Goal: Task Accomplishment & Management: Manage account settings

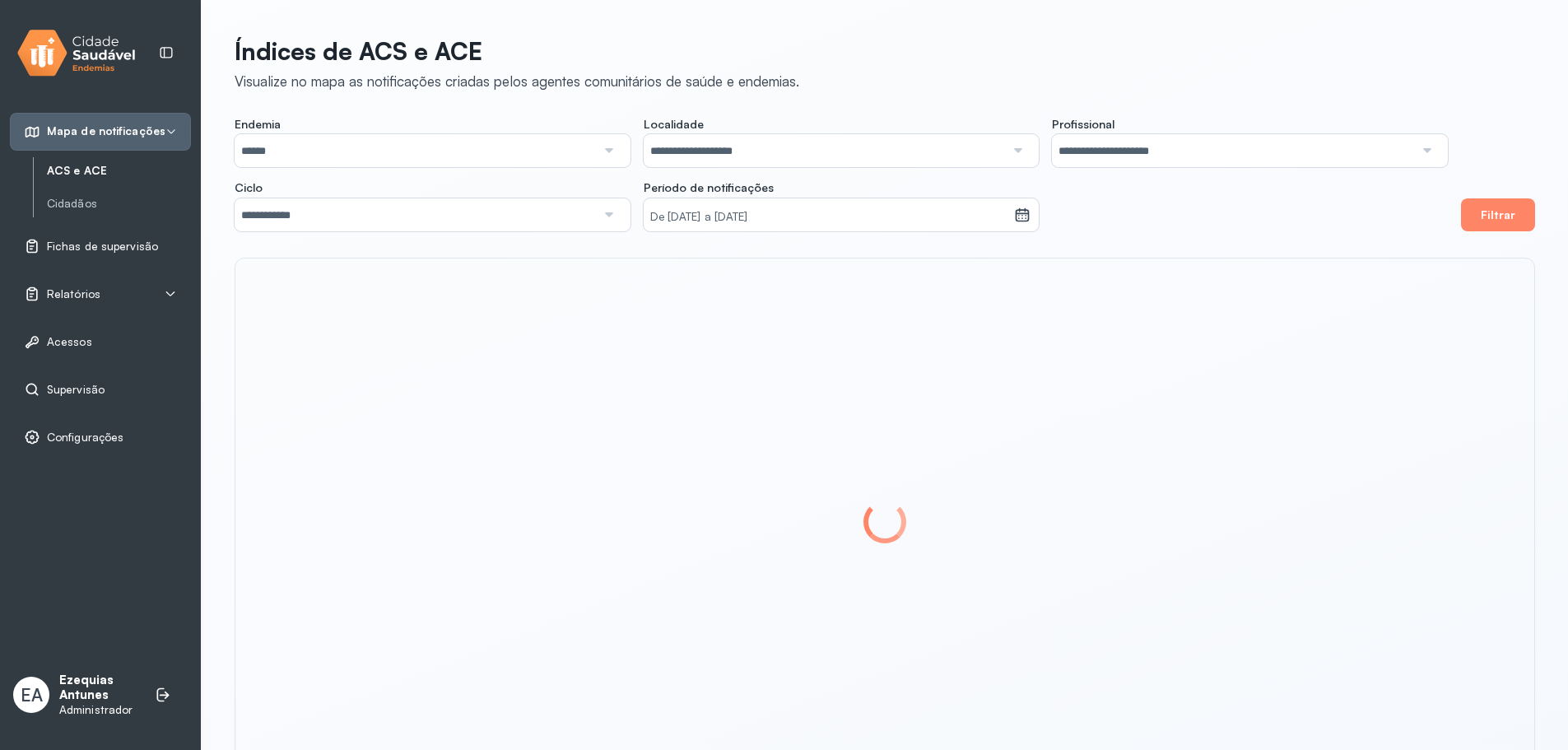
click at [83, 675] on p "Ezequias Antunes" at bounding box center [99, 688] width 79 height 31
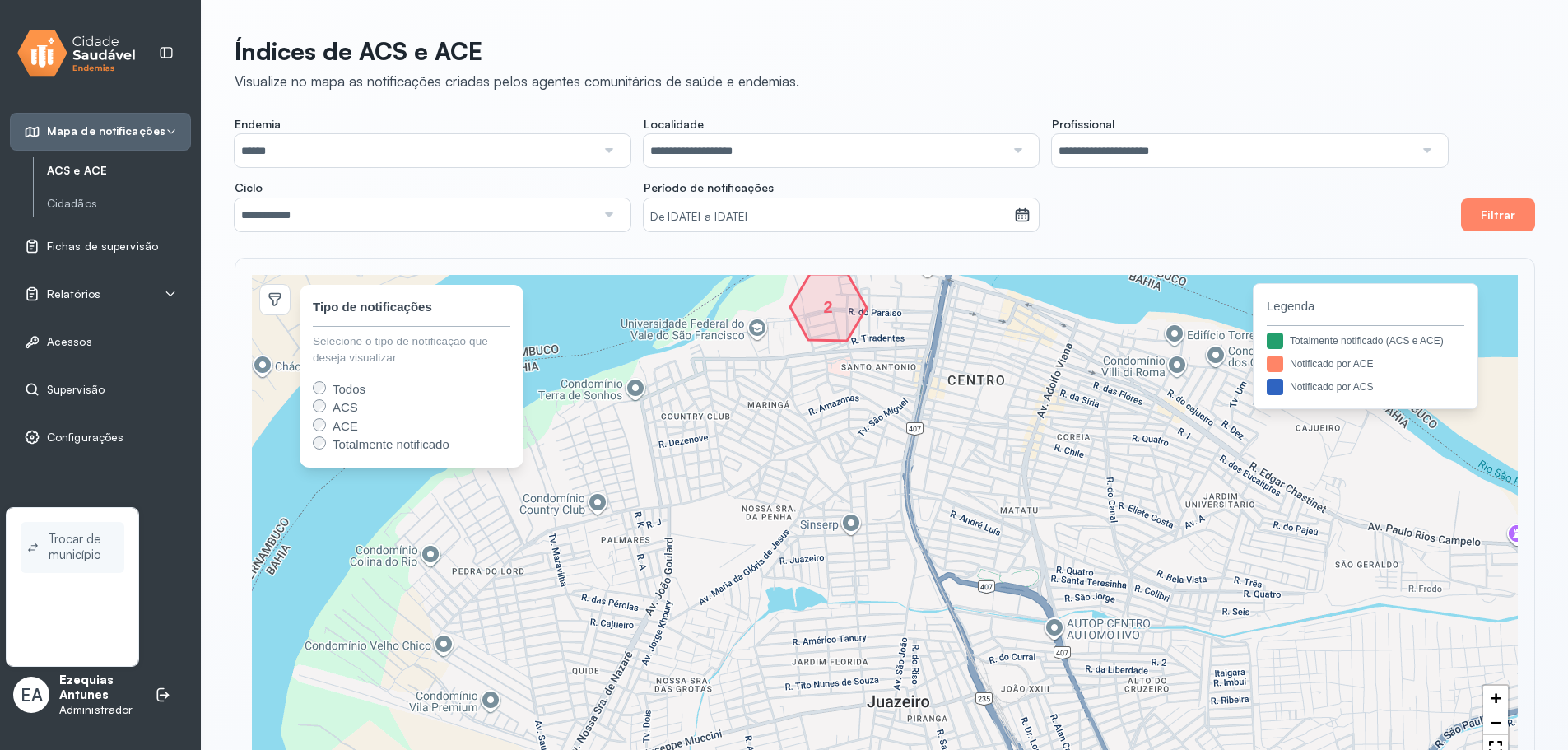
click at [50, 541] on span "Trocar de município" at bounding box center [84, 547] width 70 height 38
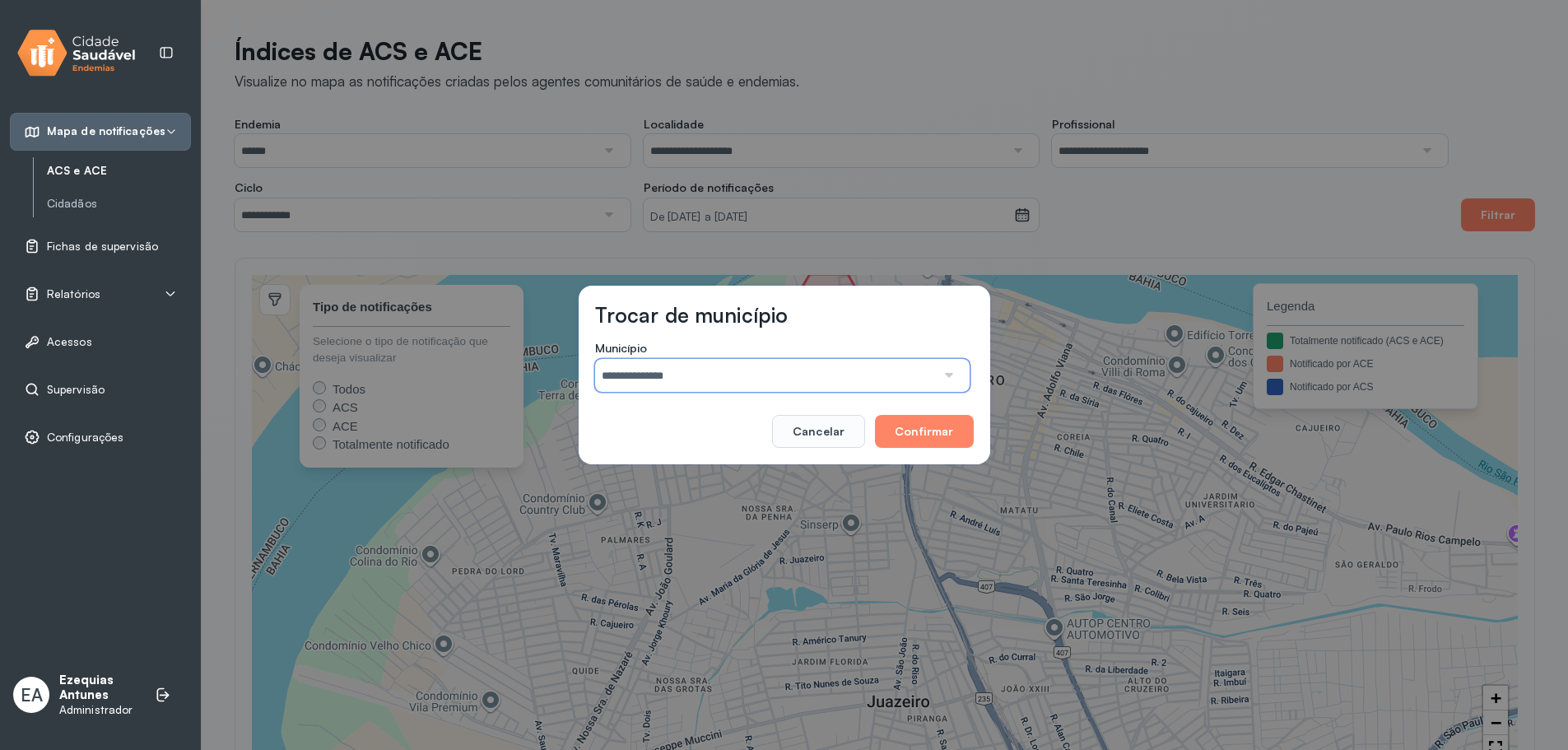
click at [682, 379] on input "**********" at bounding box center [765, 375] width 341 height 33
click at [793, 315] on div "Trocar de município" at bounding box center [784, 320] width 379 height 39
click at [816, 435] on button "Cancelar" at bounding box center [818, 430] width 93 height 33
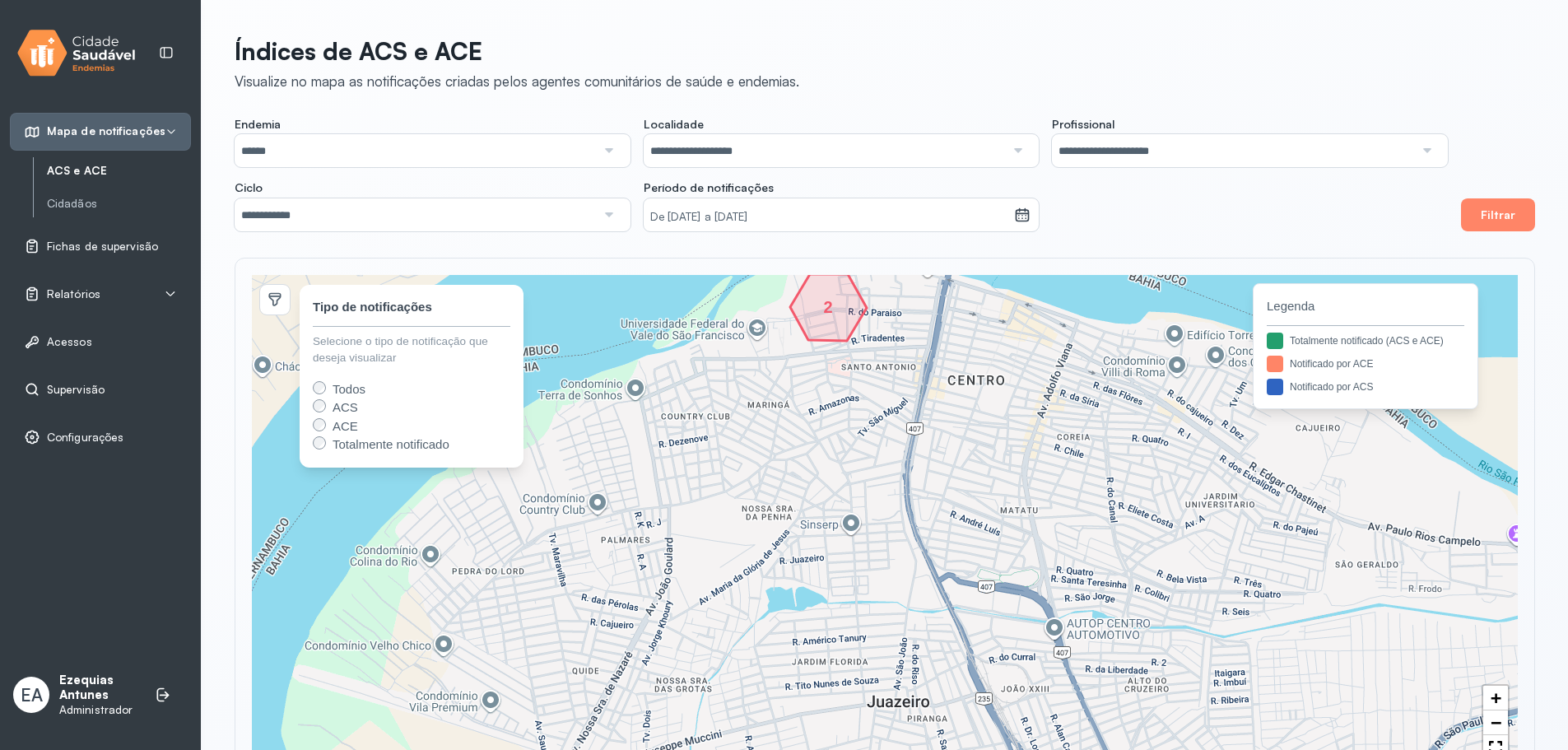
click at [104, 387] on link "Supervisão" at bounding box center [100, 390] width 153 height 17
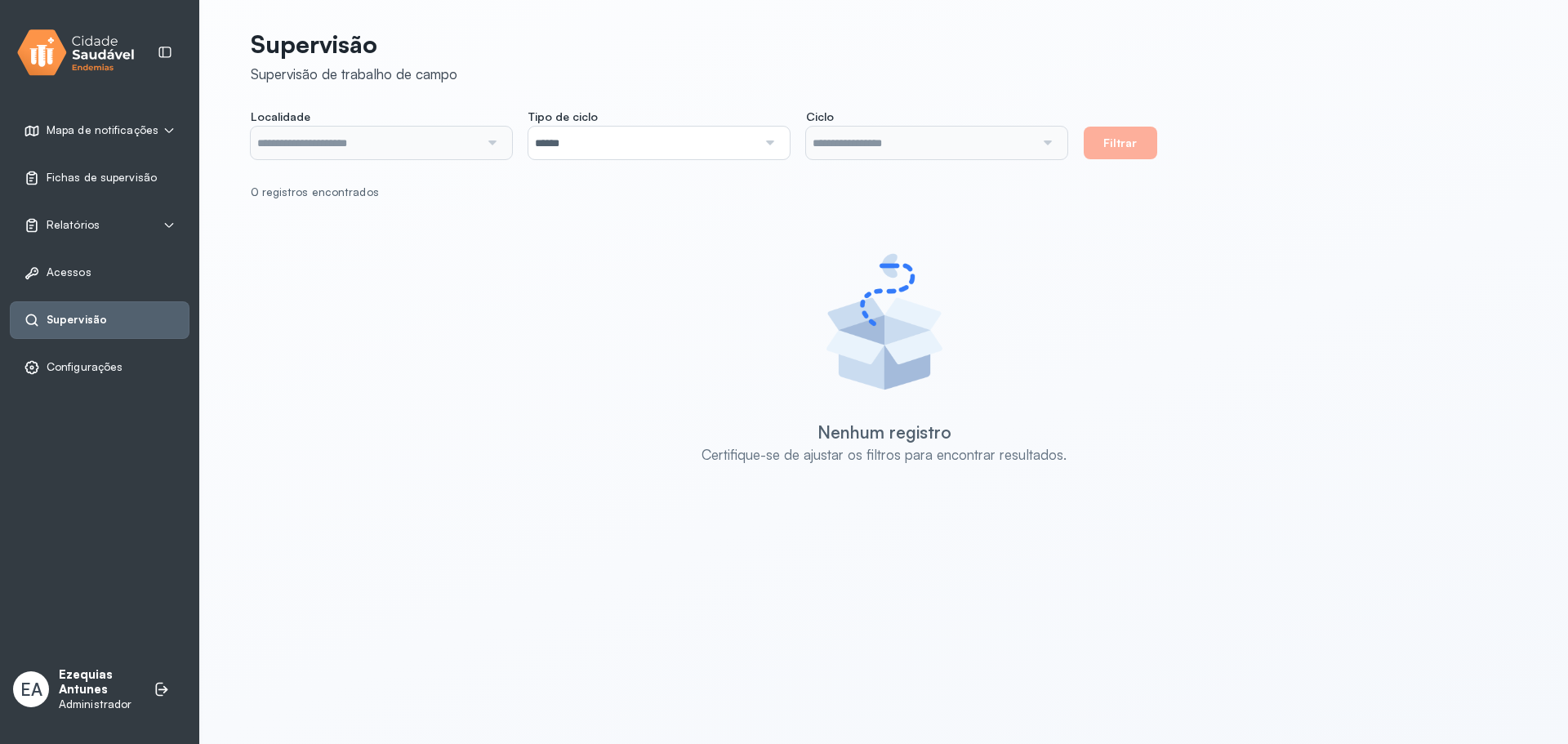
type input "**********"
click at [431, 151] on input "**********" at bounding box center [364, 143] width 228 height 33
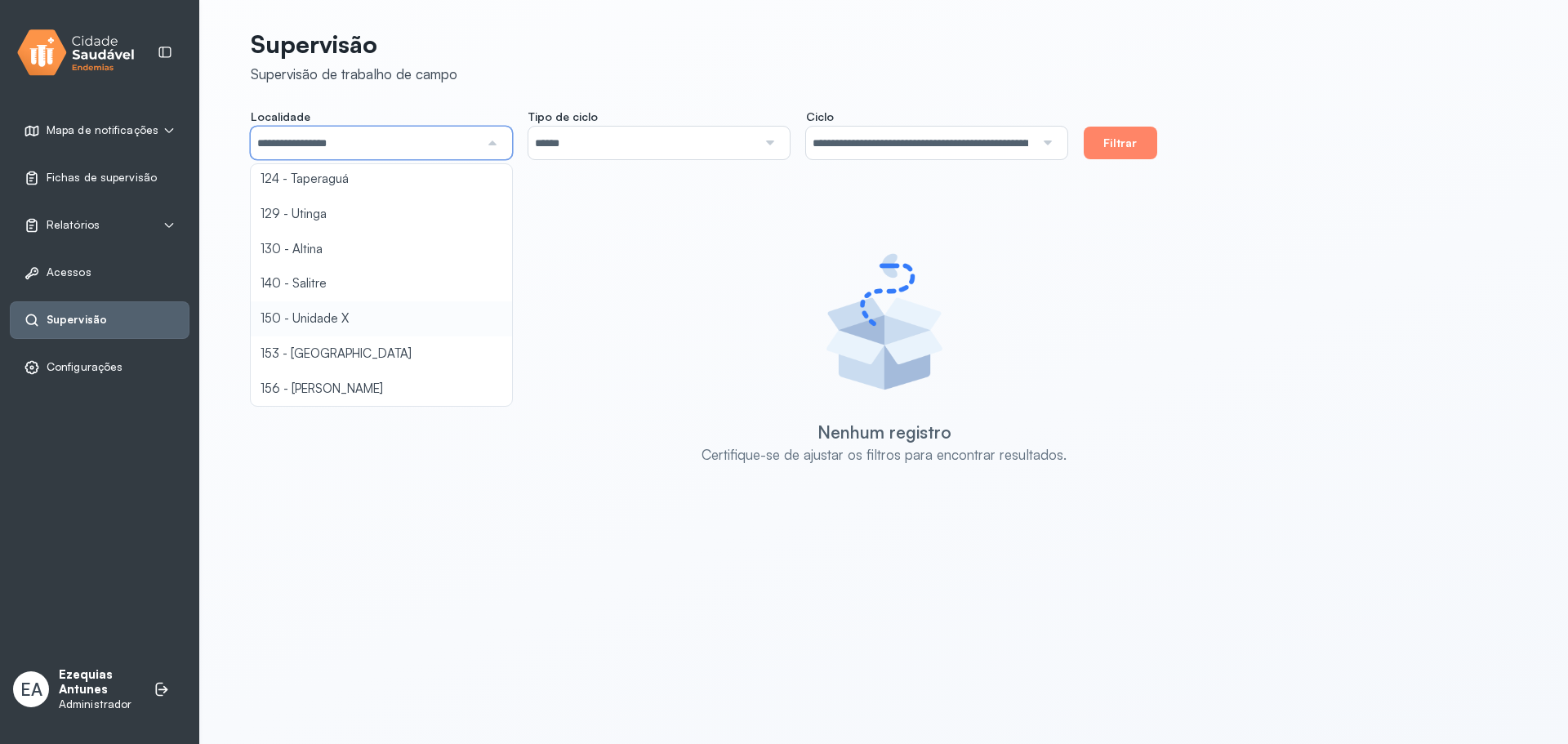
scroll to position [1563, 0]
click at [352, 269] on div "**********" at bounding box center [884, 278] width 1267 height 517
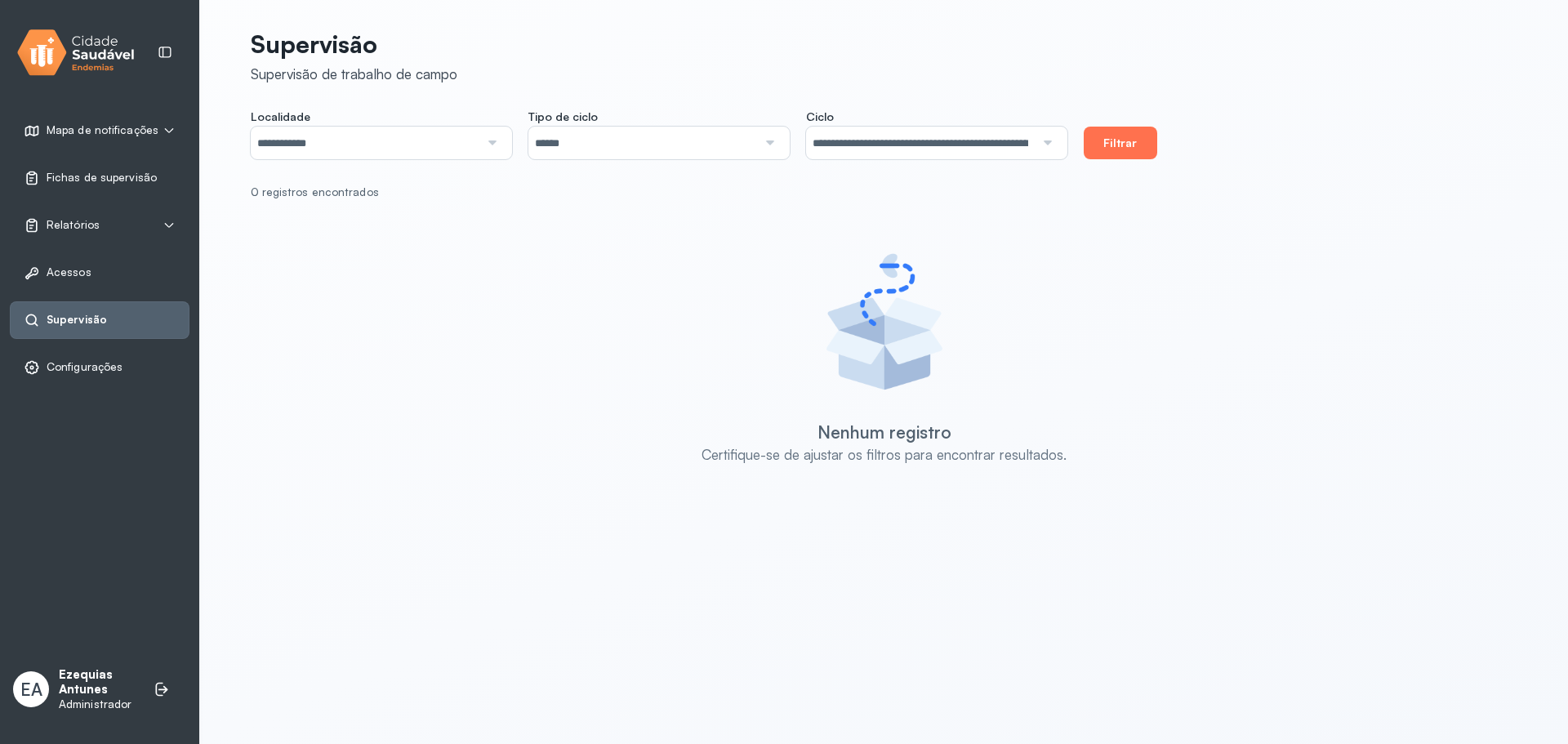
click at [1127, 148] on button "Filtrar" at bounding box center [1120, 143] width 74 height 33
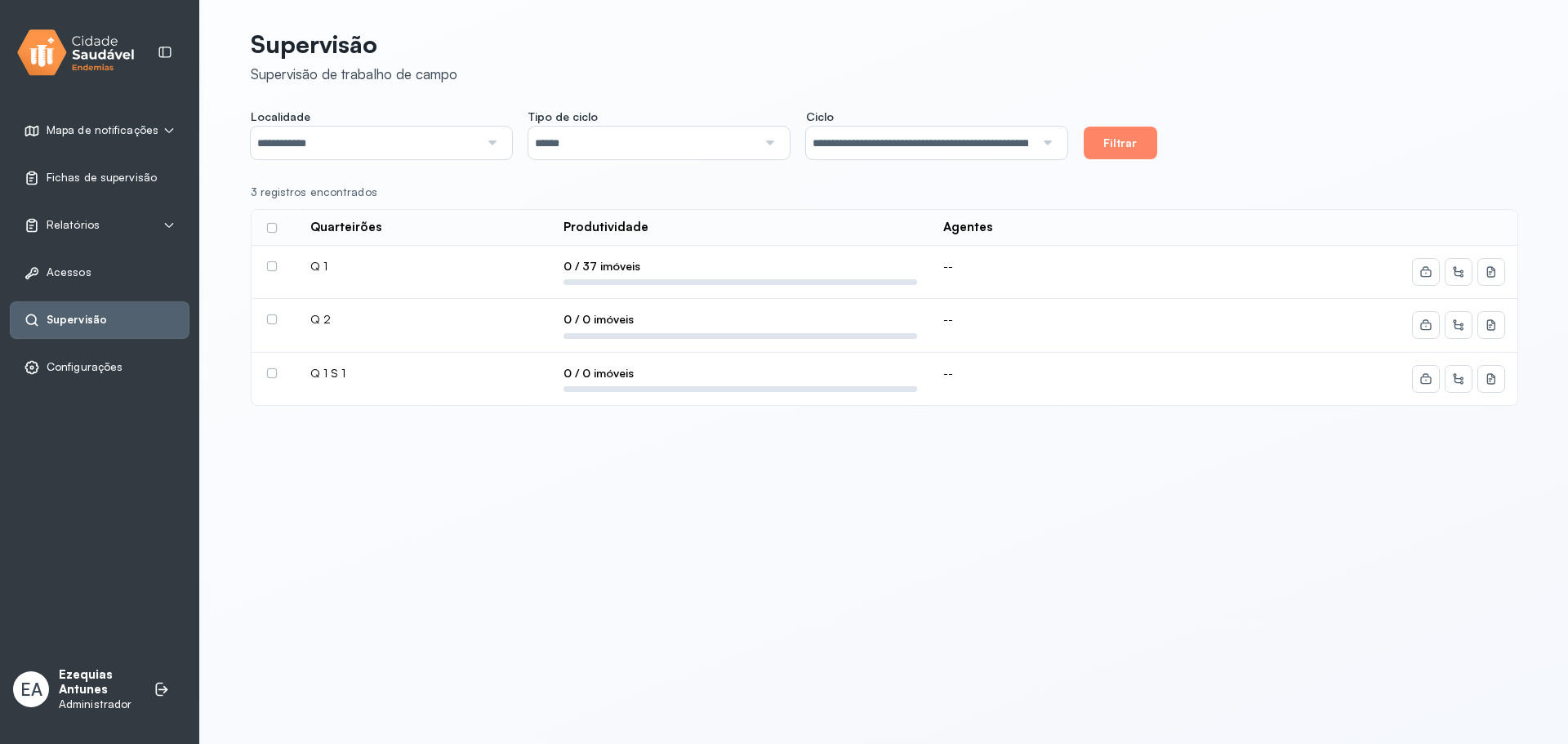
click at [306, 140] on input "**********" at bounding box center [364, 143] width 228 height 33
click at [339, 232] on div "**********" at bounding box center [884, 213] width 1267 height 386
click at [1090, 155] on button "Filtrar" at bounding box center [1120, 143] width 74 height 33
click at [272, 265] on label at bounding box center [271, 266] width 10 height 10
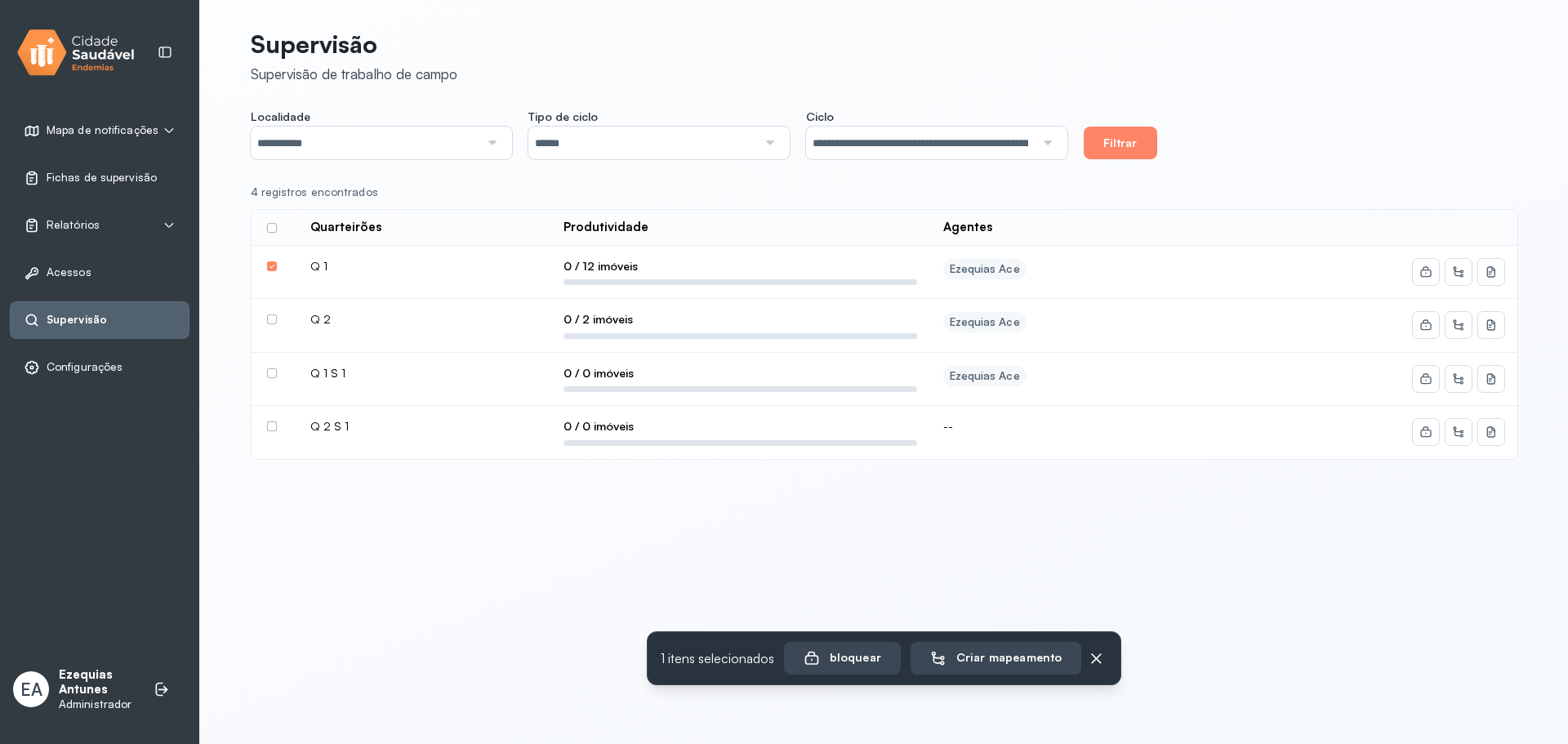
click at [272, 265] on label at bounding box center [271, 266] width 10 height 10
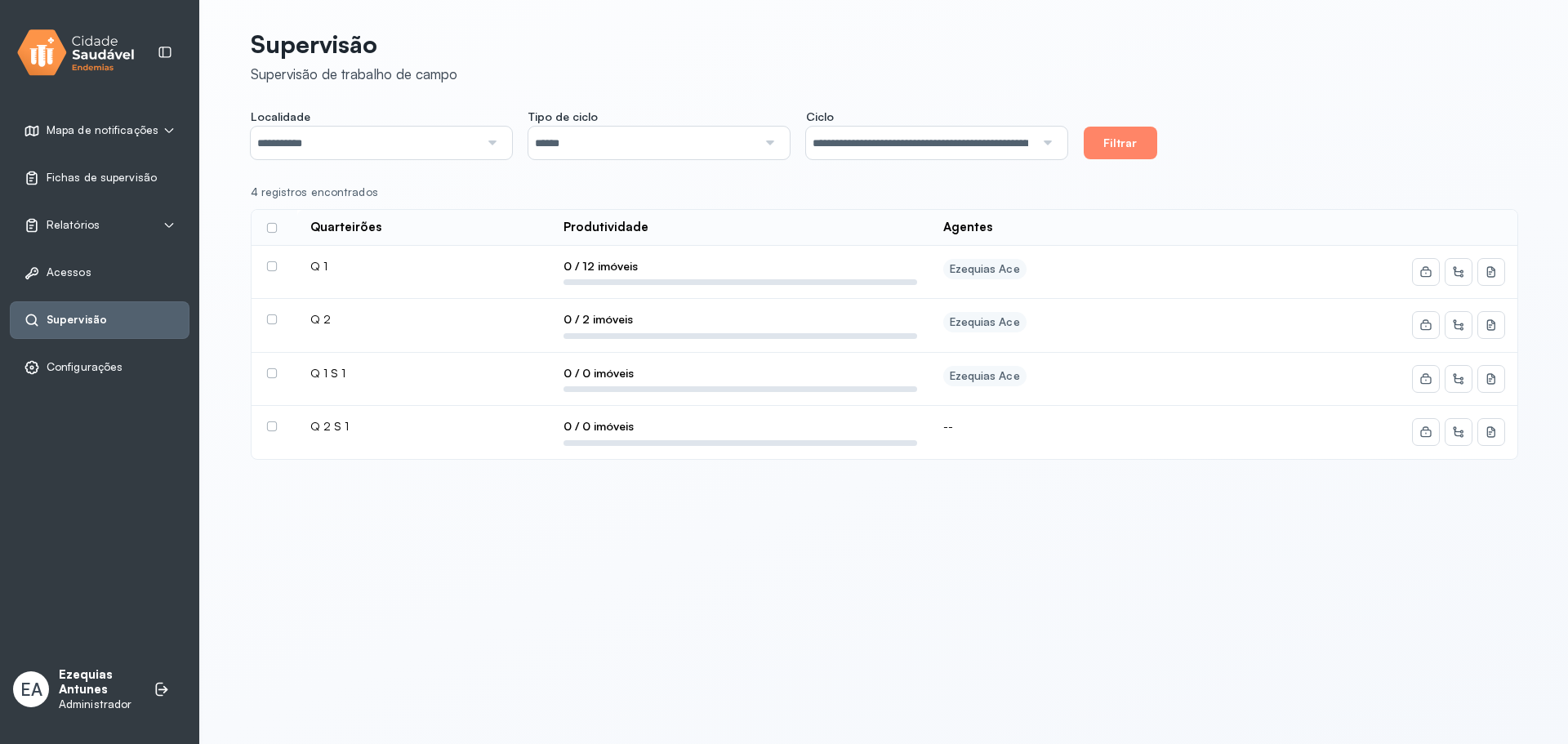
click at [272, 265] on label at bounding box center [271, 266] width 10 height 10
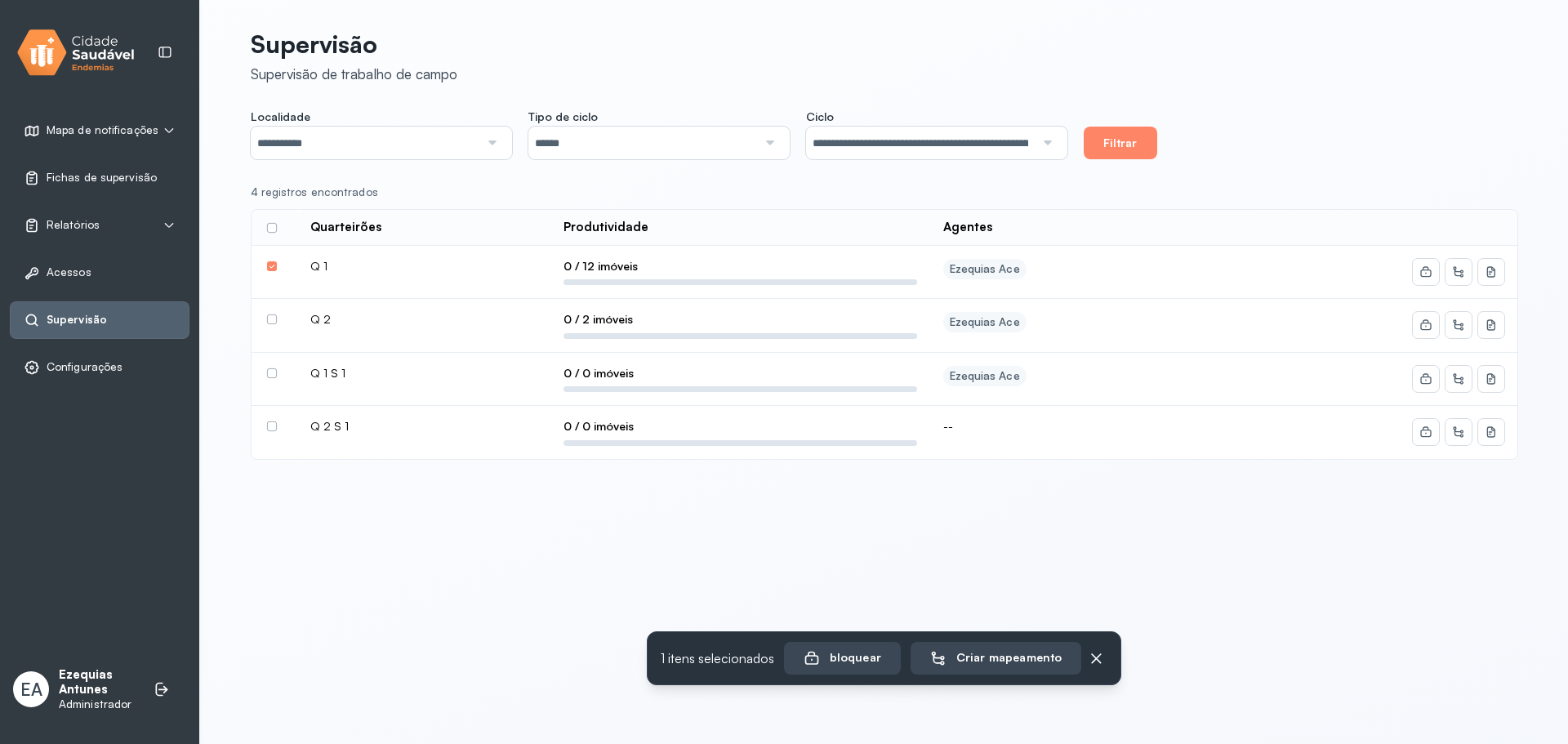
click at [272, 265] on label at bounding box center [271, 266] width 10 height 10
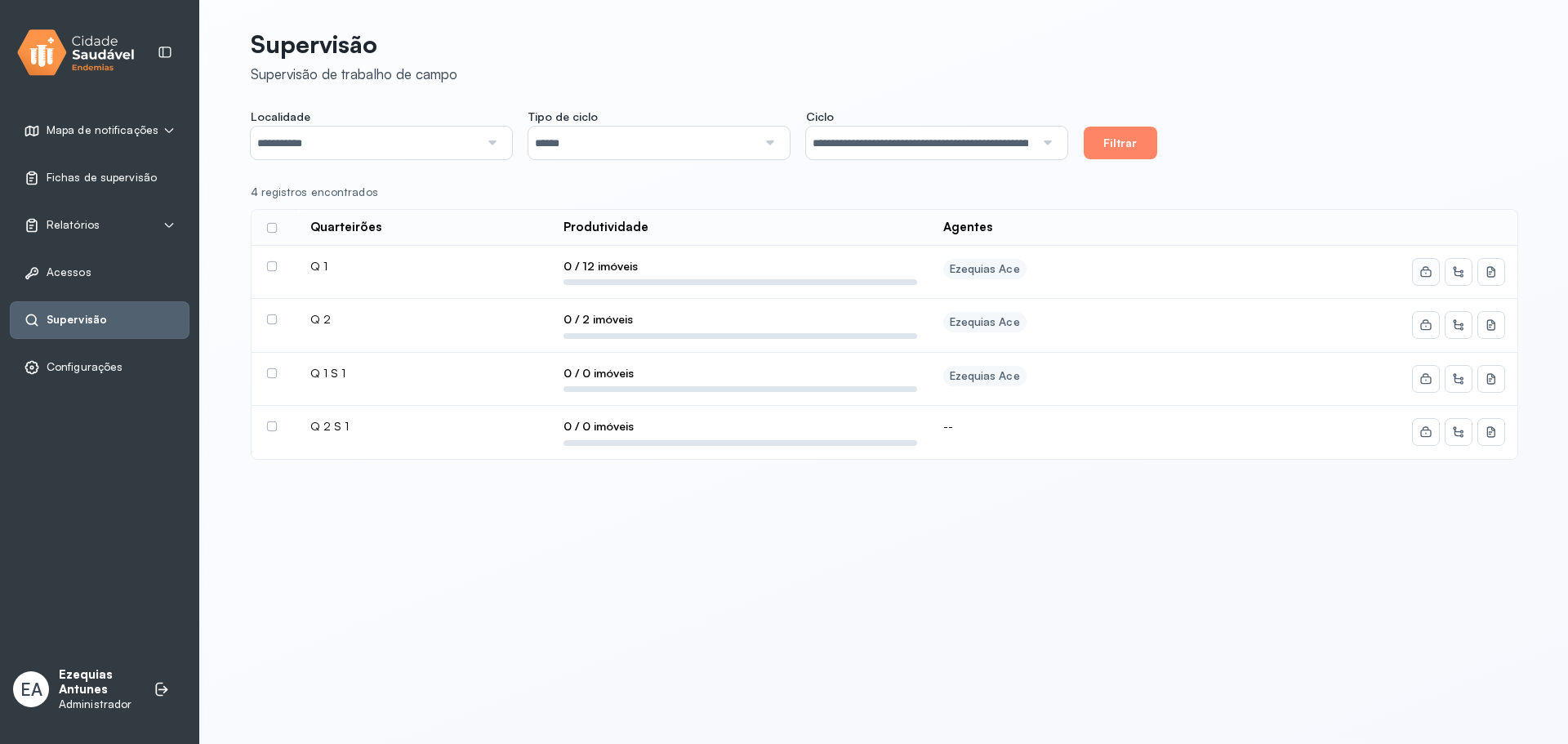
click at [1421, 277] on icon at bounding box center [1425, 272] width 13 height 13
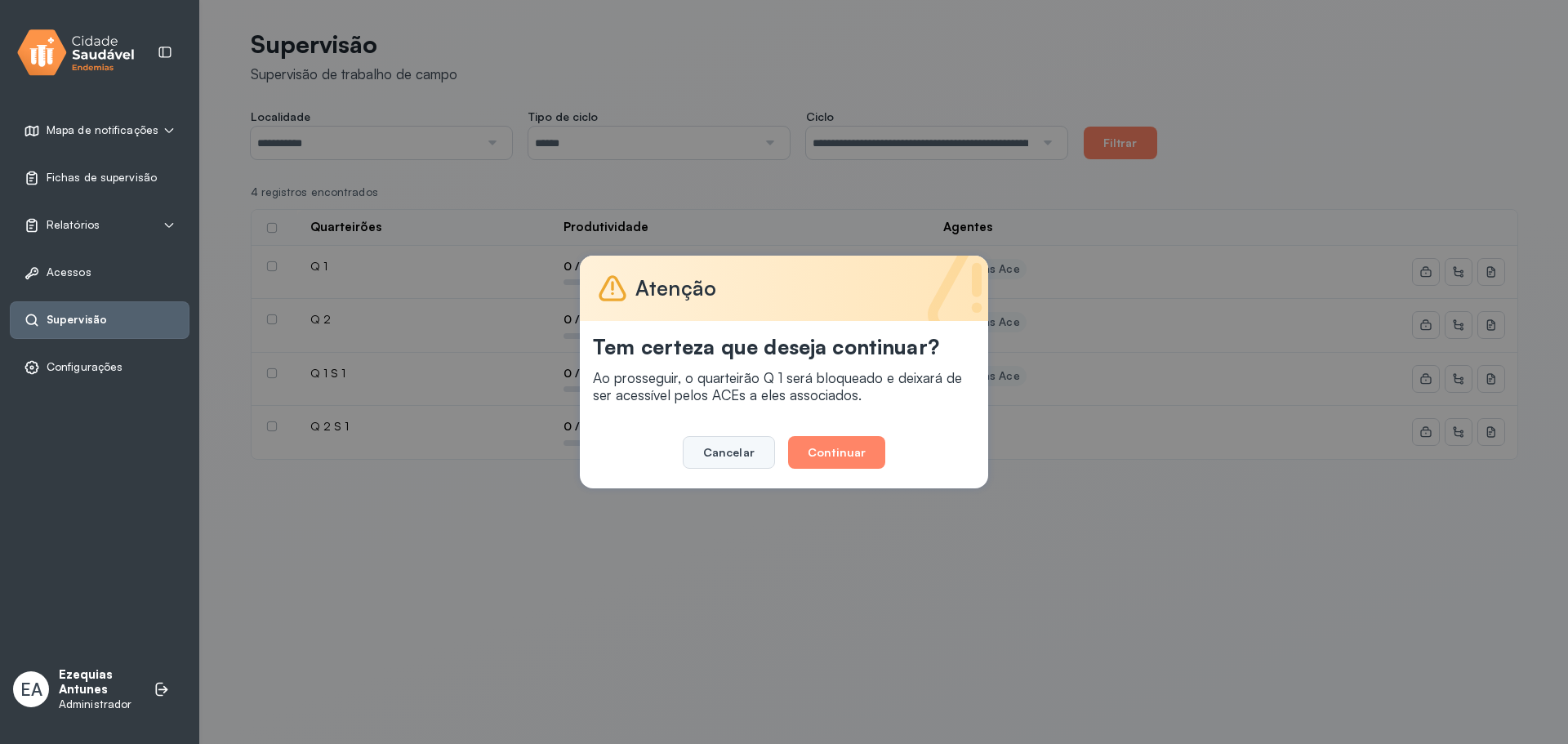
click at [716, 445] on button "Cancelar" at bounding box center [728, 452] width 92 height 33
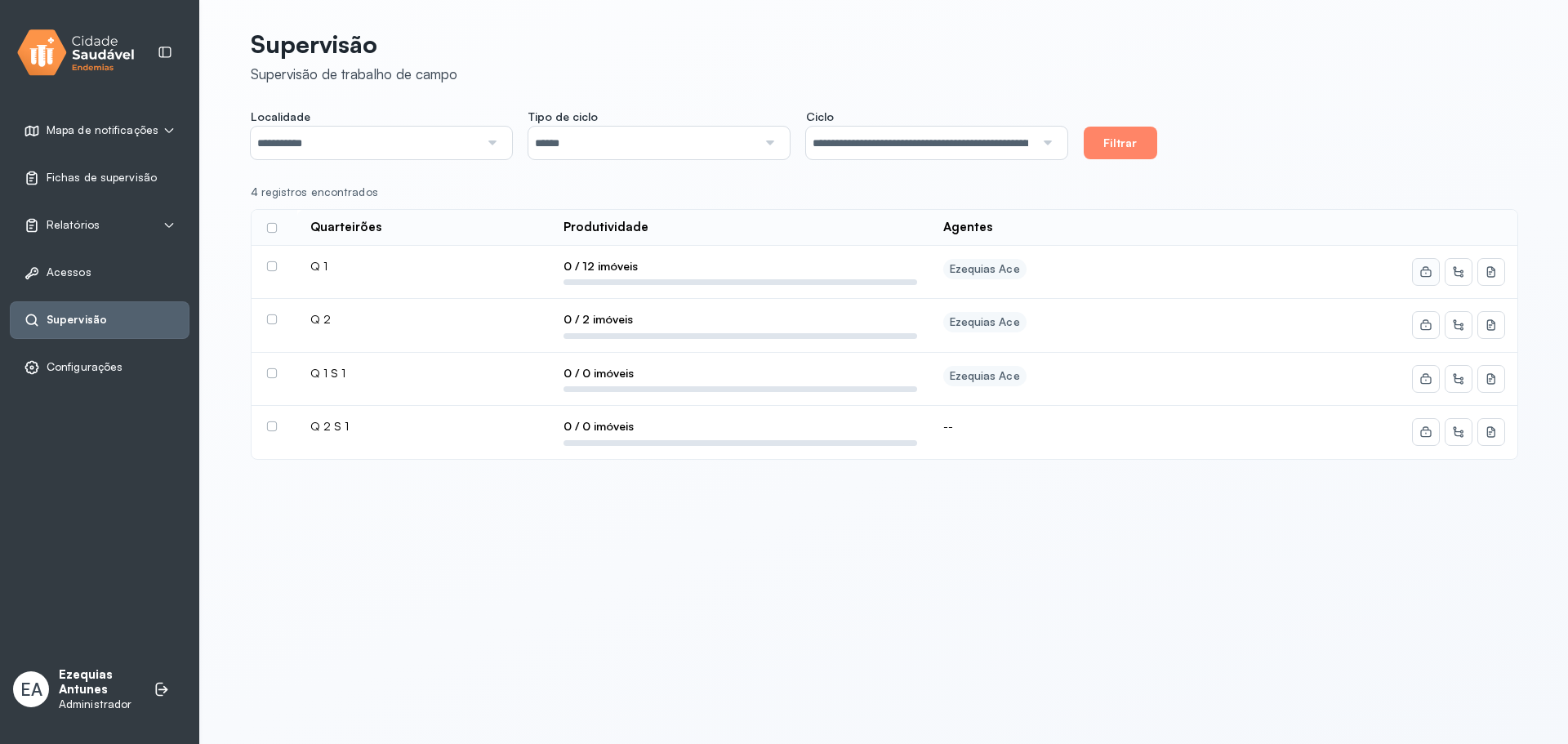
click at [1412, 268] on button at bounding box center [1425, 272] width 26 height 26
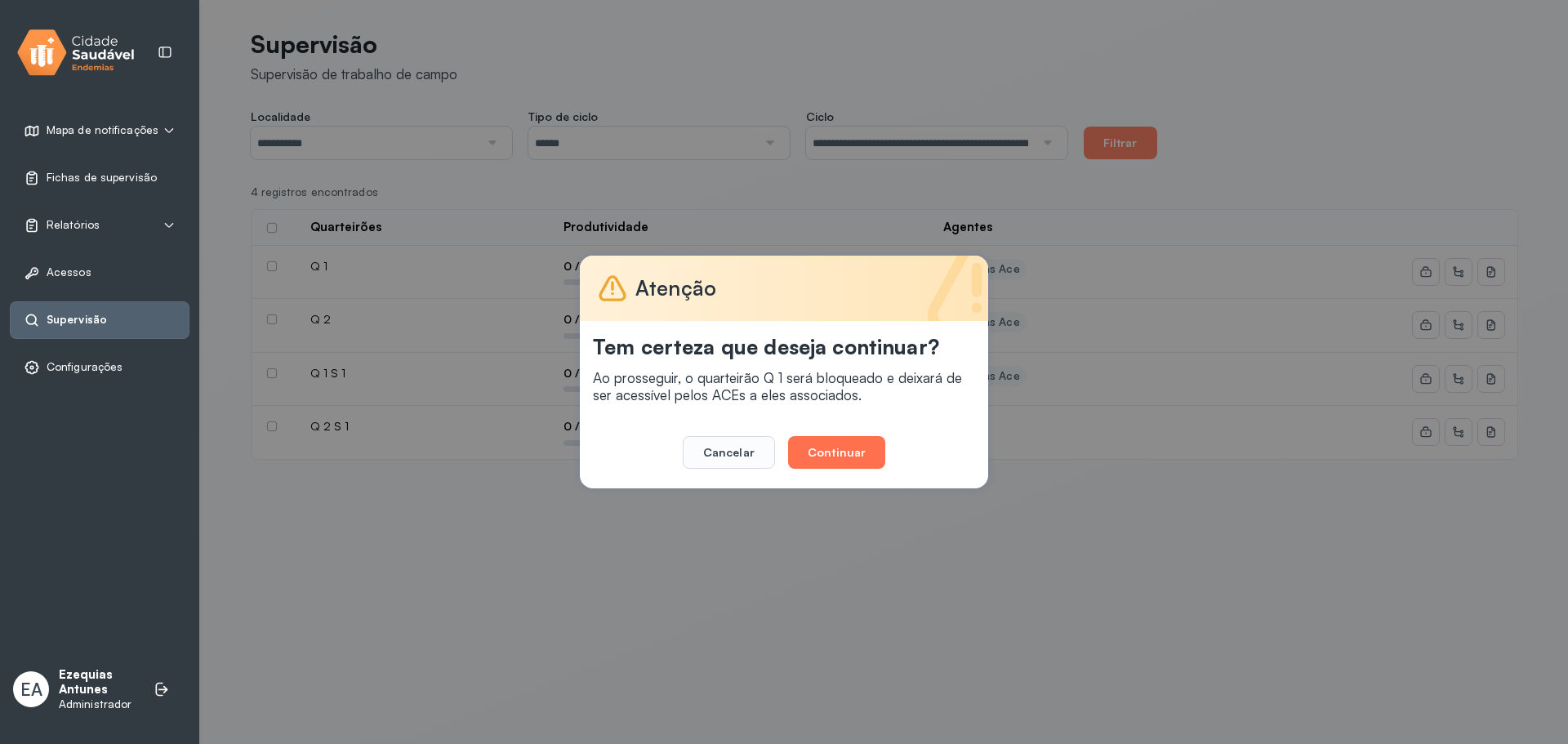
click at [860, 445] on button "Continuar" at bounding box center [836, 452] width 97 height 33
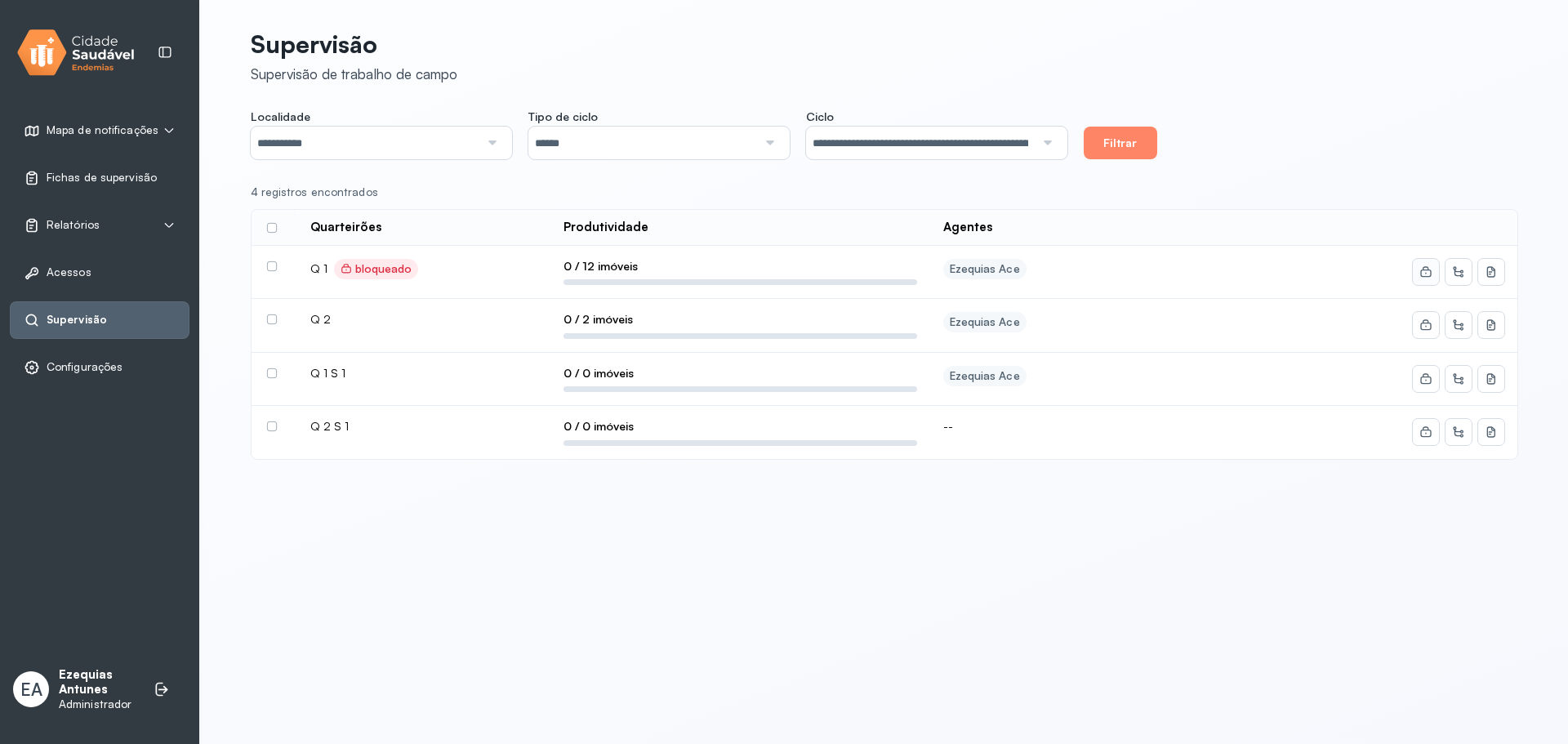
click at [1415, 269] on button at bounding box center [1425, 272] width 26 height 26
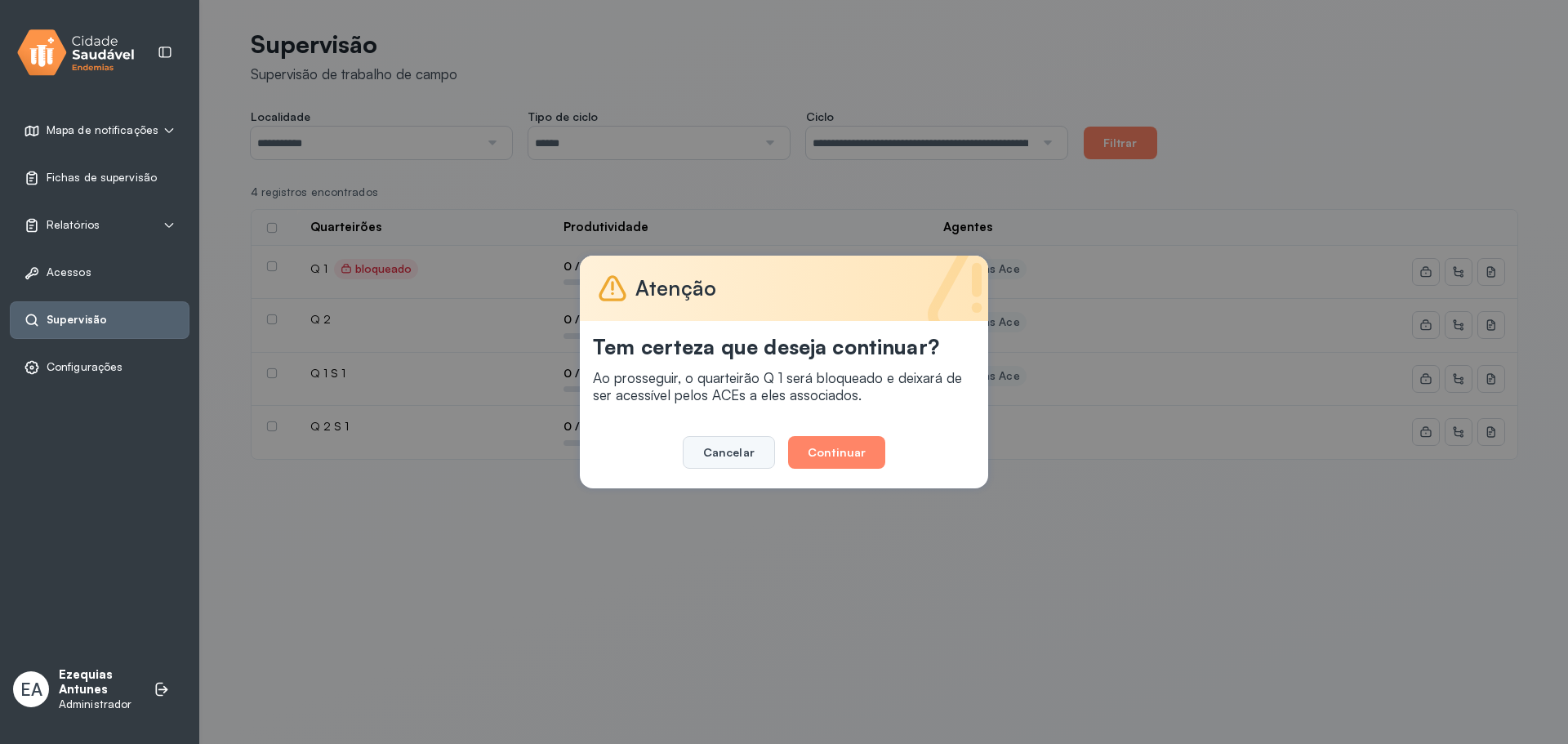
click at [735, 455] on button "Cancelar" at bounding box center [728, 452] width 92 height 33
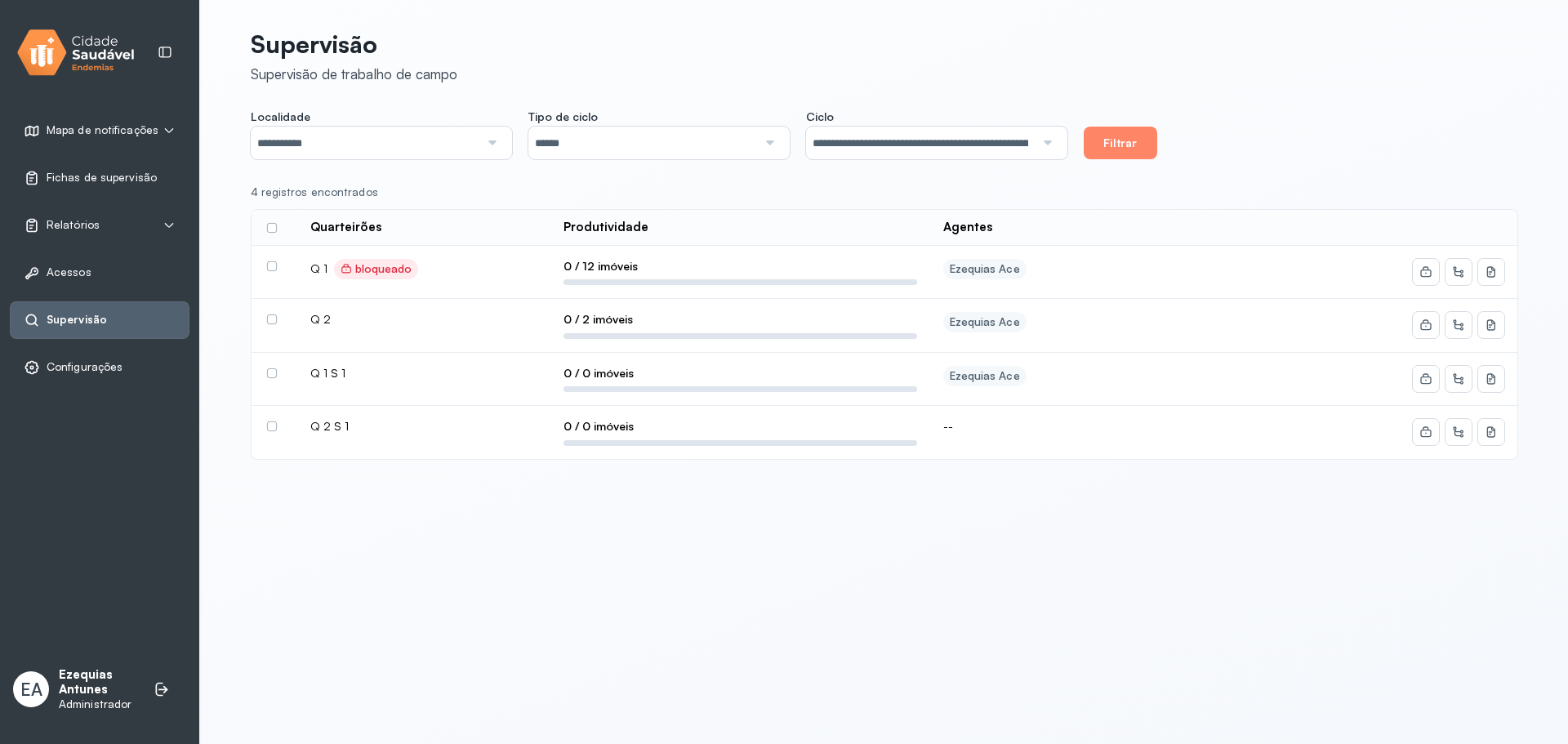
click at [279, 270] on div at bounding box center [274, 266] width 15 height 10
click at [268, 265] on label at bounding box center [271, 266] width 10 height 10
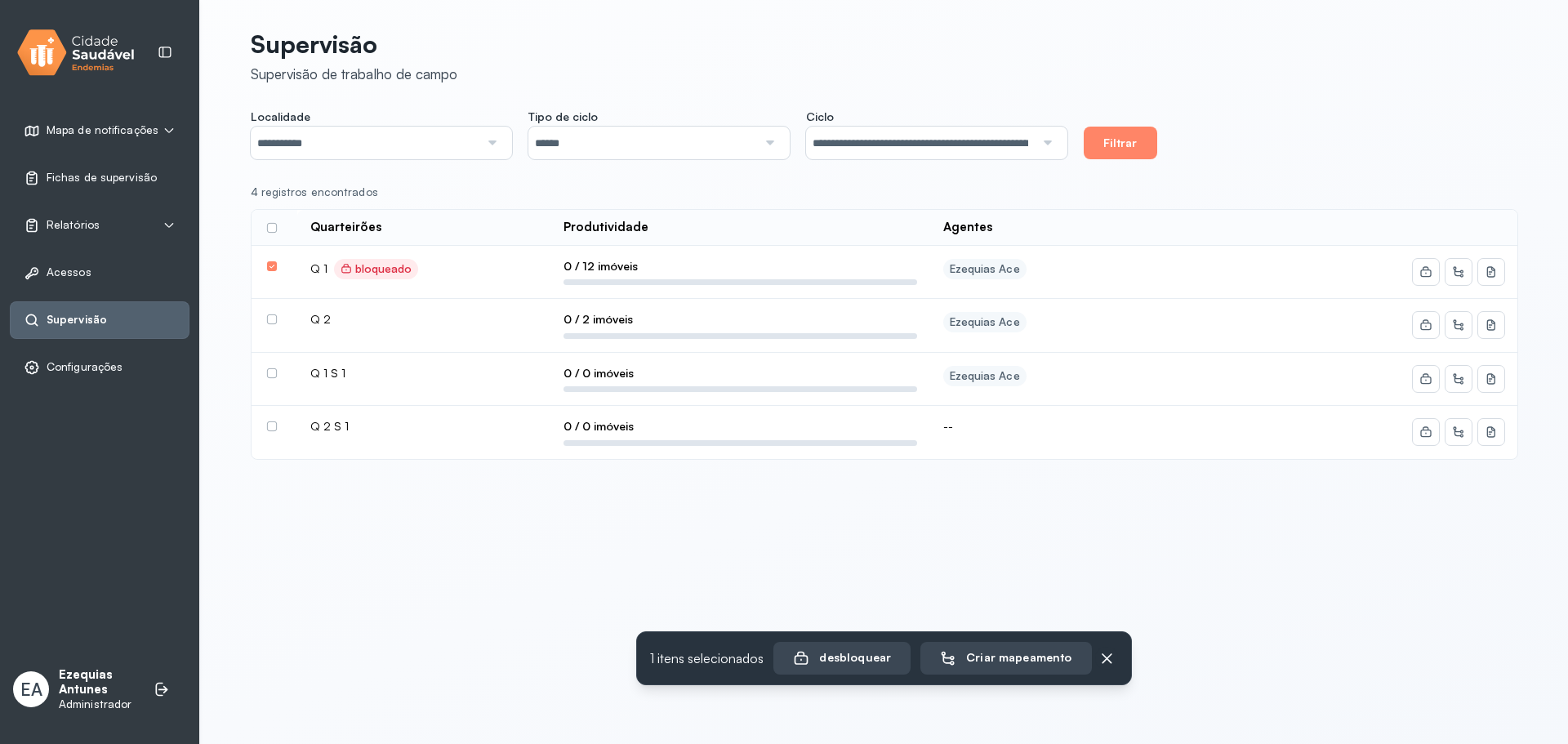
click at [270, 316] on label at bounding box center [271, 319] width 10 height 10
click at [270, 375] on label at bounding box center [271, 373] width 10 height 10
click at [400, 161] on div "**********" at bounding box center [884, 255] width 1267 height 470
click at [418, 146] on input "**********" at bounding box center [364, 143] width 228 height 33
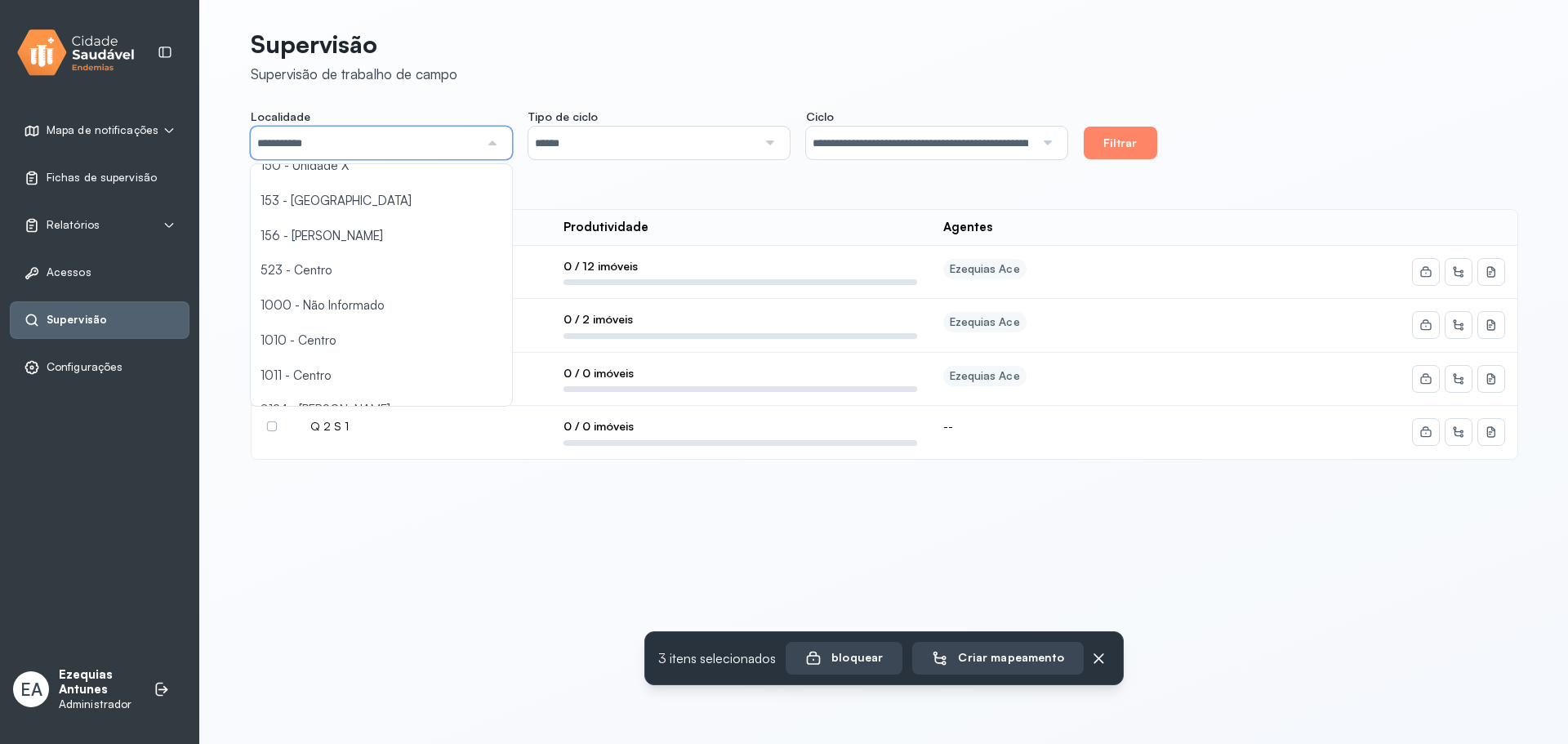
scroll to position [1644, 0]
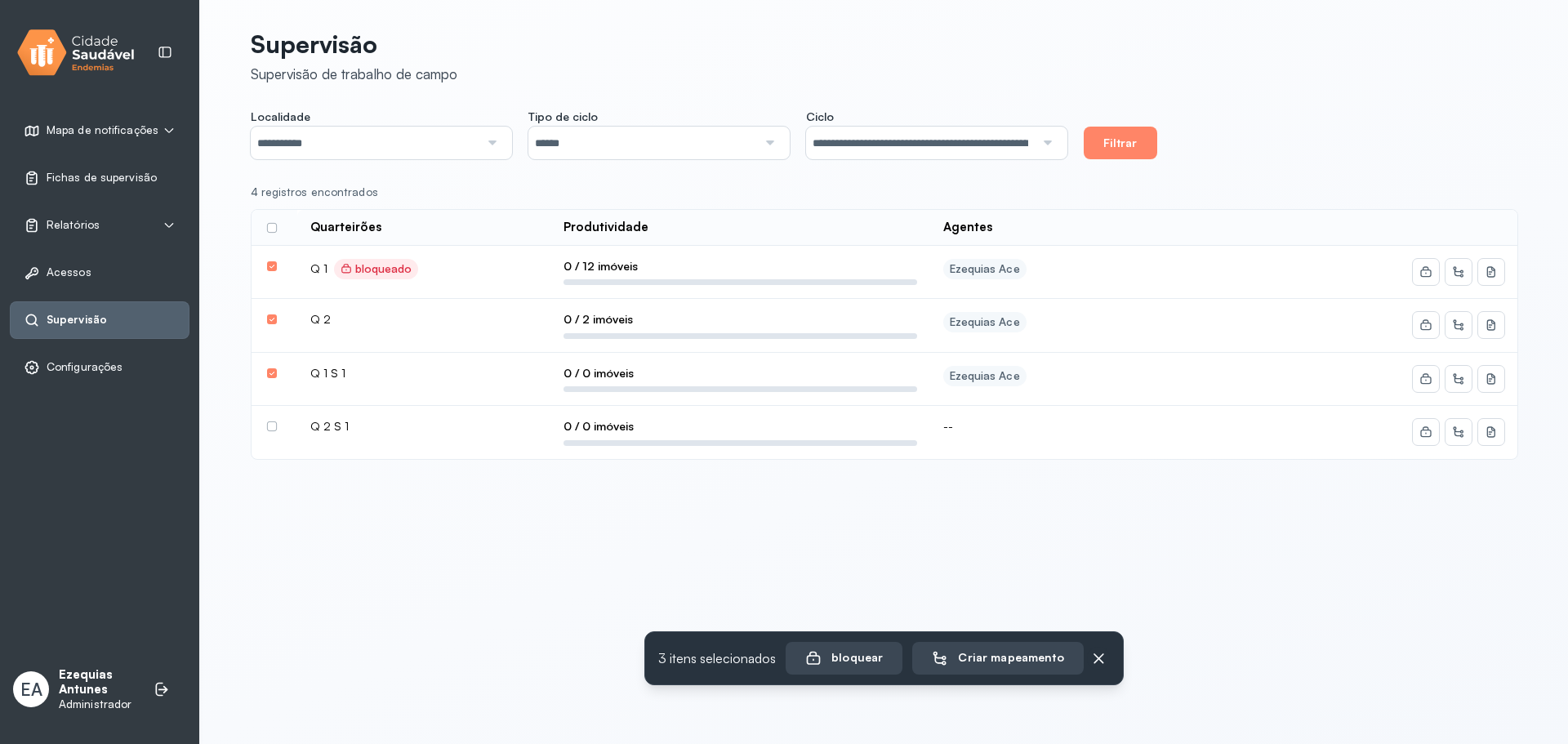
click at [409, 580] on body "**********" at bounding box center [784, 372] width 1568 height 744
click at [76, 674] on p "Ezequias Antunes" at bounding box center [98, 682] width 78 height 31
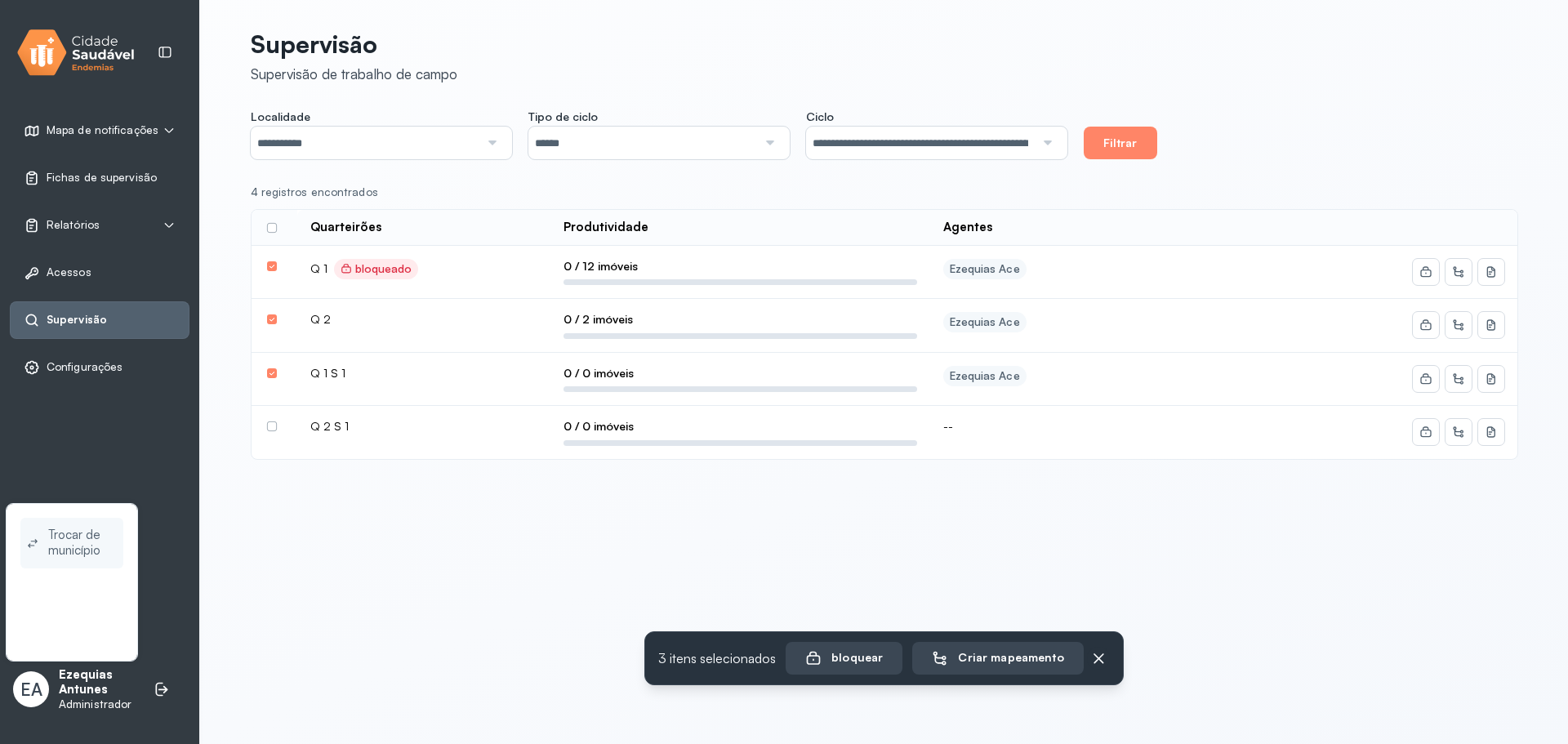
click at [88, 537] on span "Trocar de município" at bounding box center [83, 543] width 69 height 37
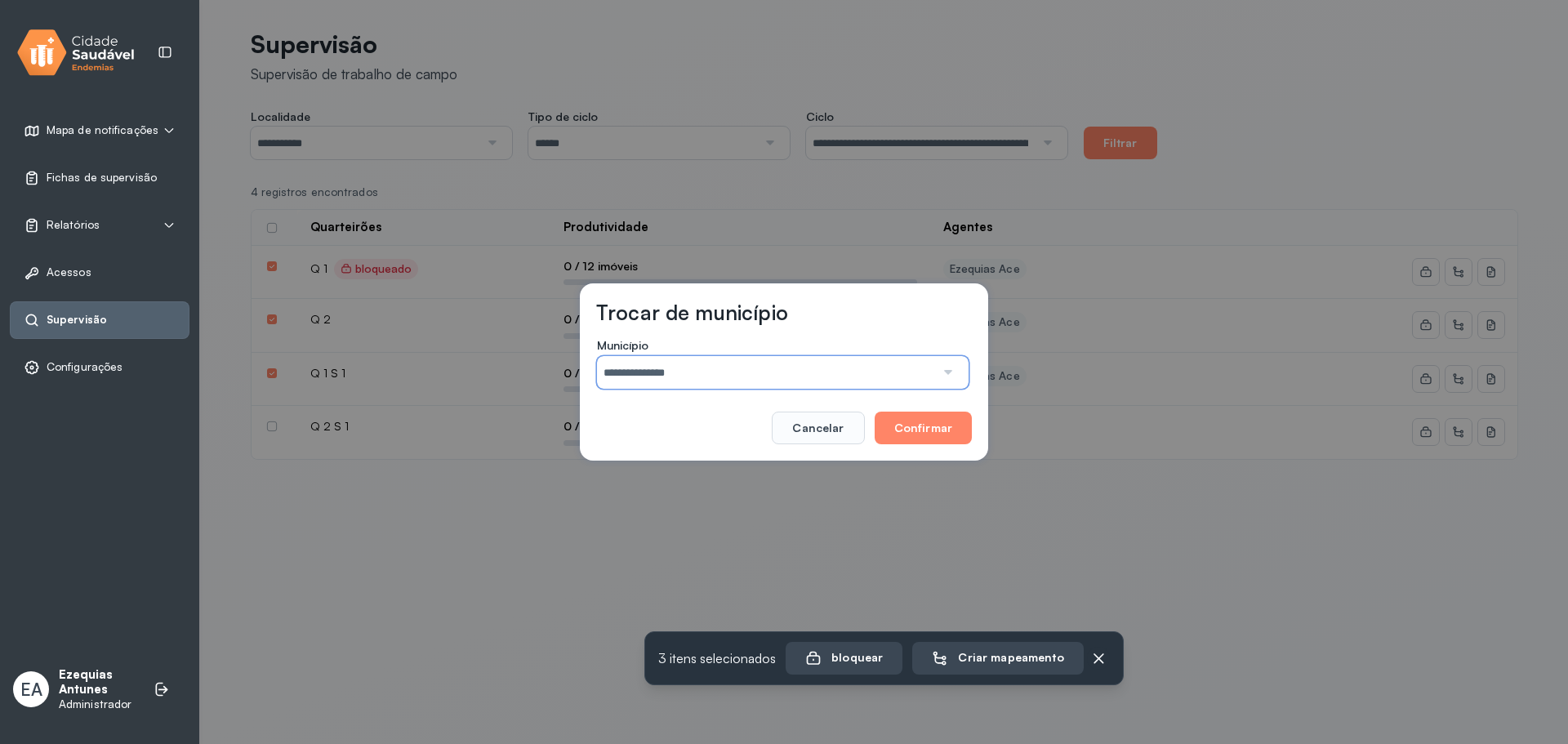
click at [681, 375] on input "**********" at bounding box center [765, 372] width 338 height 33
click at [698, 405] on div "**********" at bounding box center [784, 372] width 408 height 177
click at [815, 423] on button "Cancelar" at bounding box center [818, 427] width 92 height 33
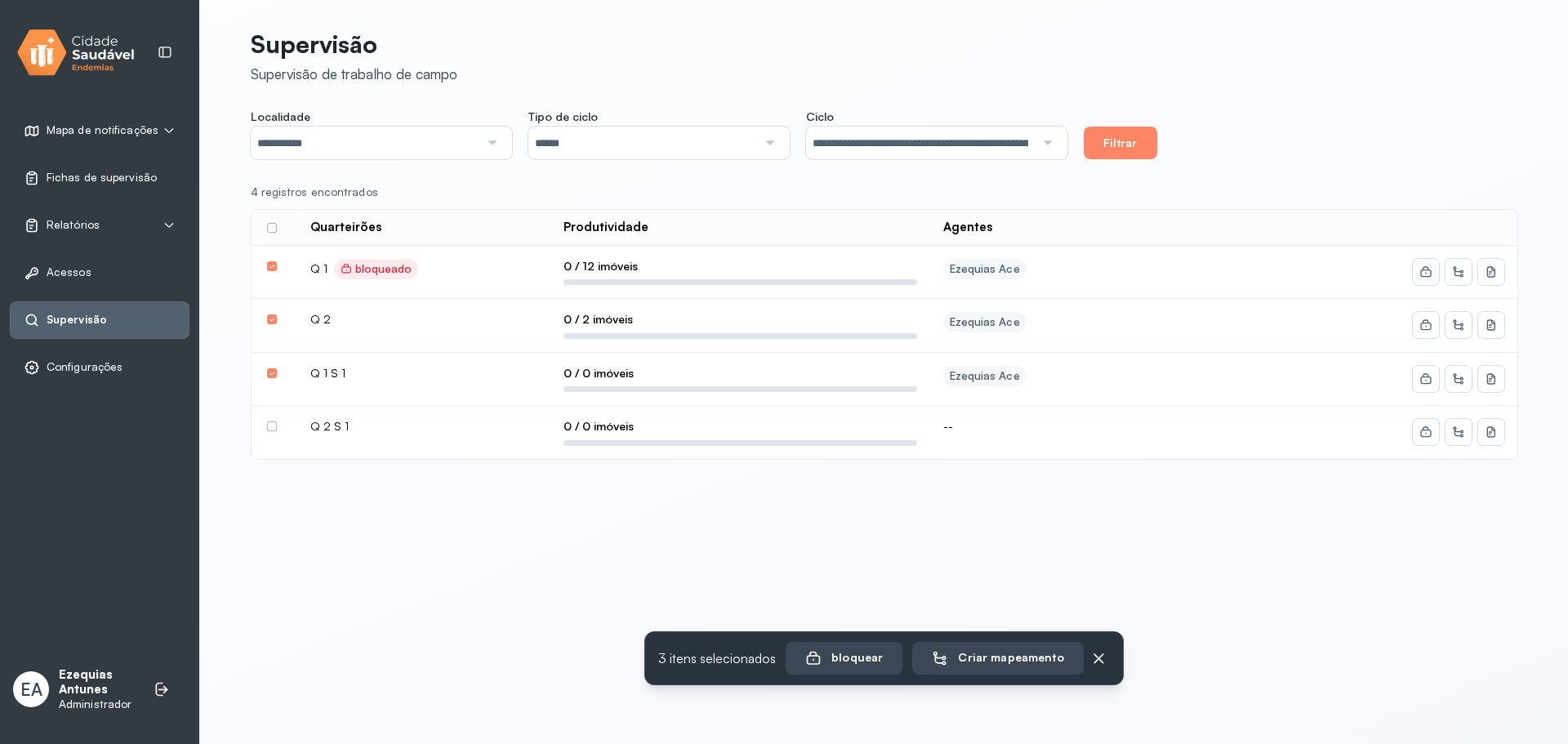
click at [1425, 264] on button at bounding box center [1425, 272] width 26 height 26
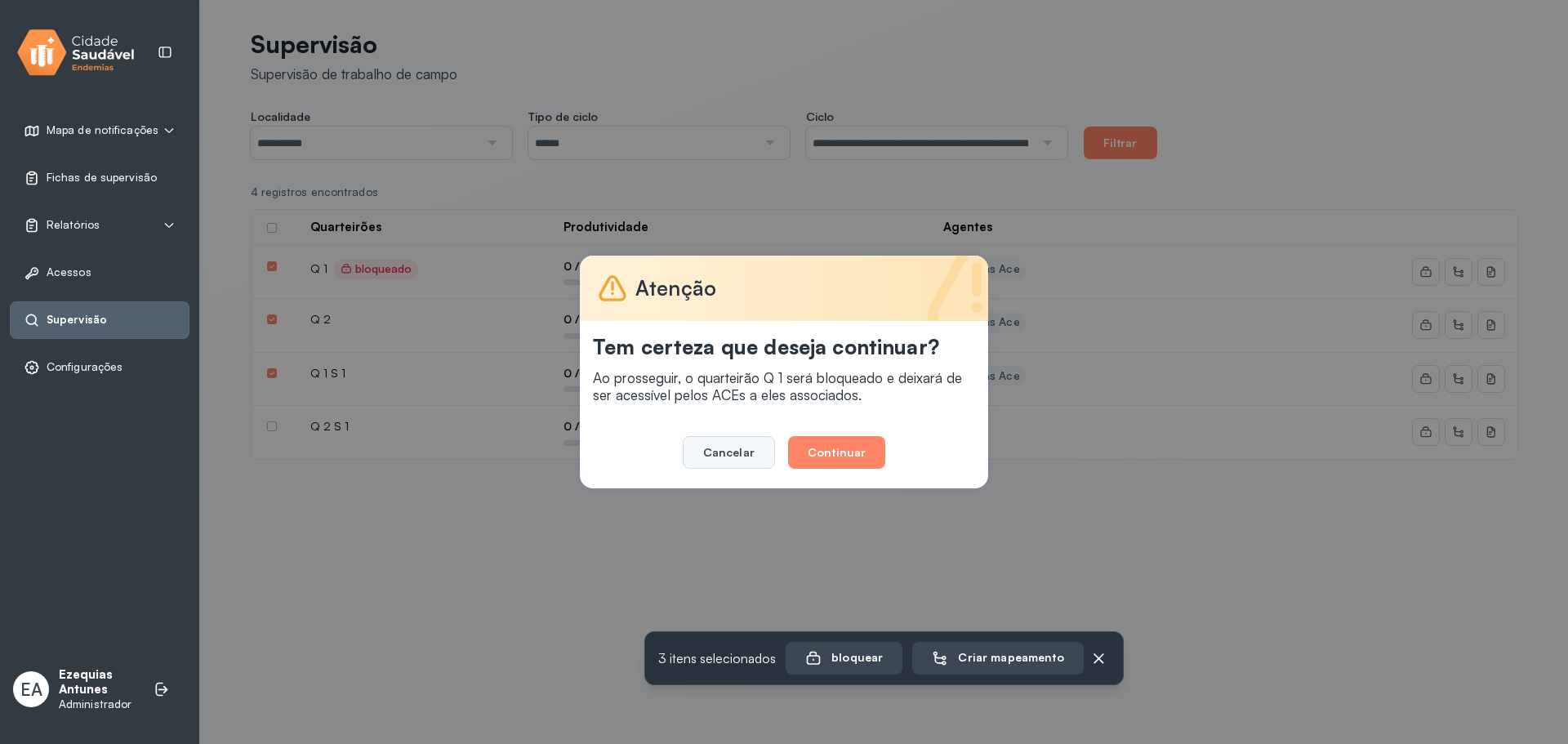
click at [721, 459] on button "Cancelar" at bounding box center [728, 452] width 92 height 33
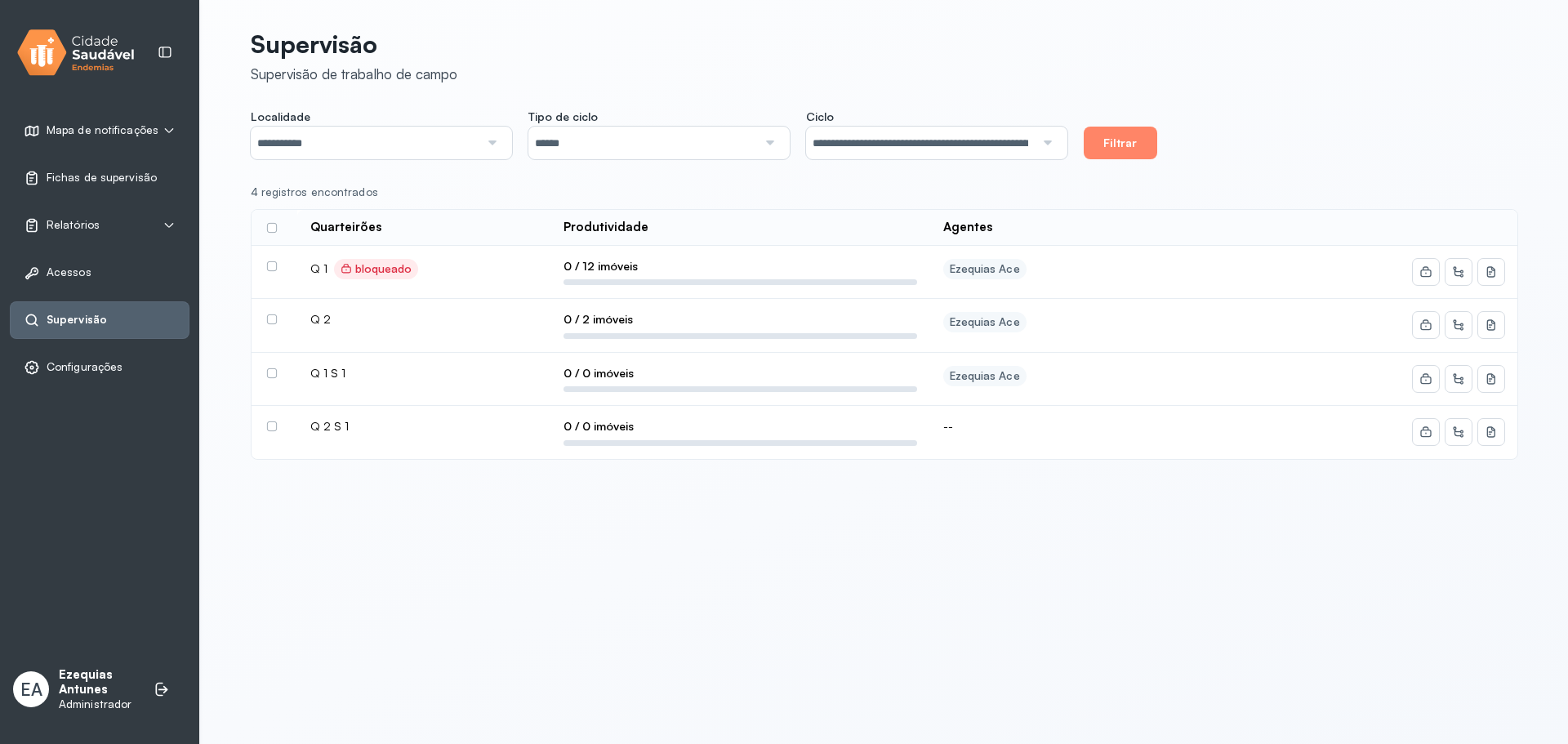
click at [274, 267] on label at bounding box center [271, 266] width 10 height 10
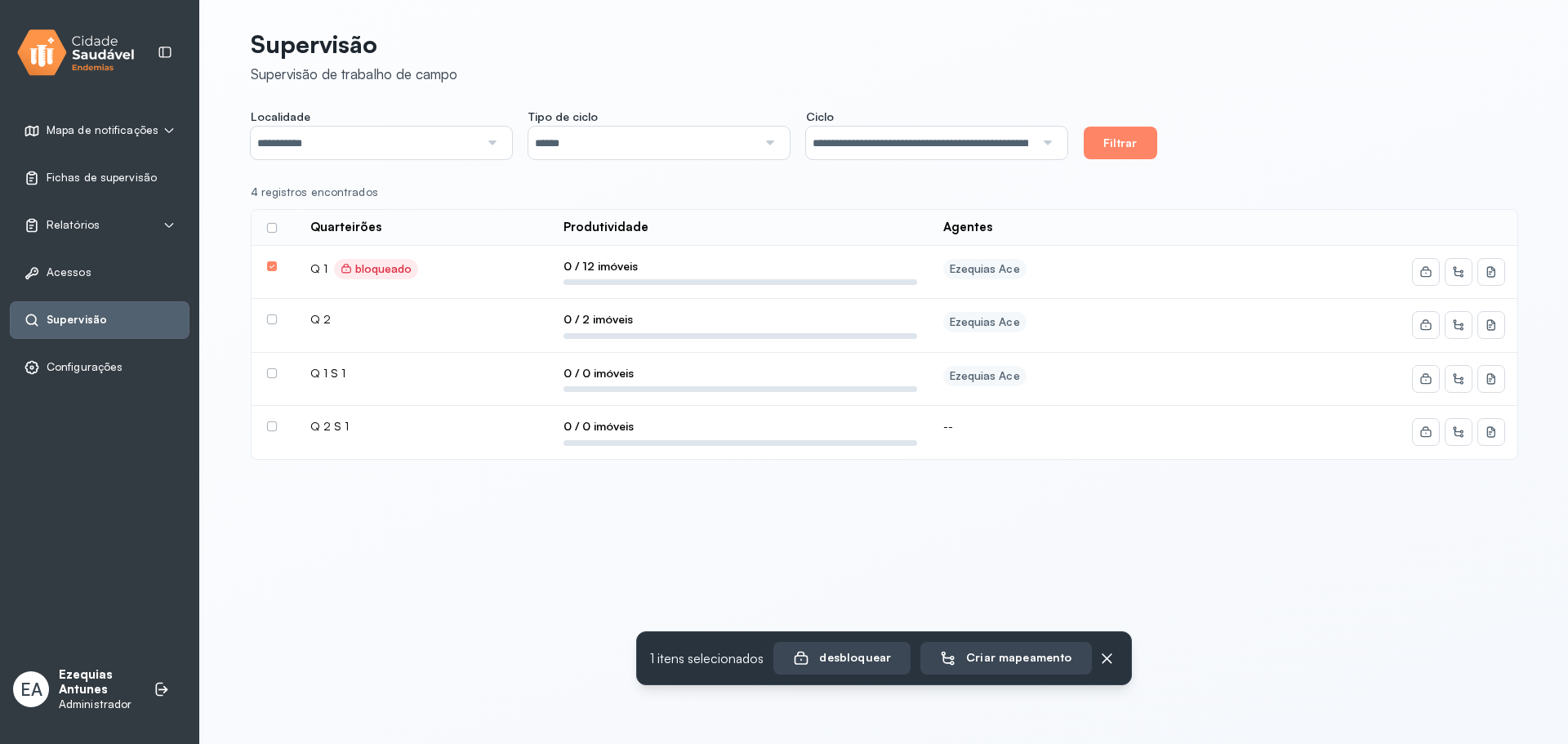
click at [268, 320] on label at bounding box center [271, 319] width 10 height 10
click at [1000, 661] on div "Criar mapeamento" at bounding box center [997, 658] width 131 height 17
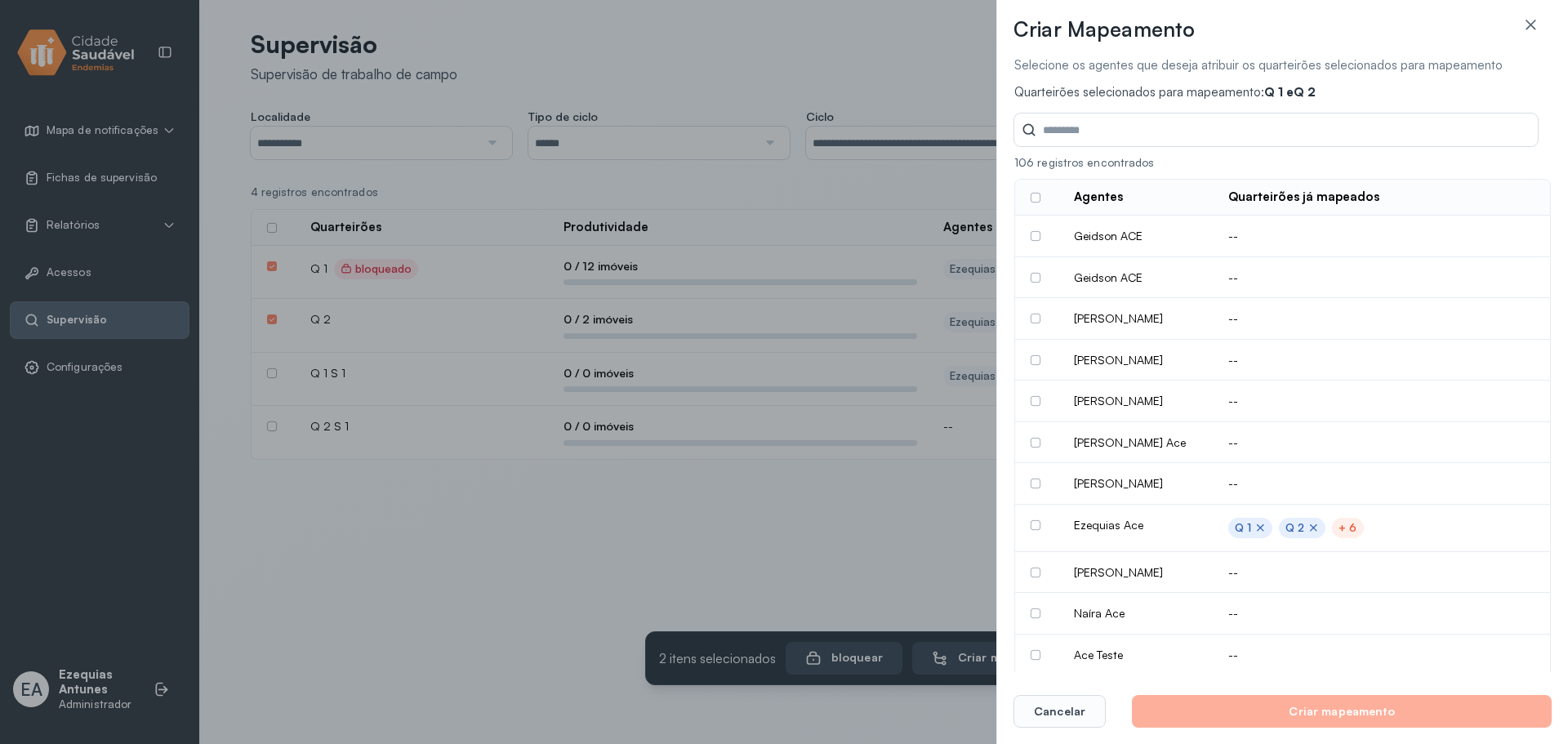
click at [1084, 124] on input "Tipo de ciclo" at bounding box center [1287, 130] width 502 height 33
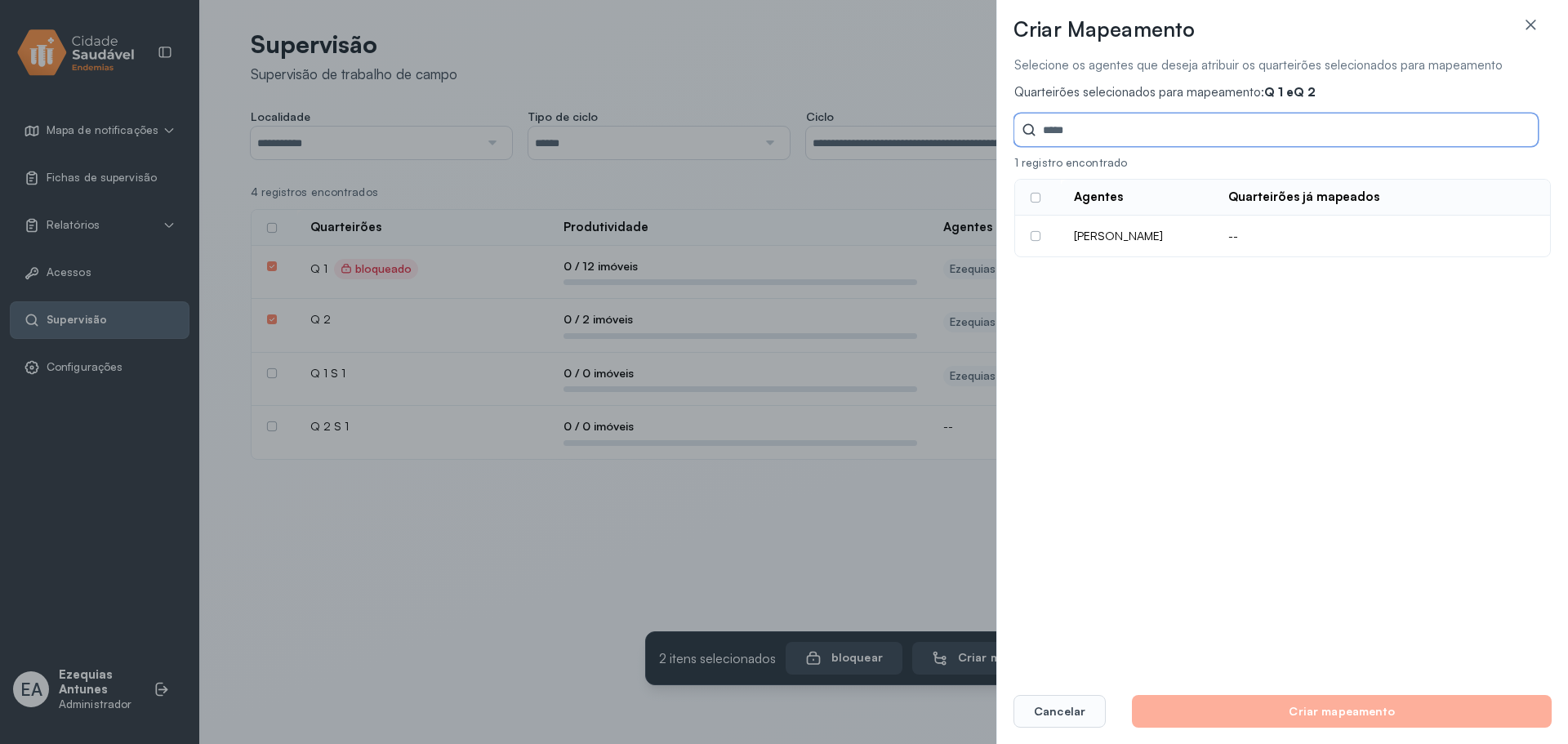
type input "*****"
click at [1036, 235] on label at bounding box center [1035, 236] width 10 height 10
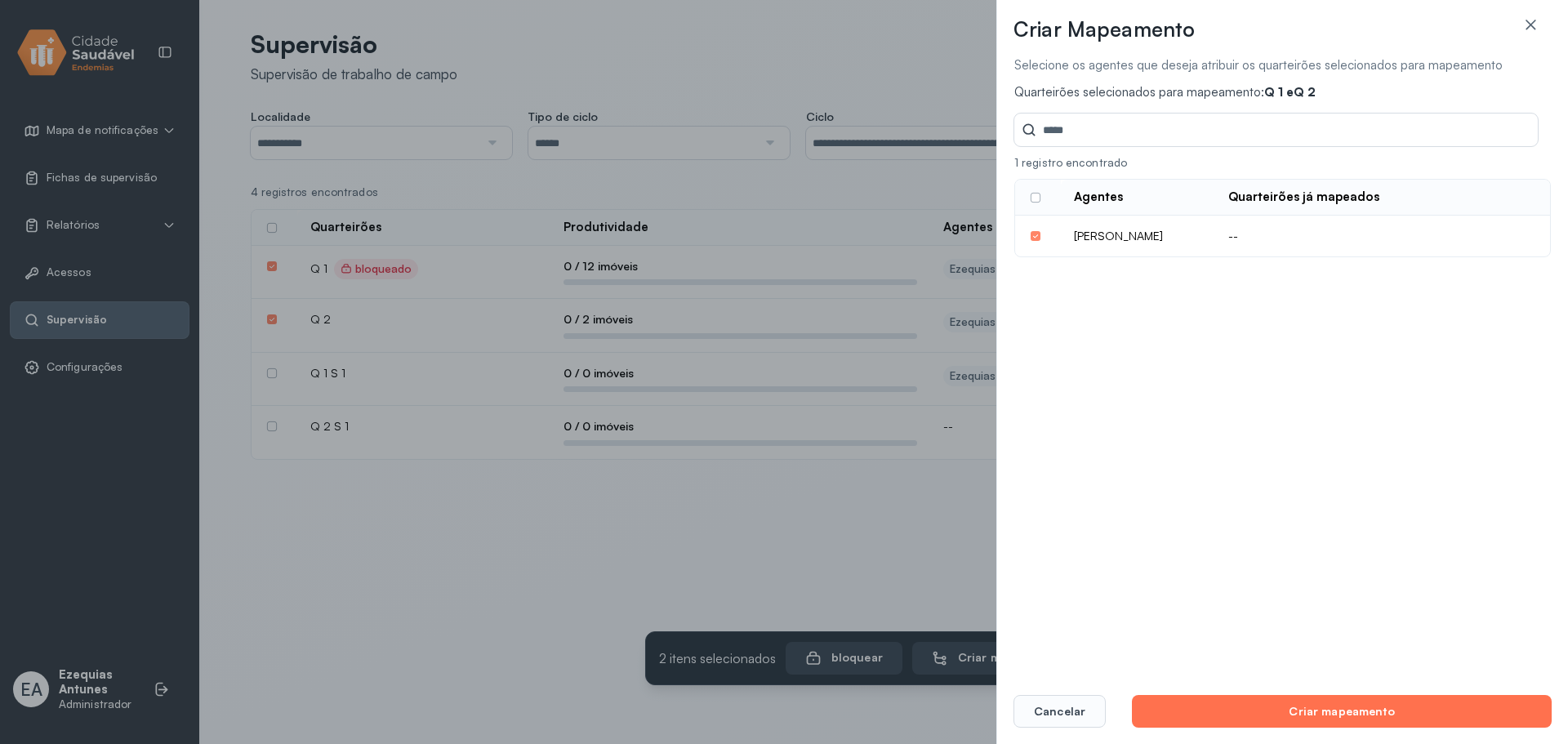
click at [1239, 702] on button "Criar mapeamento" at bounding box center [1341, 710] width 420 height 33
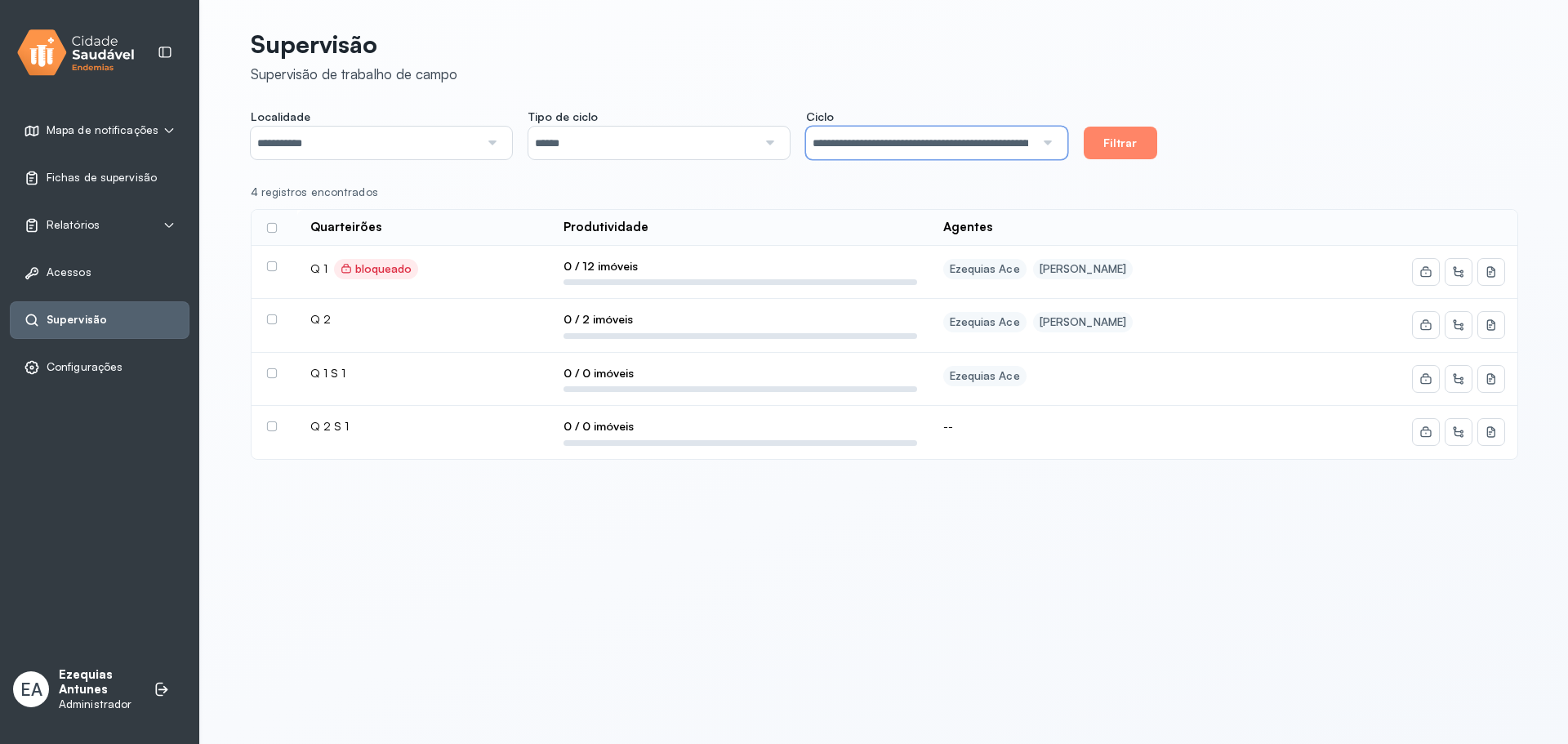
click at [990, 157] on input "**********" at bounding box center [920, 143] width 228 height 33
click at [985, 150] on input "**********" at bounding box center [920, 143] width 228 height 33
click at [930, 226] on div "**********" at bounding box center [884, 260] width 1267 height 481
click at [1105, 137] on button "Filtrar" at bounding box center [1120, 143] width 74 height 33
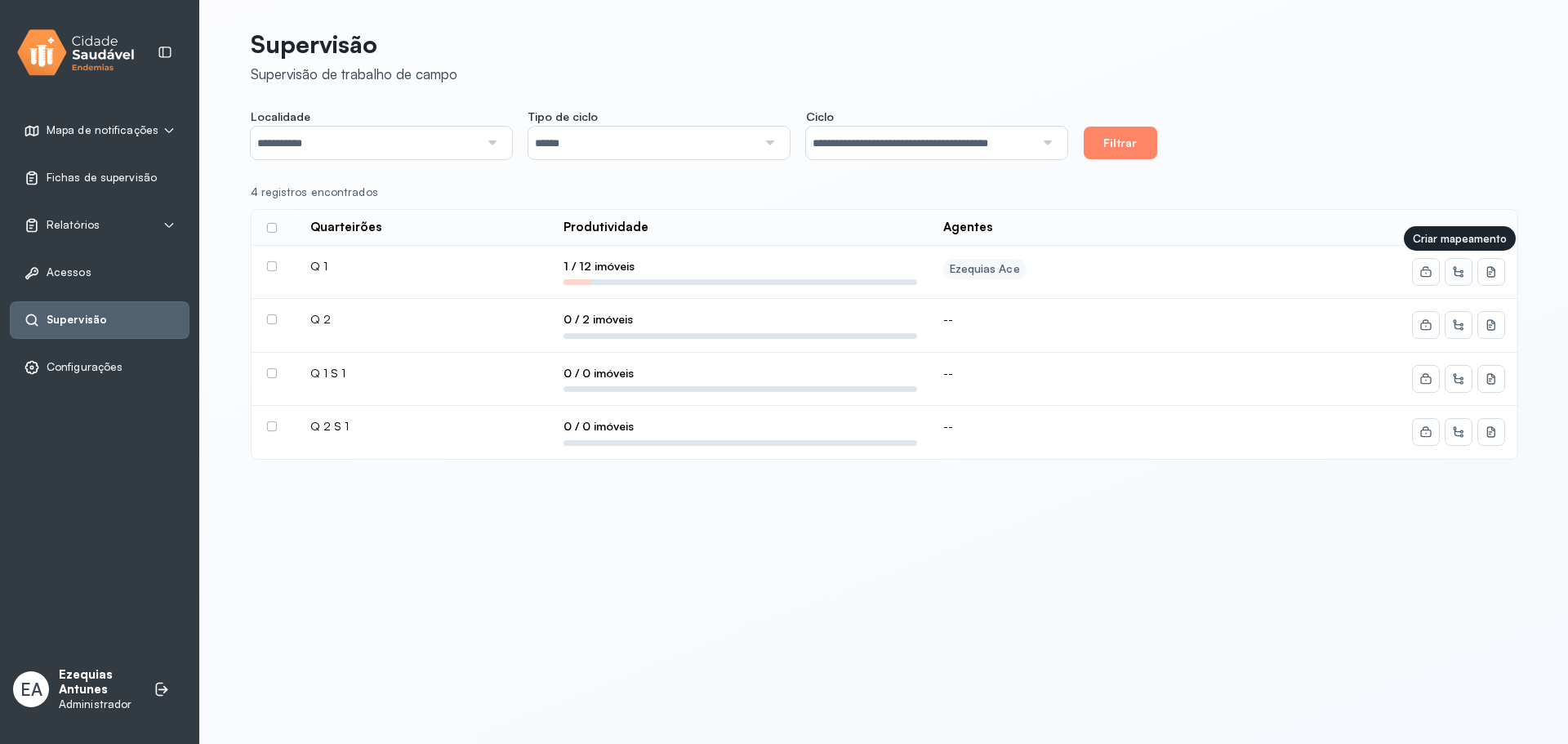
click at [1451, 273] on button at bounding box center [1458, 272] width 26 height 26
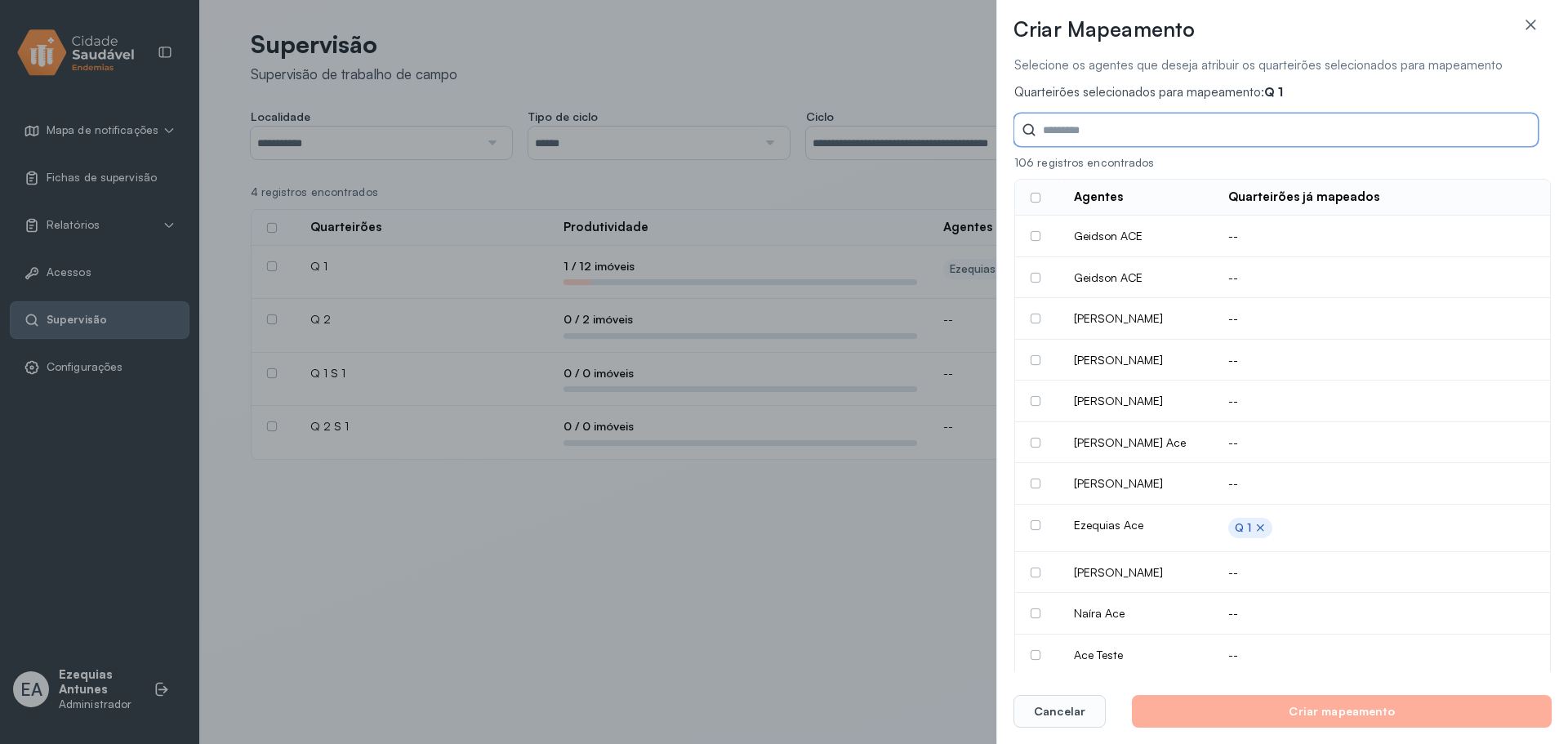
click at [1287, 125] on input "Tipo de ciclo" at bounding box center [1287, 130] width 502 height 33
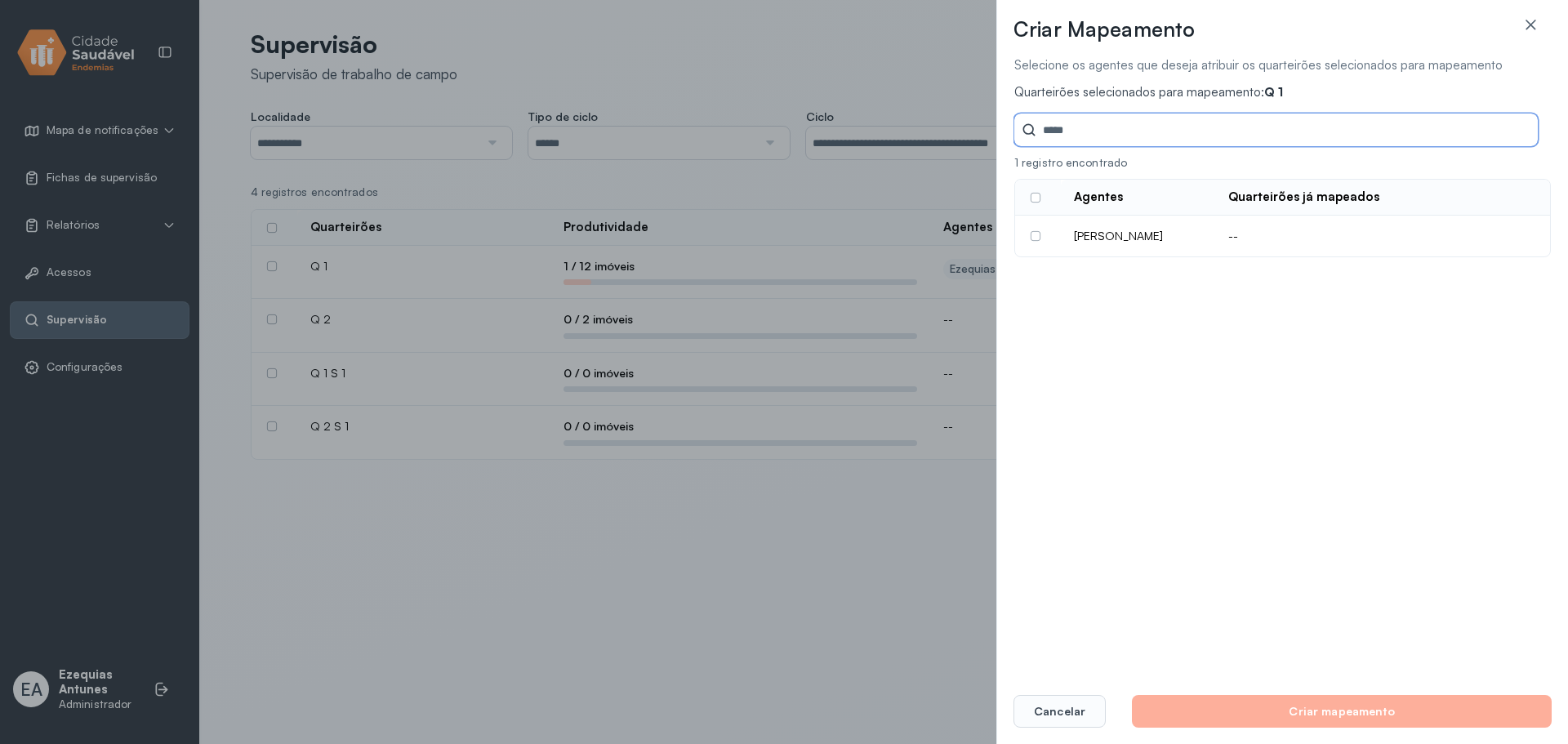
type input "*****"
click at [1153, 231] on td "Aaron Franco Vasques" at bounding box center [1138, 236] width 155 height 41
click at [1037, 240] on label at bounding box center [1035, 236] width 10 height 10
click at [1537, 28] on icon at bounding box center [1531, 25] width 17 height 17
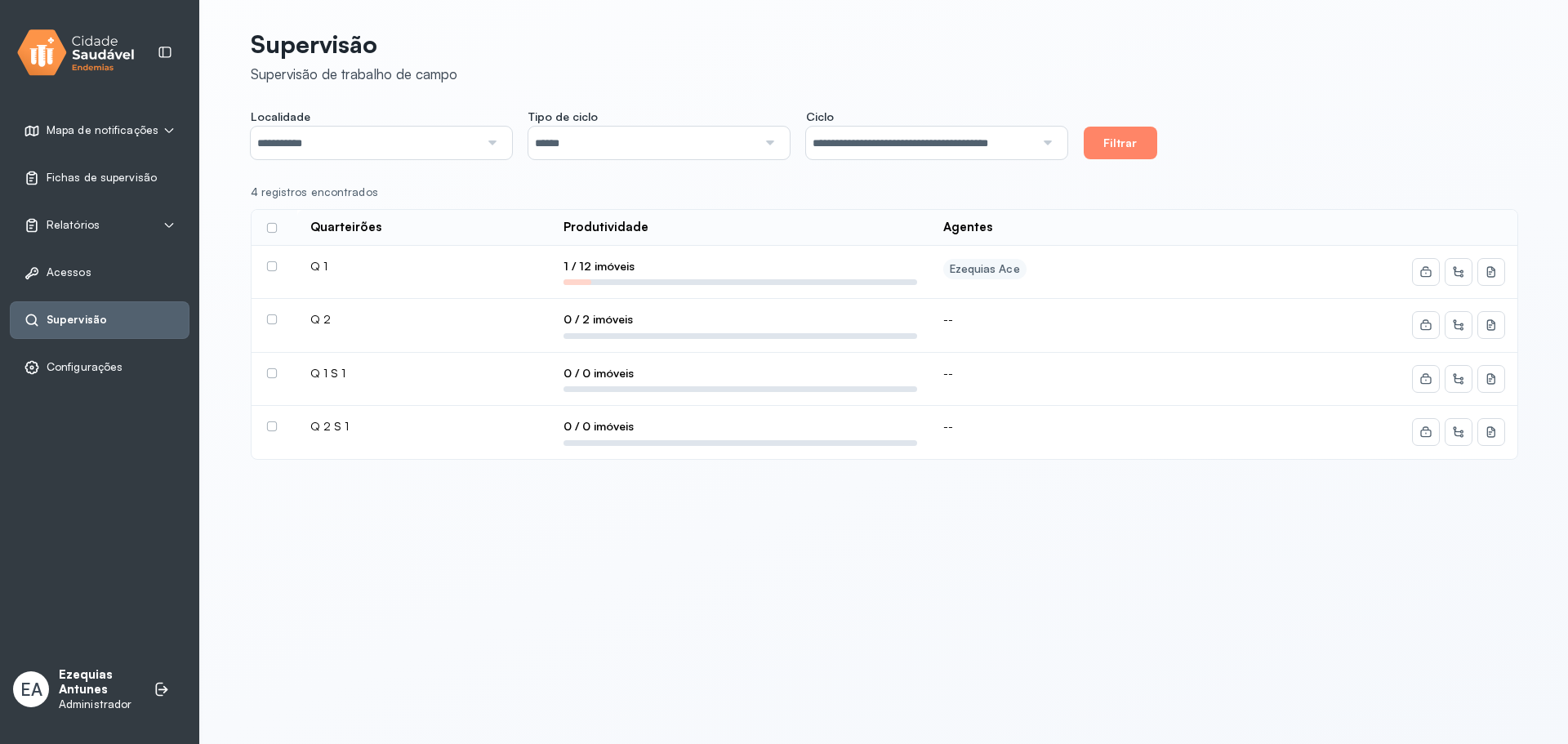
click at [273, 259] on td at bounding box center [274, 273] width 46 height 54
click at [274, 268] on label at bounding box center [271, 266] width 10 height 10
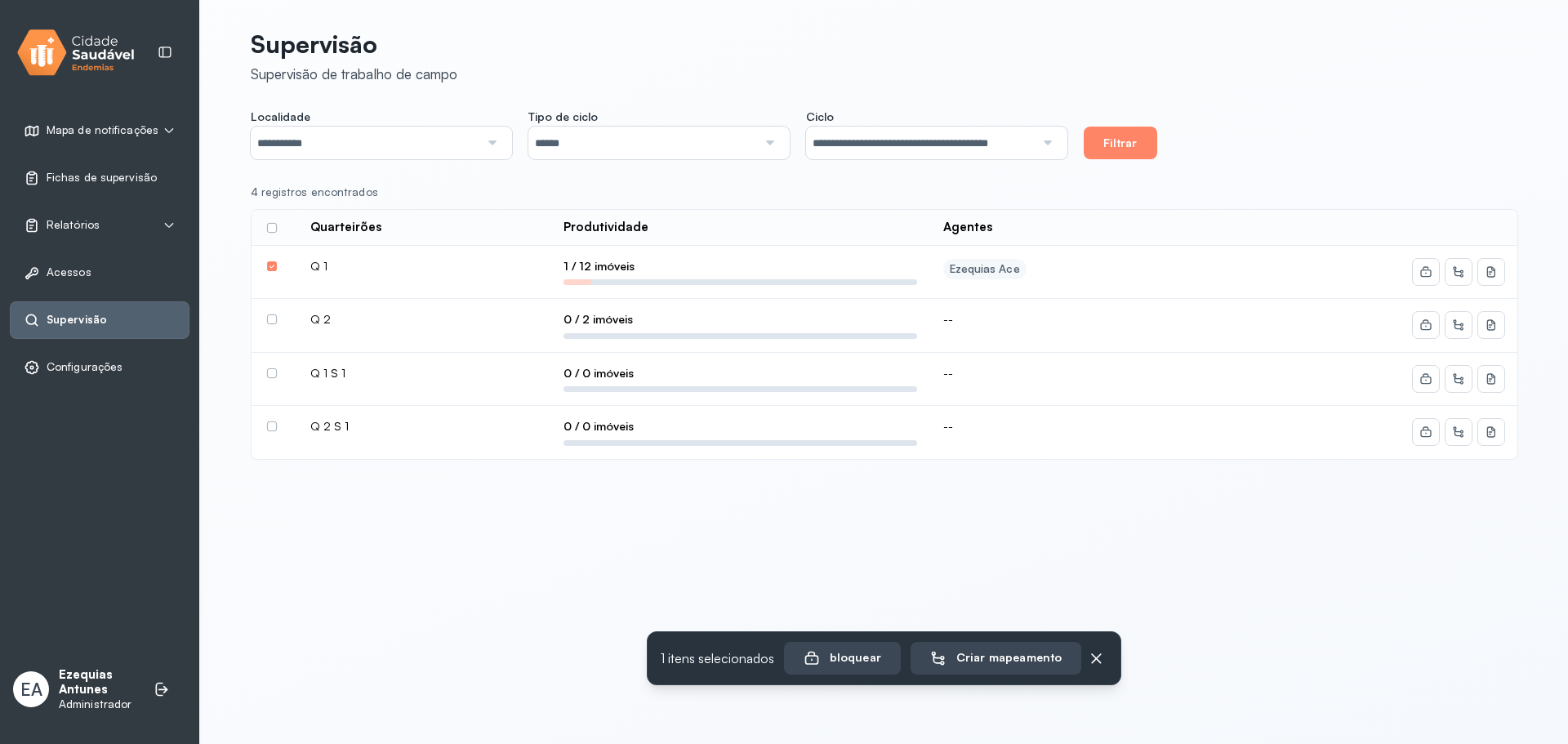
click at [272, 325] on td at bounding box center [274, 326] width 46 height 54
click at [276, 320] on label at bounding box center [271, 319] width 10 height 10
click at [1022, 655] on div "Criar mapeamento" at bounding box center [997, 658] width 131 height 17
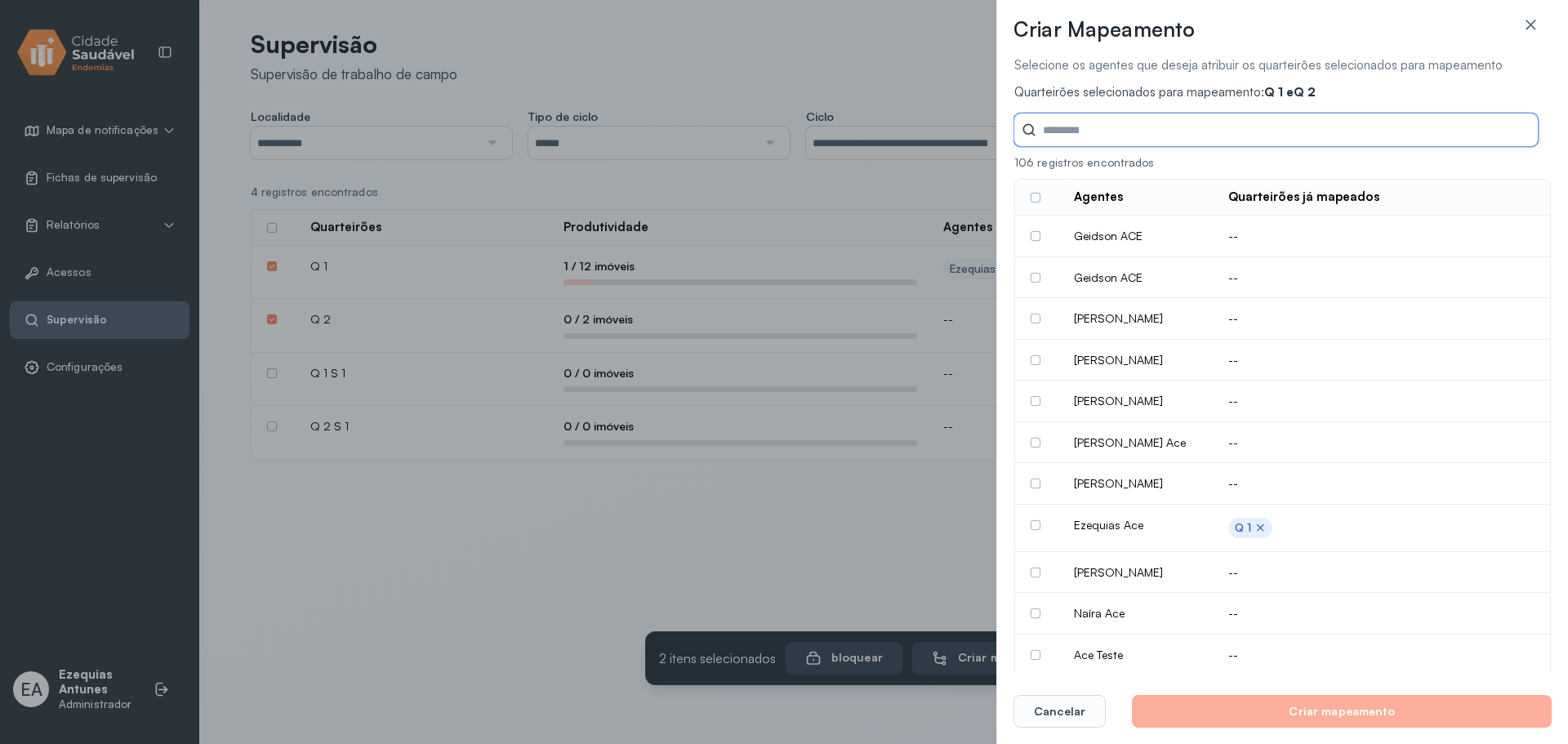
click at [1103, 131] on input "Tipo de ciclo" at bounding box center [1287, 130] width 502 height 33
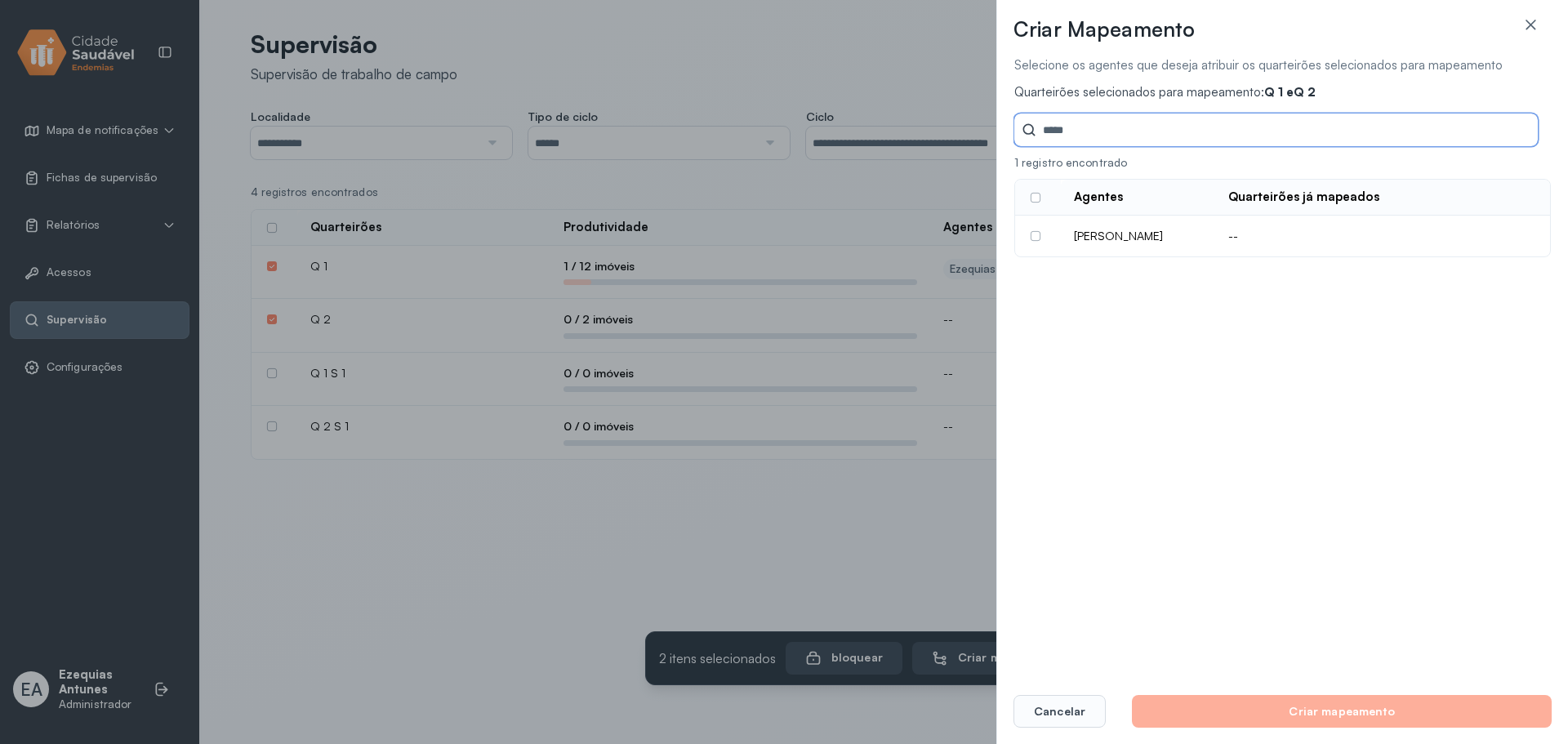
type input "*****"
click at [1038, 239] on label at bounding box center [1035, 236] width 10 height 10
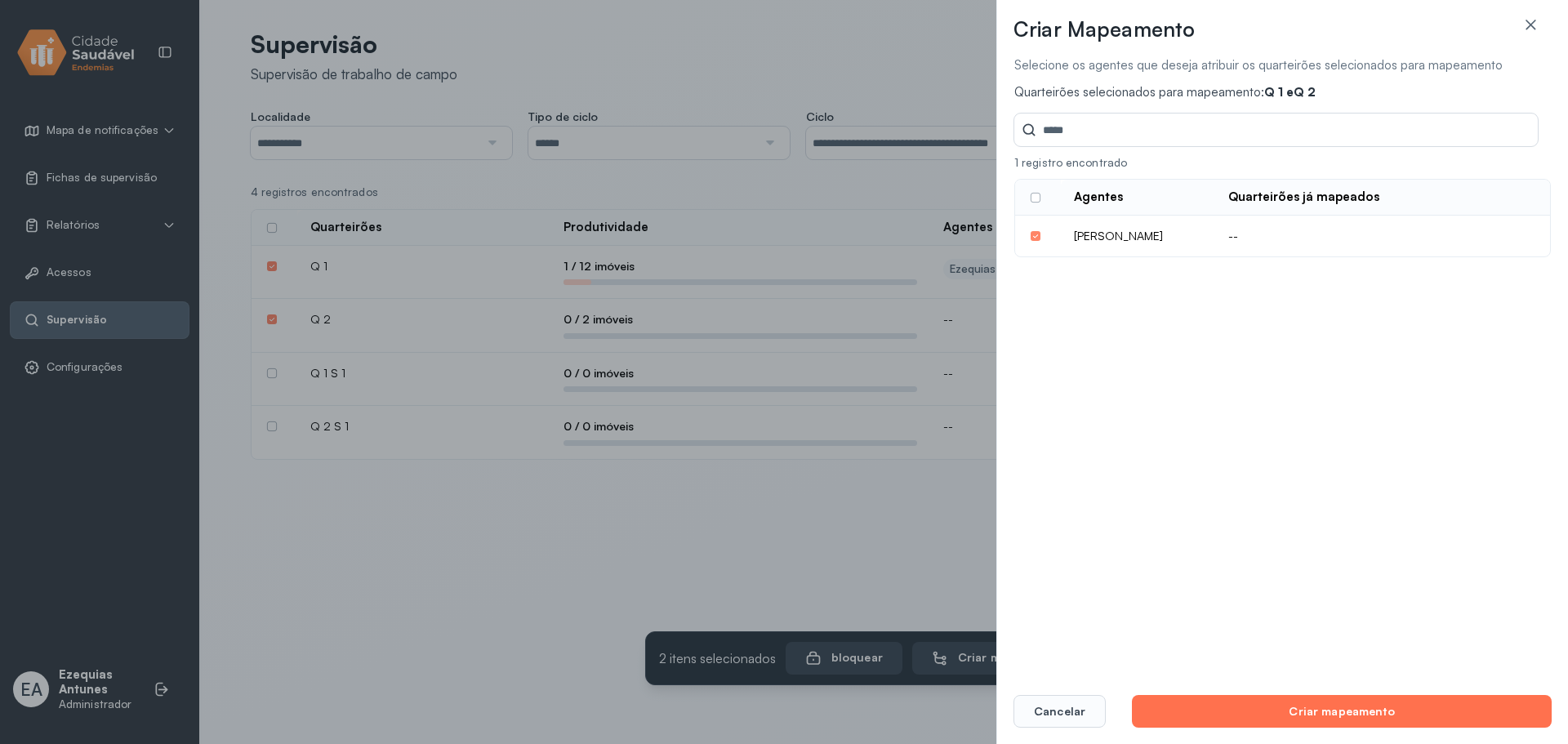
click at [1246, 708] on button "Criar mapeamento" at bounding box center [1341, 710] width 420 height 33
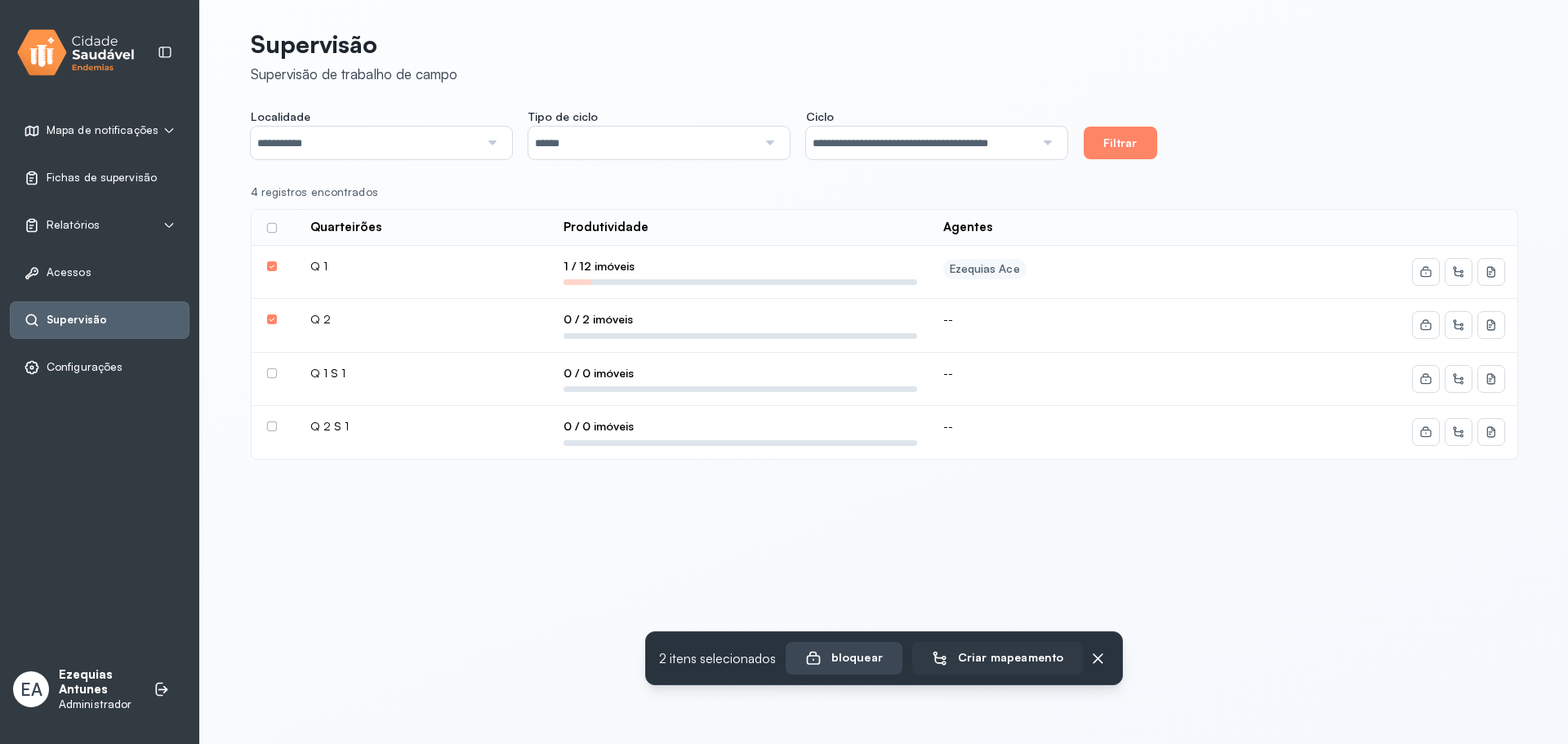
click at [1050, 660] on div "Criar mapeamento" at bounding box center [997, 658] width 131 height 17
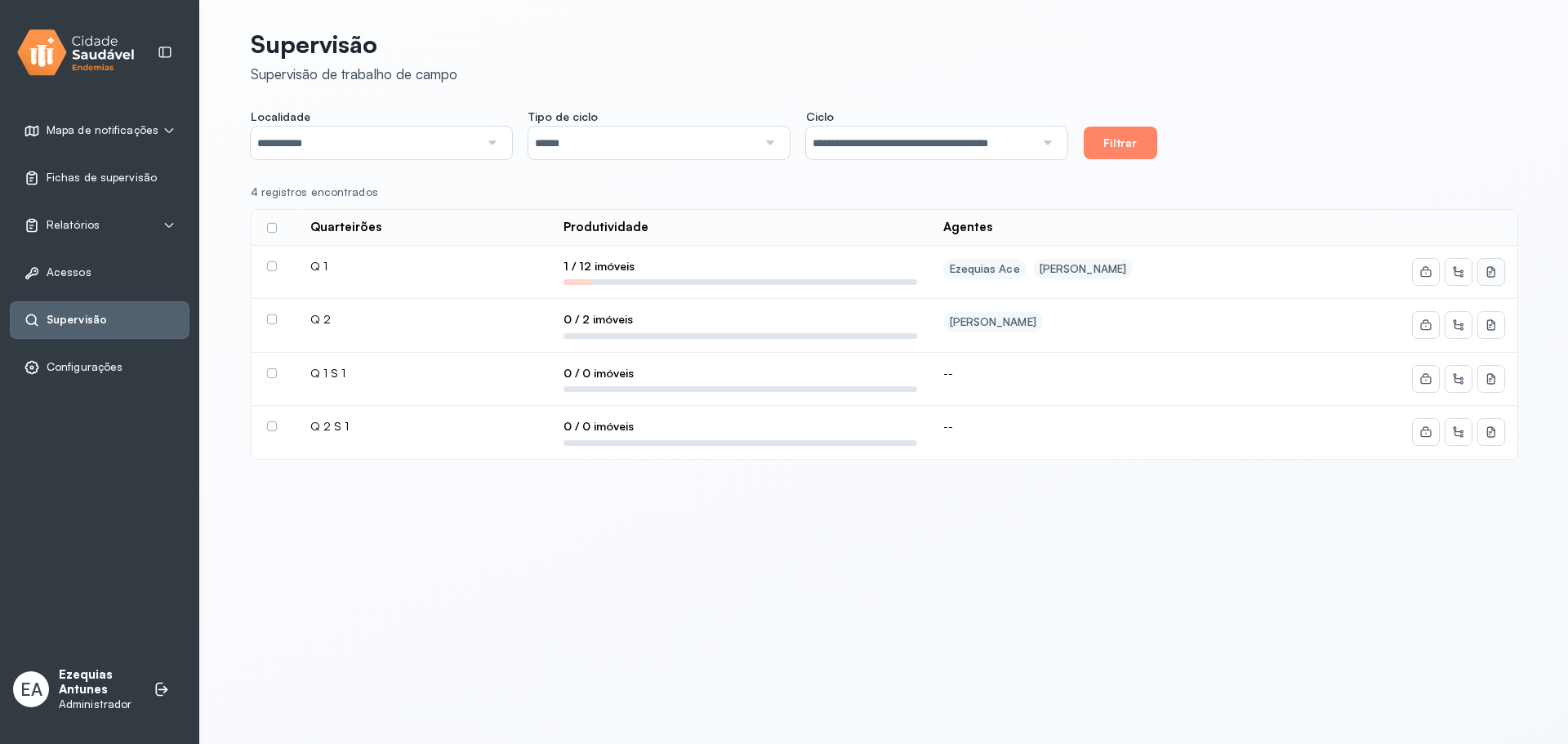
click at [1491, 278] on icon at bounding box center [1491, 272] width 13 height 13
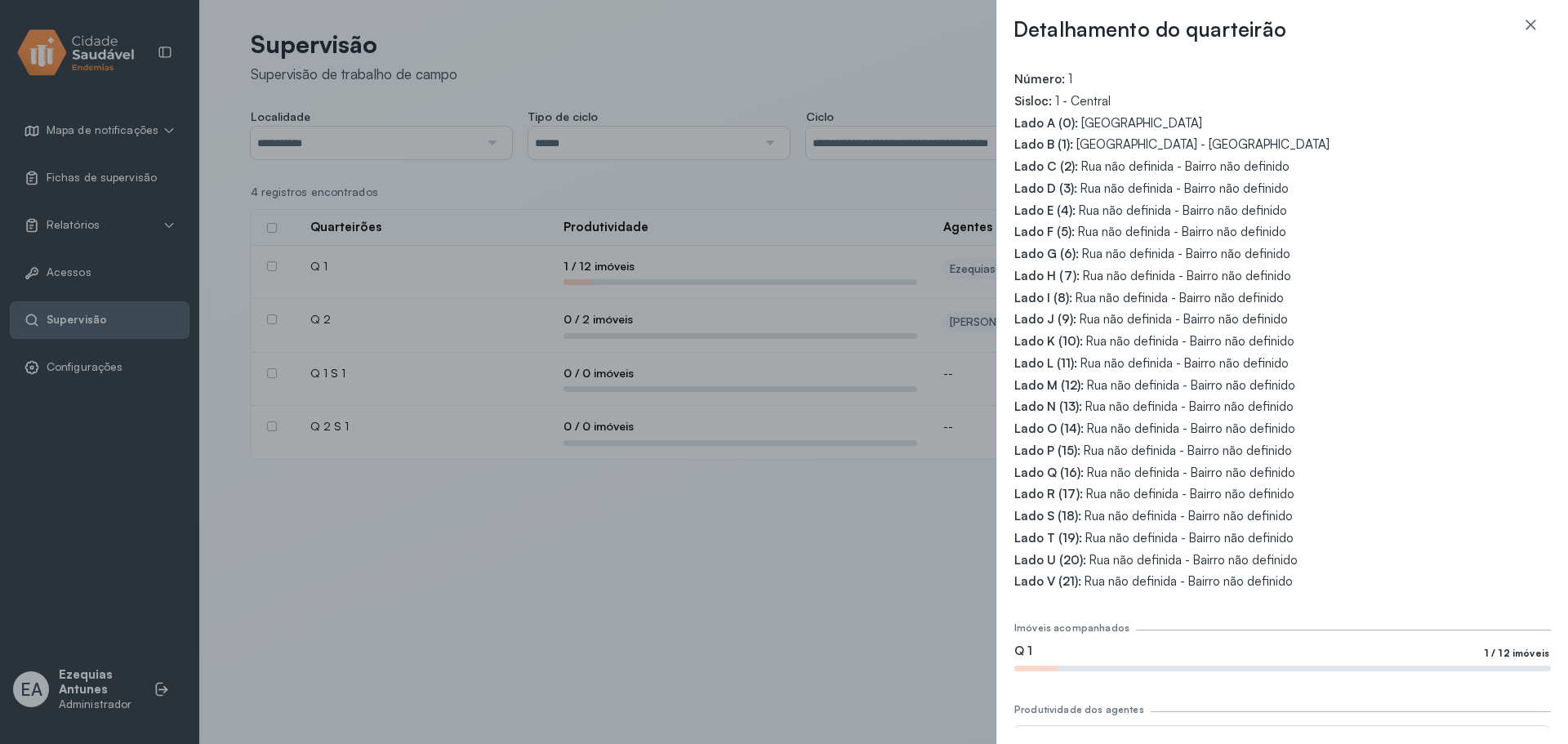
scroll to position [0, 0]
click at [1525, 23] on icon at bounding box center [1531, 25] width 17 height 17
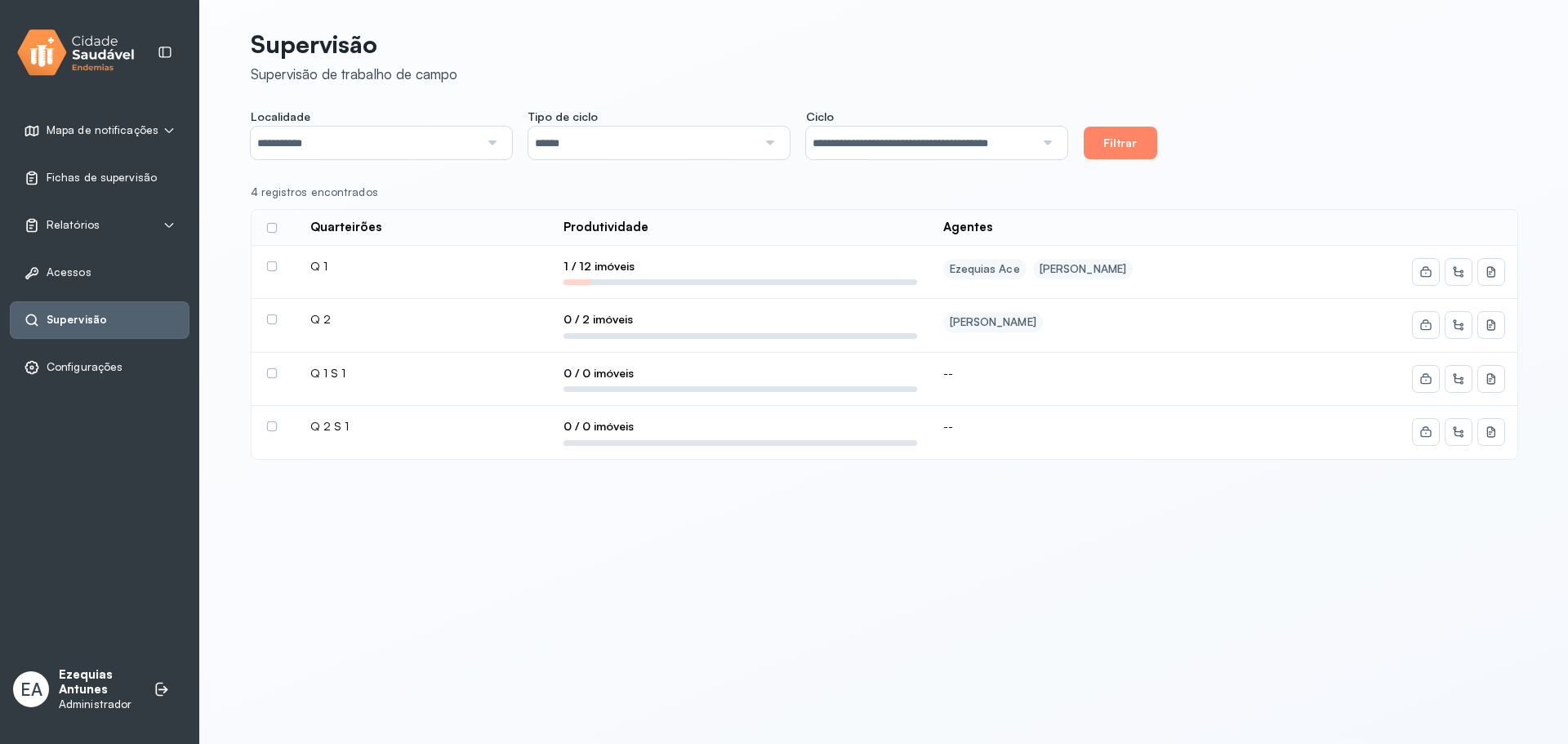
click at [275, 270] on label at bounding box center [271, 266] width 10 height 10
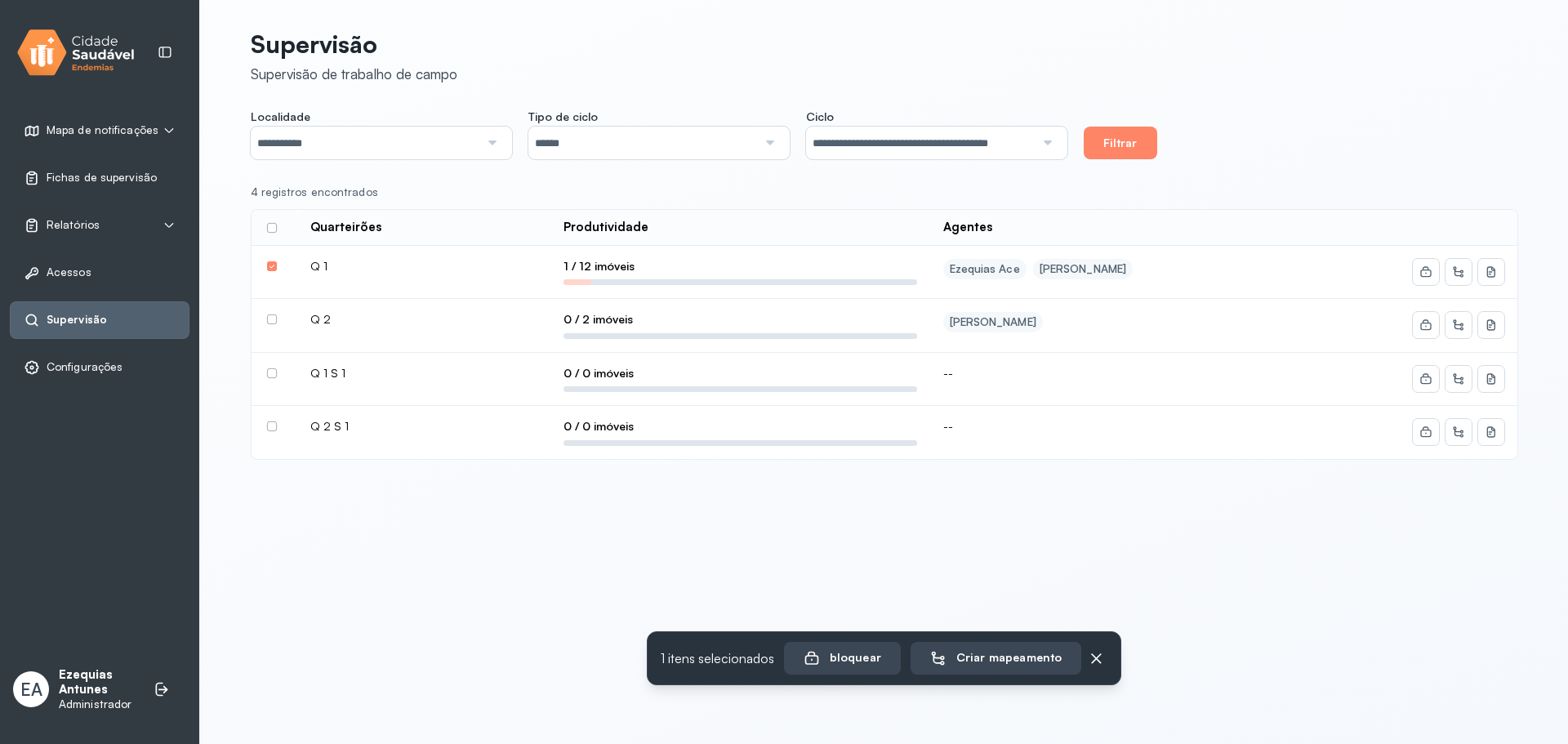
click at [275, 270] on label at bounding box center [271, 266] width 10 height 10
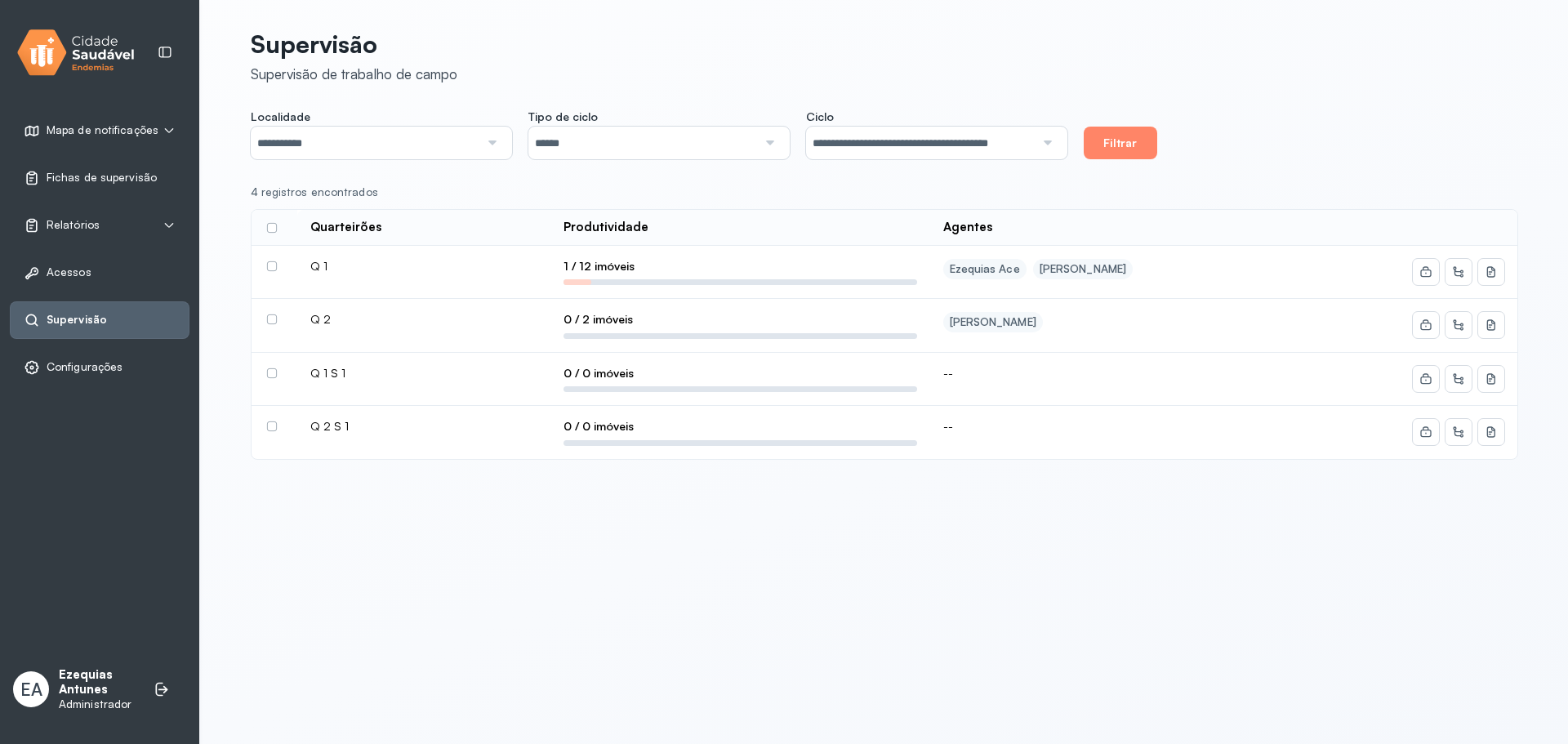
click at [270, 269] on label at bounding box center [271, 266] width 10 height 10
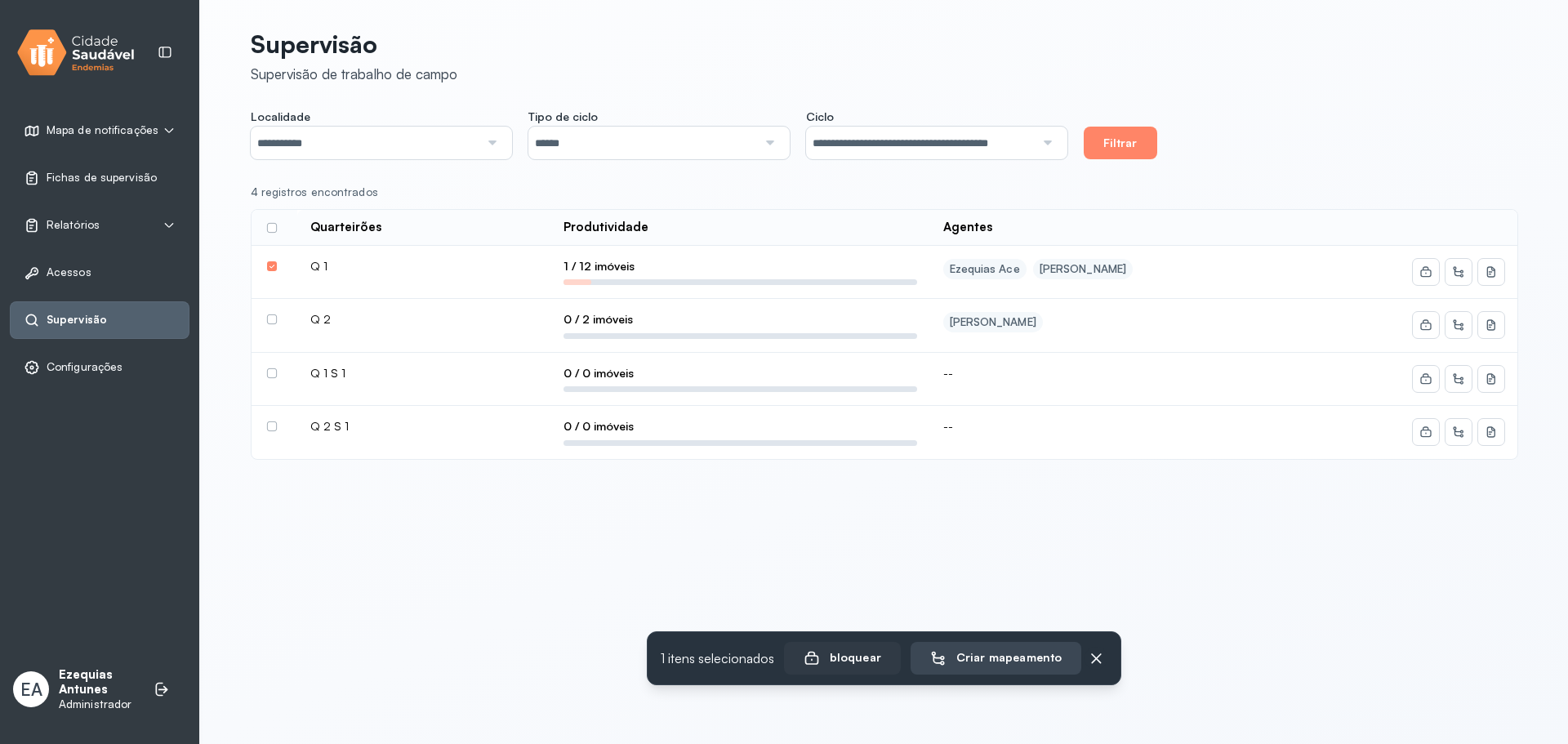
click at [855, 654] on div "bloquear" at bounding box center [842, 658] width 77 height 17
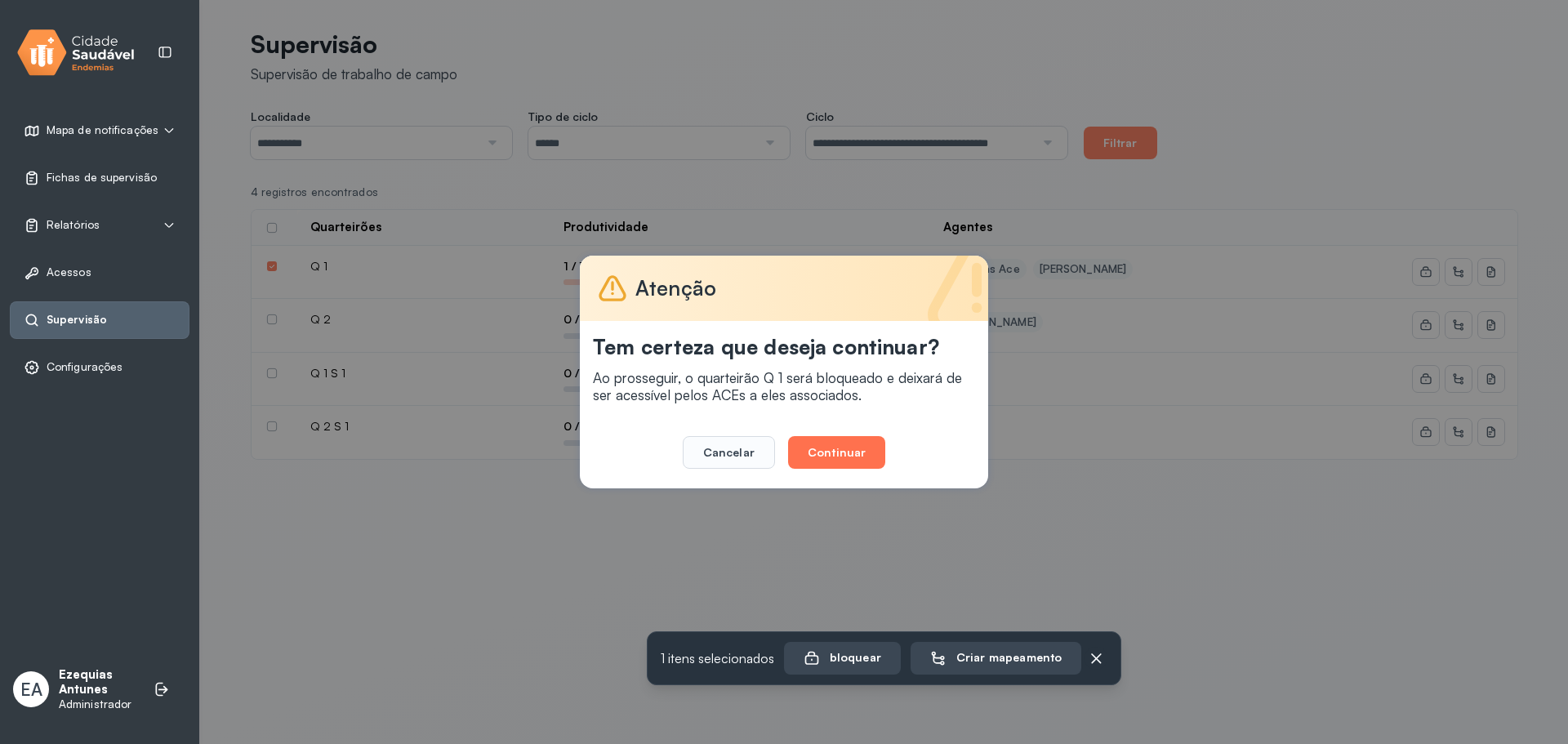
click at [843, 445] on button "Continuar" at bounding box center [836, 452] width 97 height 33
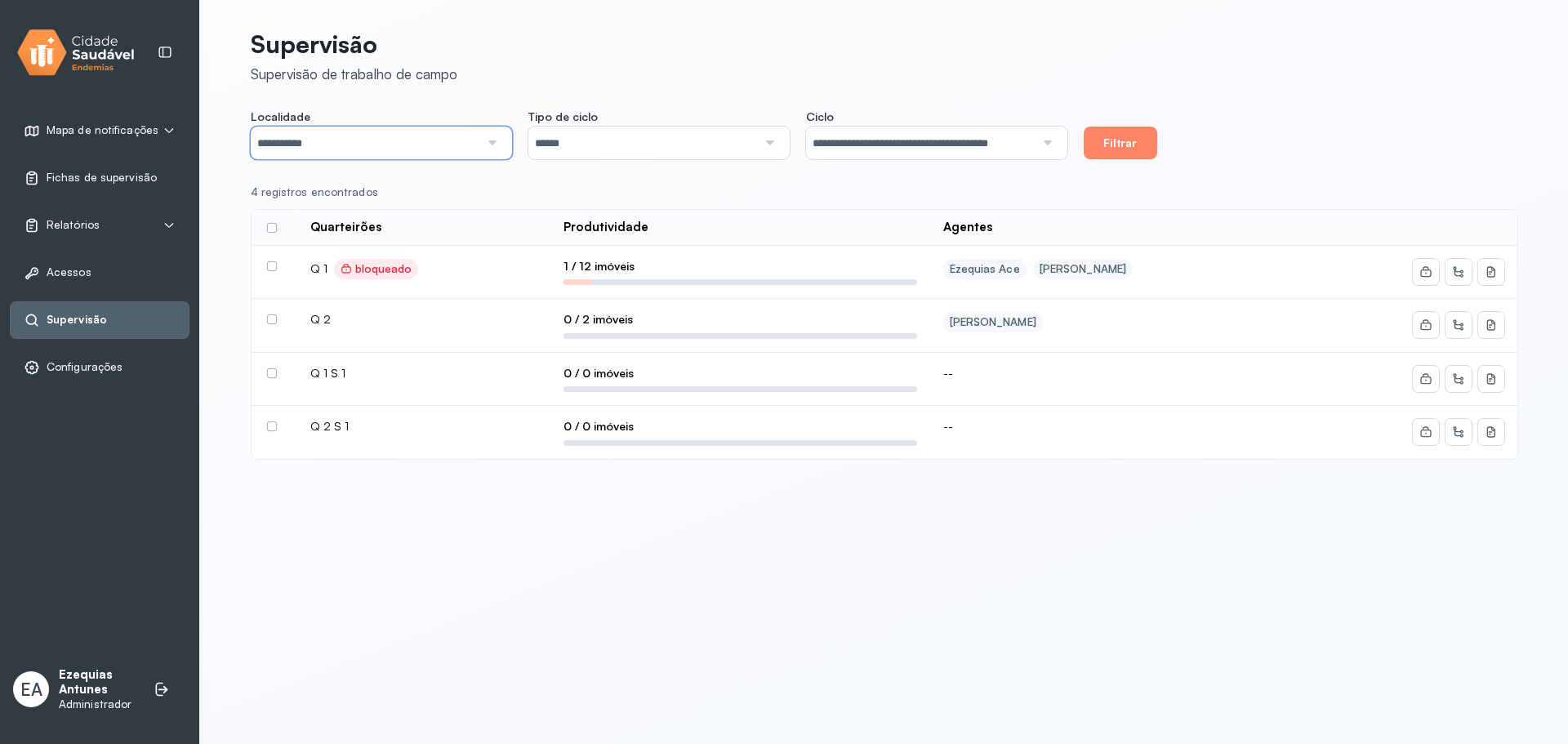
click at [444, 145] on input "**********" at bounding box center [364, 143] width 228 height 33
click at [471, 98] on div "**********" at bounding box center [884, 250] width 1267 height 461
click at [1501, 324] on button at bounding box center [1491, 325] width 26 height 26
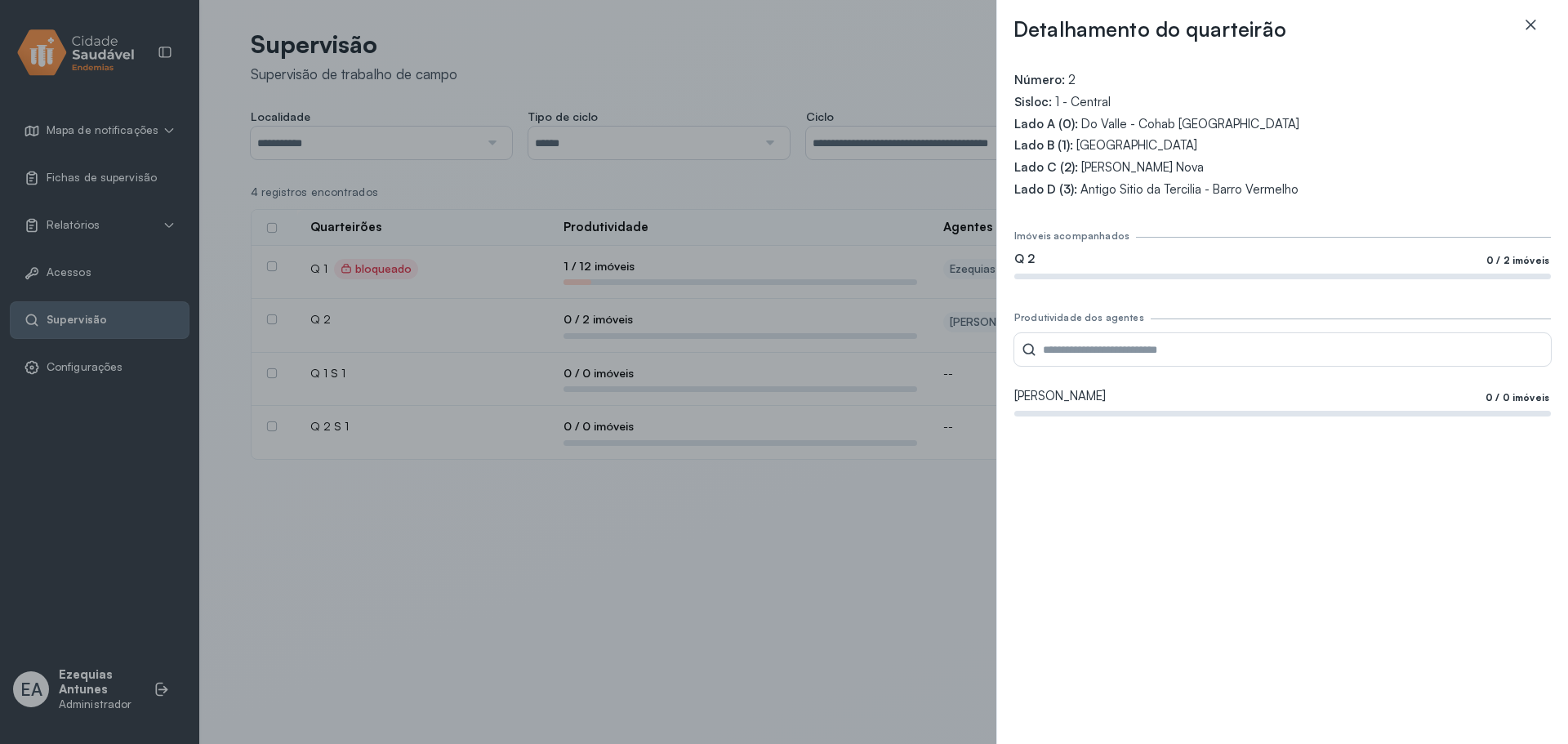
click at [1524, 24] on icon at bounding box center [1531, 25] width 17 height 17
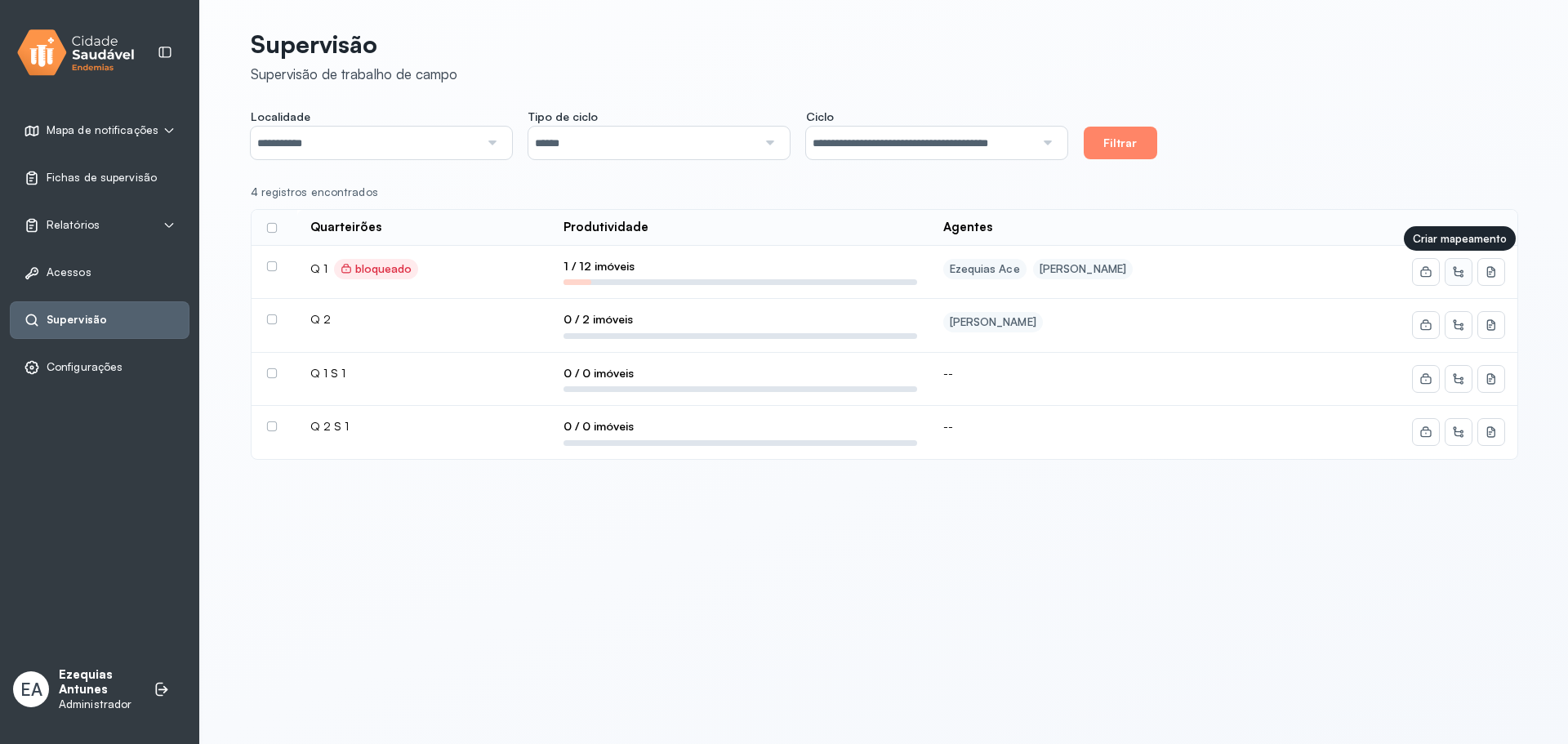
click at [1458, 269] on icon at bounding box center [1458, 272] width 13 height 13
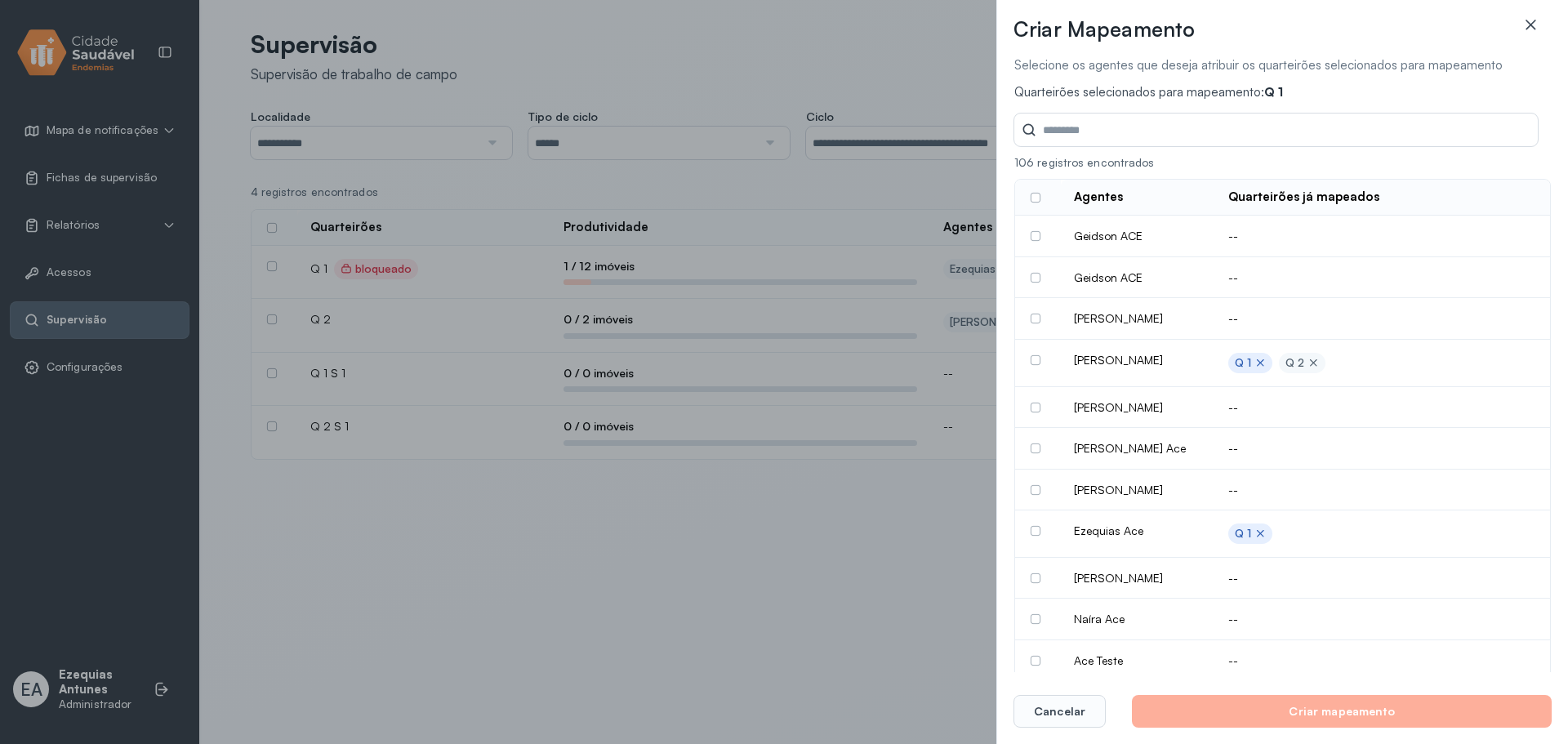
click at [1524, 27] on icon at bounding box center [1531, 25] width 17 height 17
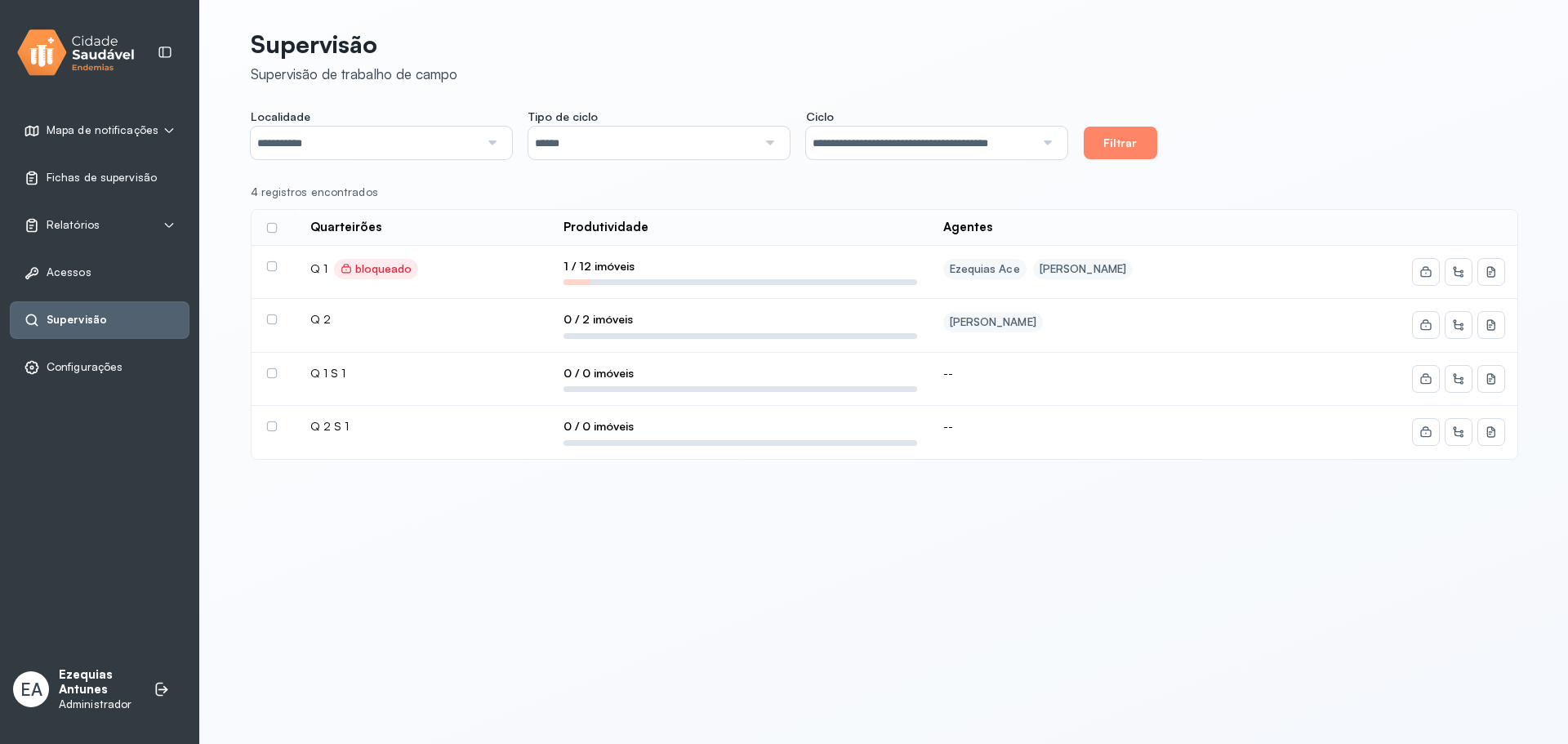
click at [1444, 272] on div at bounding box center [1382, 272] width 245 height 26
click at [1437, 268] on div at bounding box center [1382, 272] width 245 height 26
click at [1431, 267] on icon at bounding box center [1425, 272] width 13 height 13
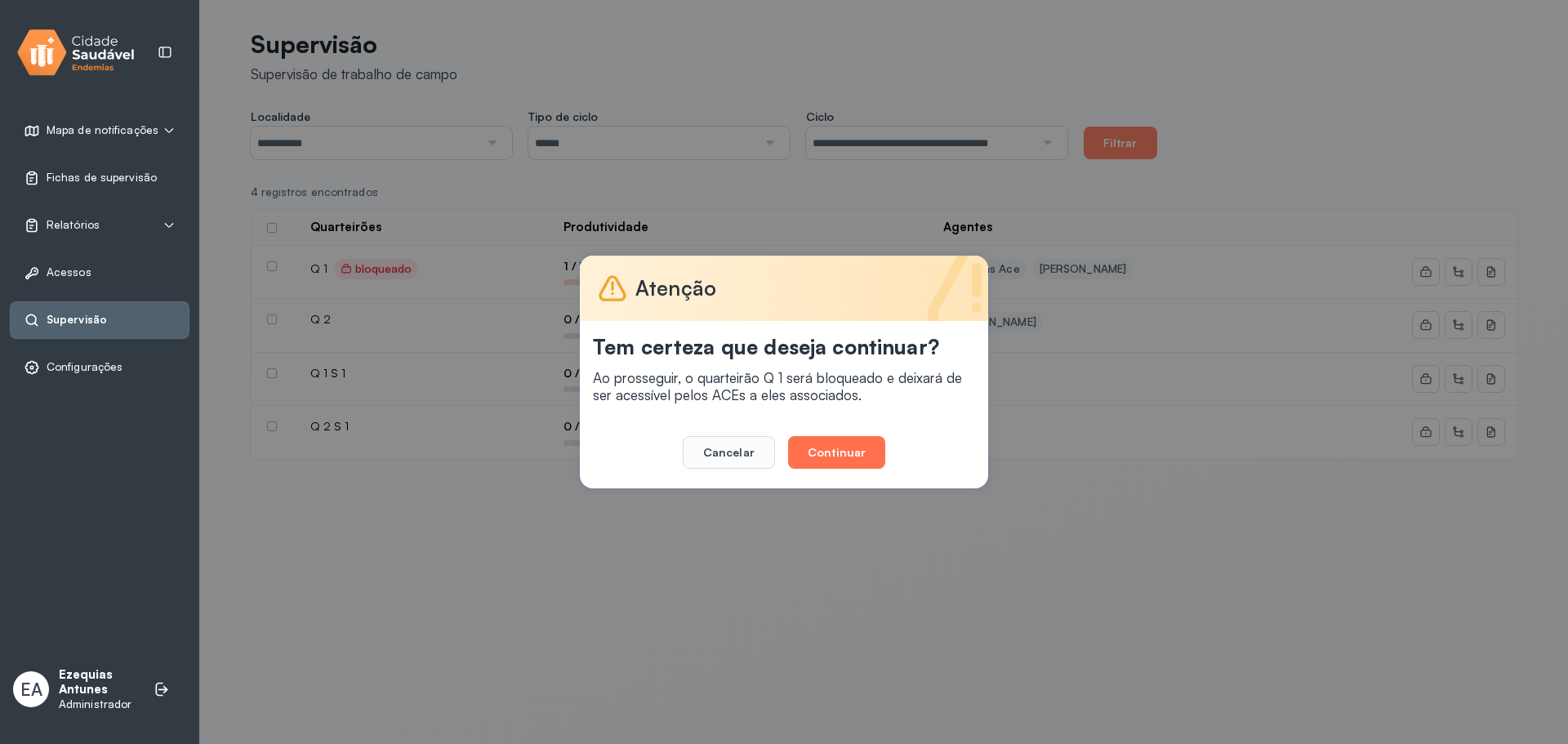
click at [863, 450] on button "Continuar" at bounding box center [836, 452] width 97 height 33
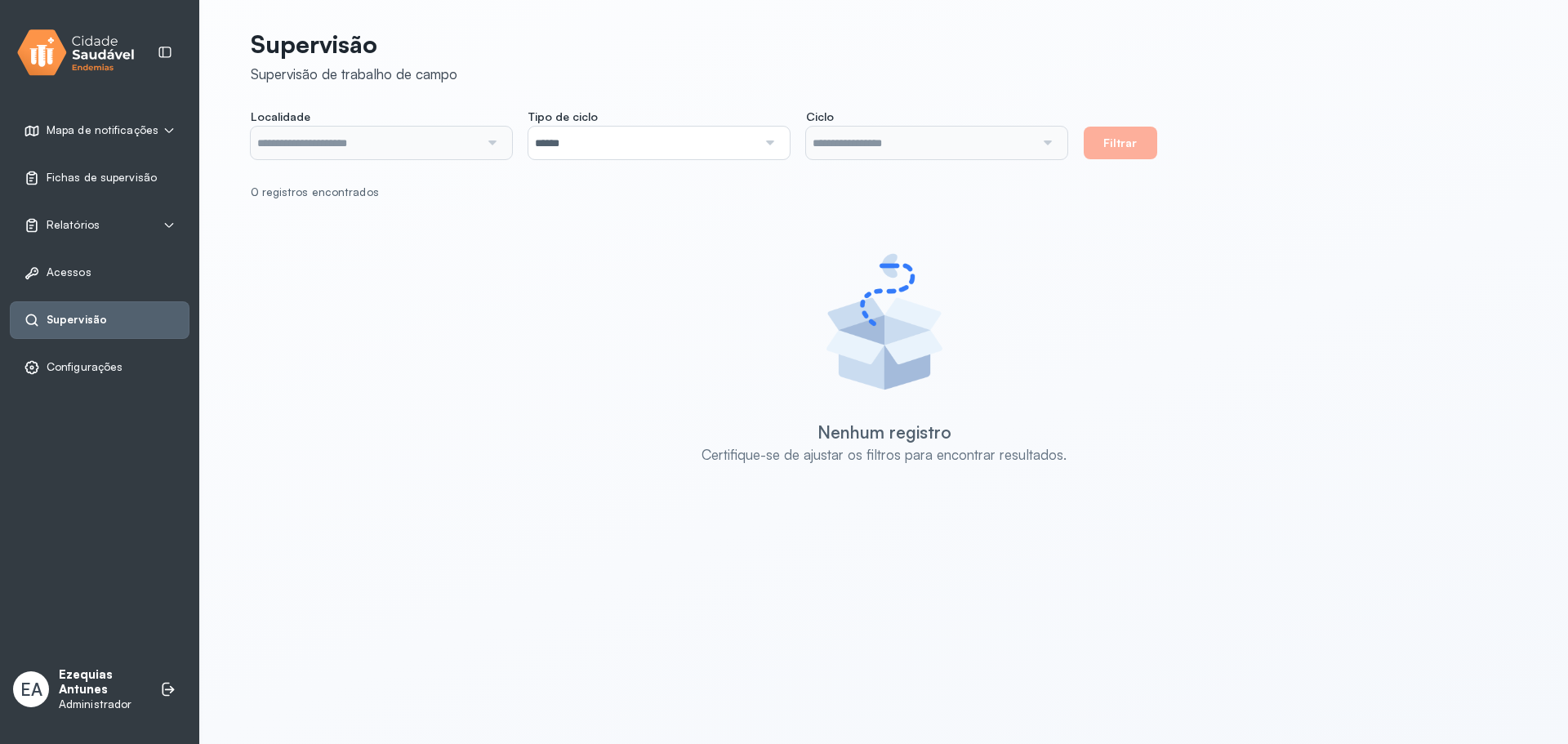
type input "**********"
click at [860, 150] on input "**********" at bounding box center [920, 143] width 228 height 33
click at [747, 108] on div "**********" at bounding box center [884, 278] width 1267 height 517
type input "**********"
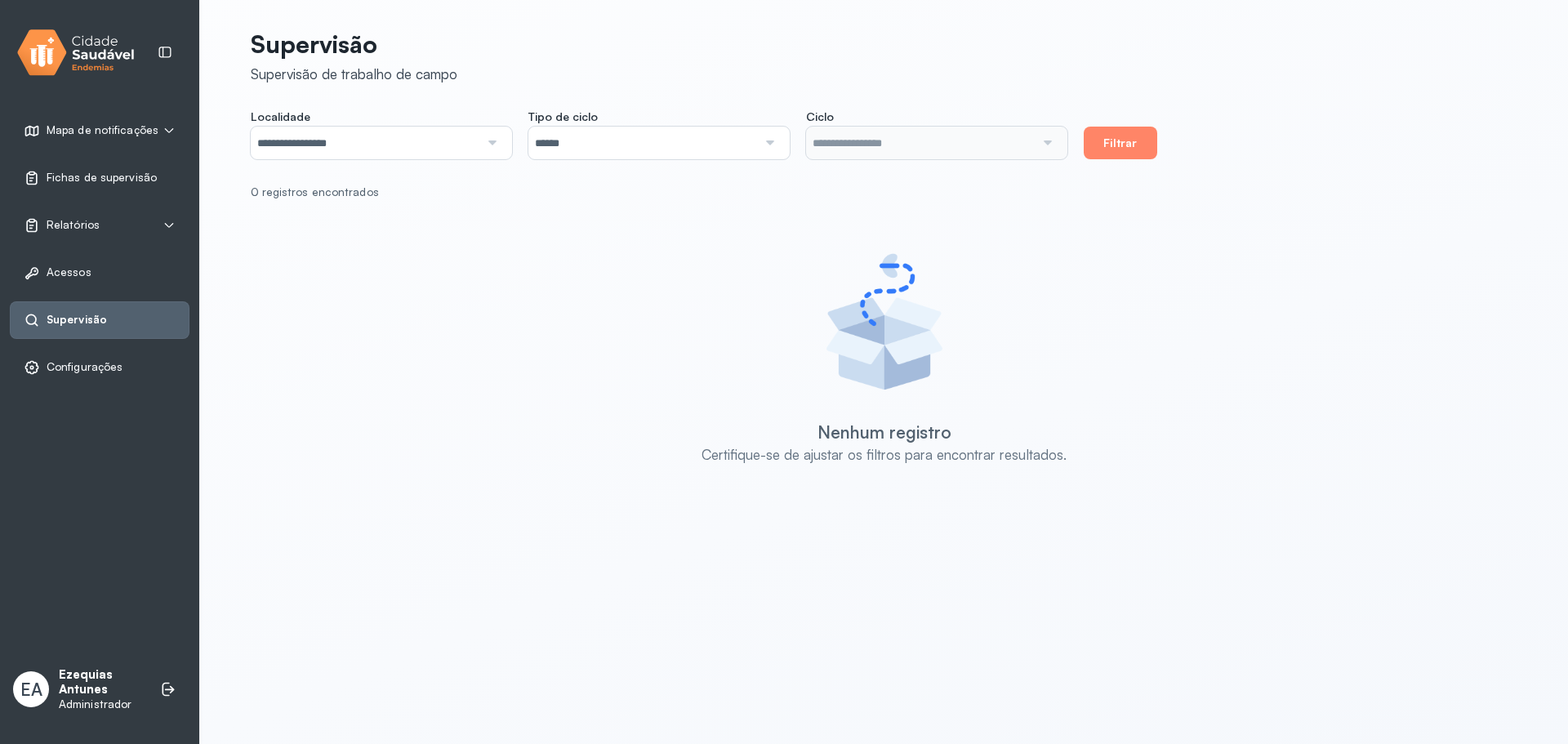
type input "**********"
click at [885, 156] on input "**********" at bounding box center [920, 143] width 228 height 33
click at [904, 249] on div "**********" at bounding box center [884, 278] width 1267 height 517
click at [442, 138] on input "**********" at bounding box center [364, 143] width 228 height 33
click at [378, 206] on div "**********" at bounding box center [884, 278] width 1267 height 517
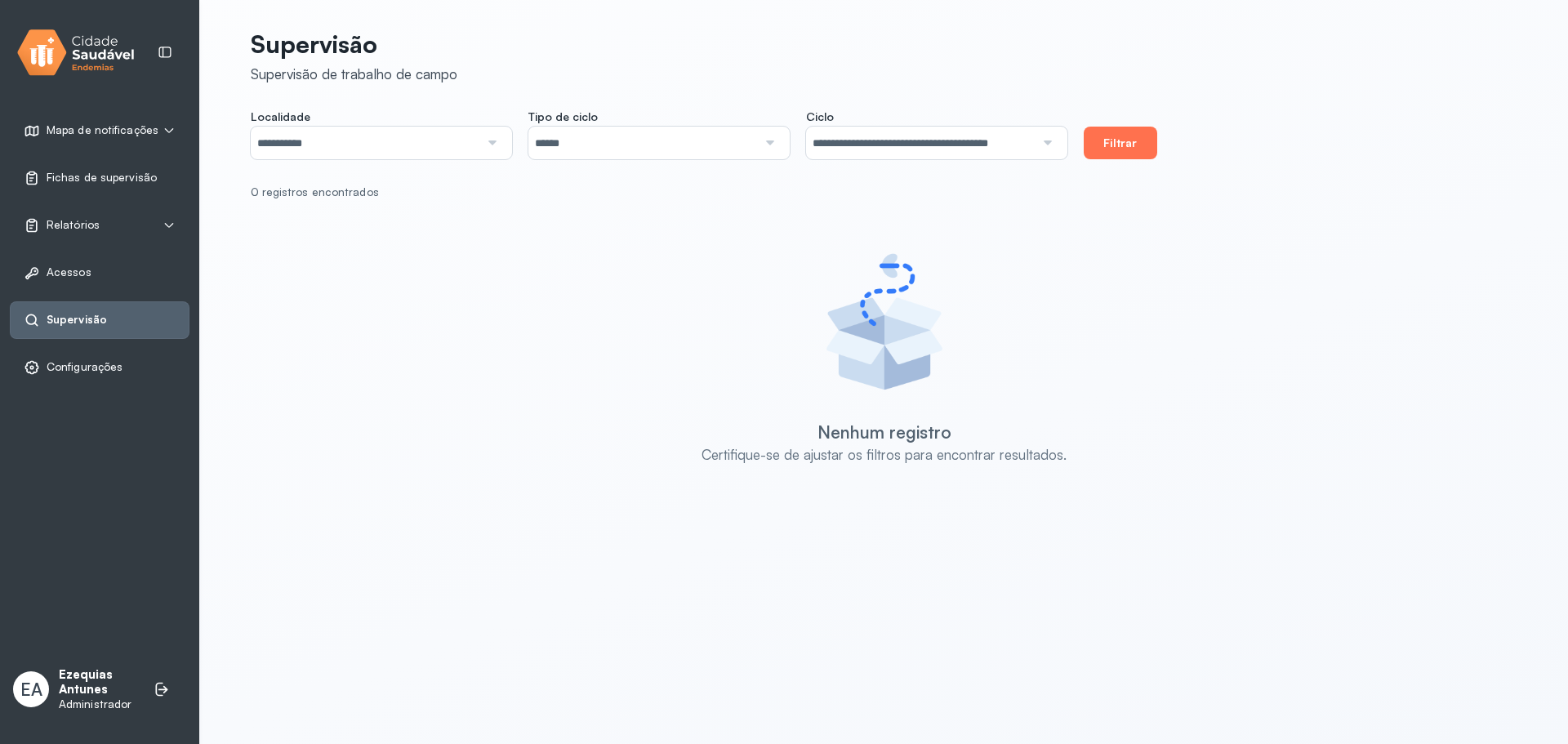
click at [1120, 133] on button "Filtrar" at bounding box center [1120, 143] width 74 height 33
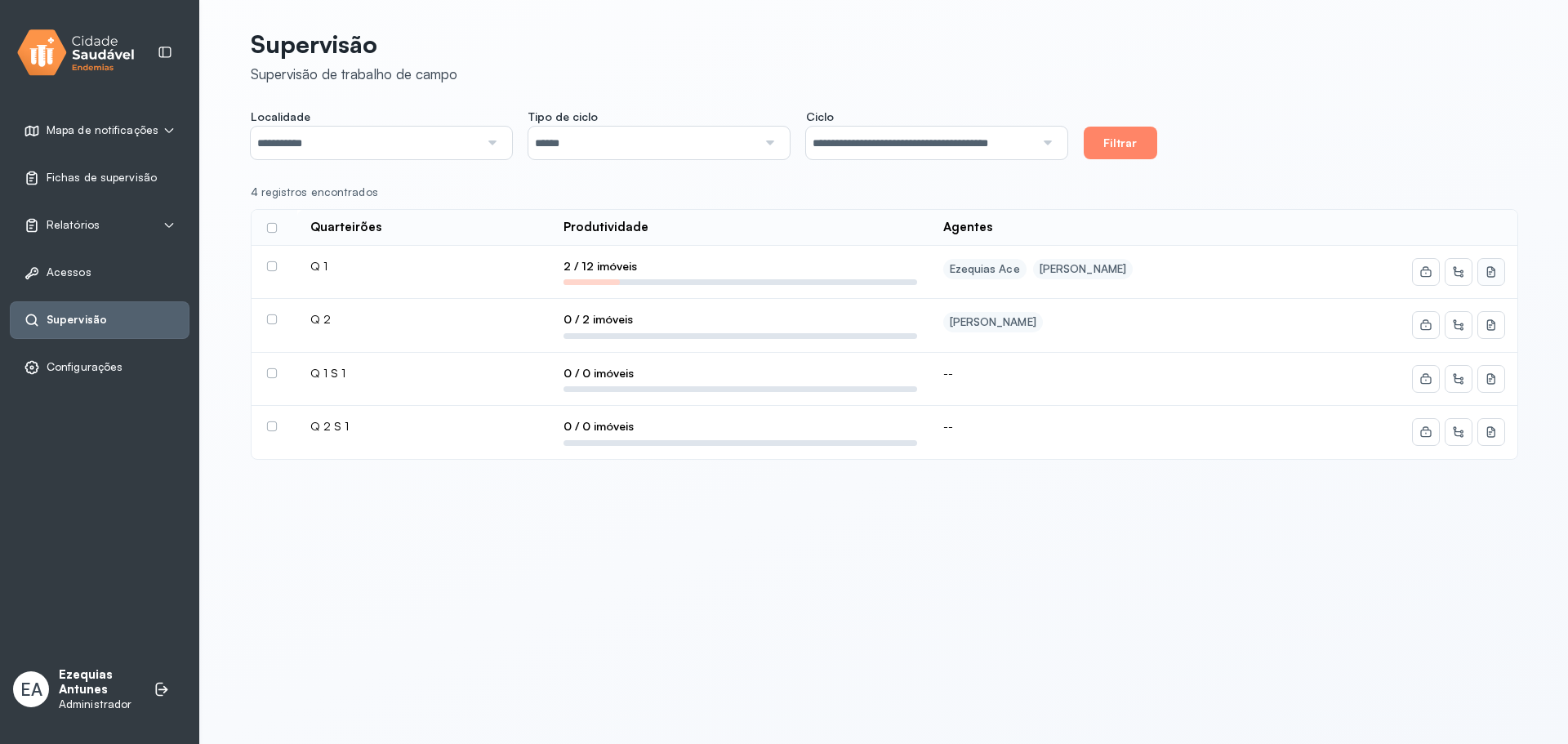
click at [1492, 279] on button at bounding box center [1491, 272] width 26 height 26
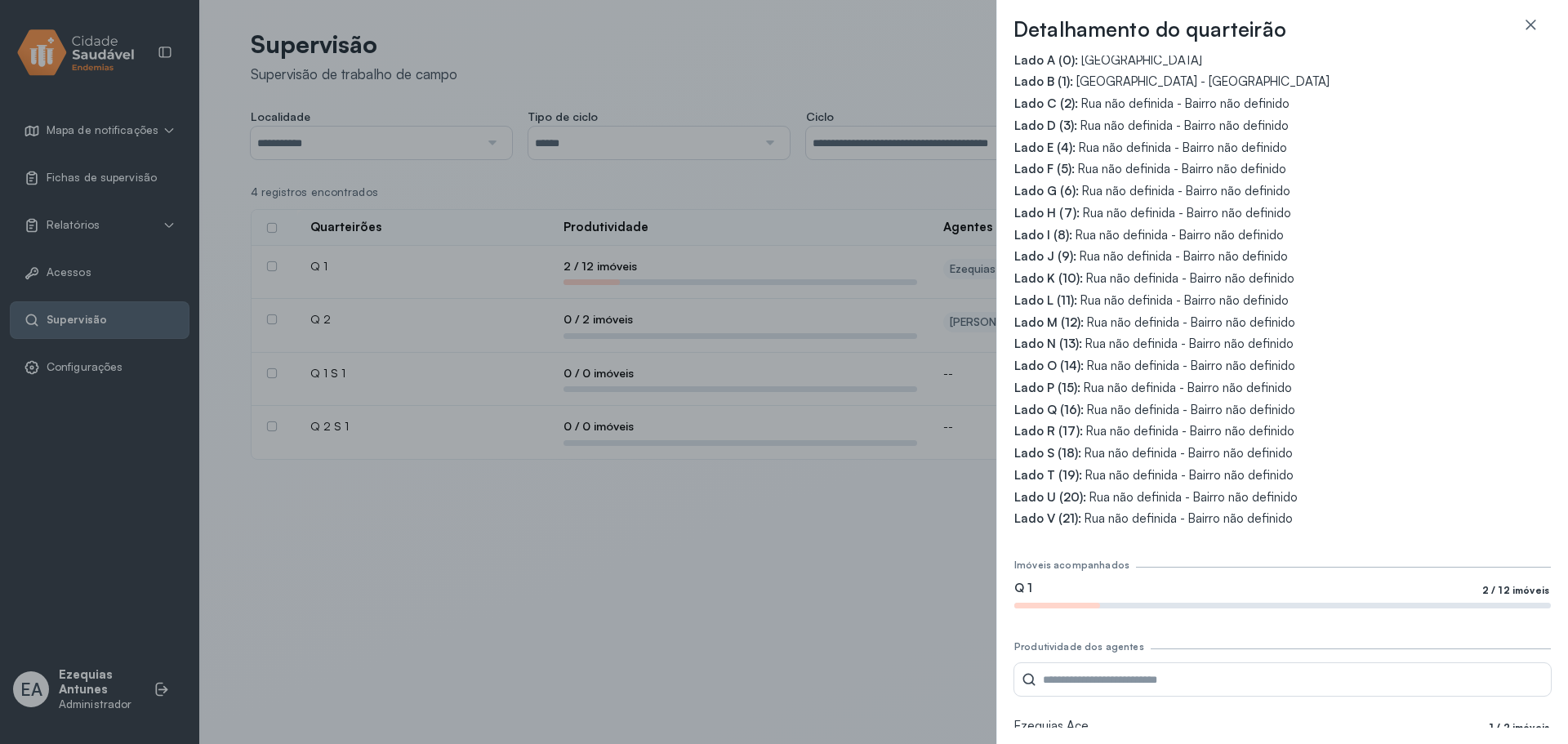
scroll to position [127, 0]
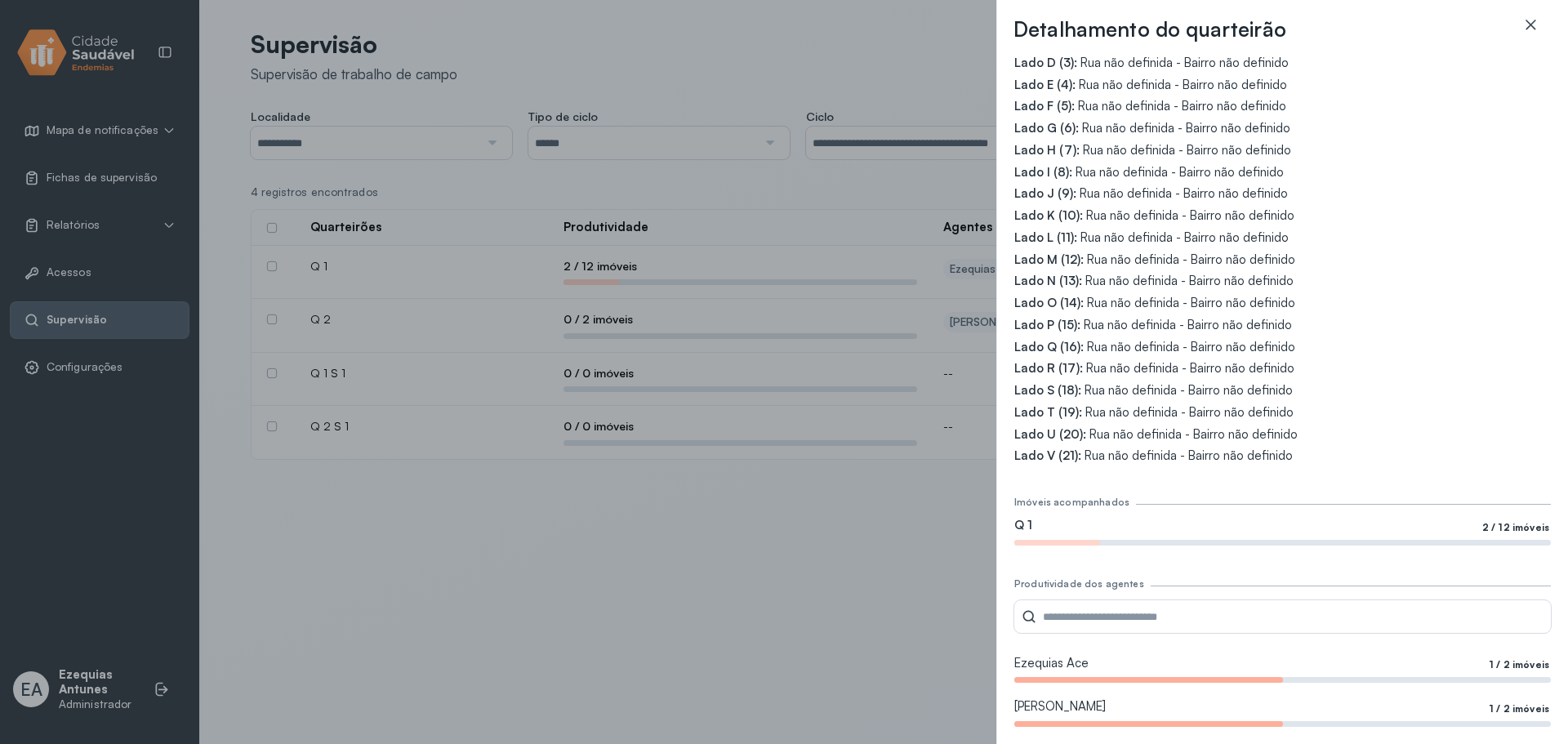
click at [1542, 32] on div at bounding box center [1531, 33] width 43 height 33
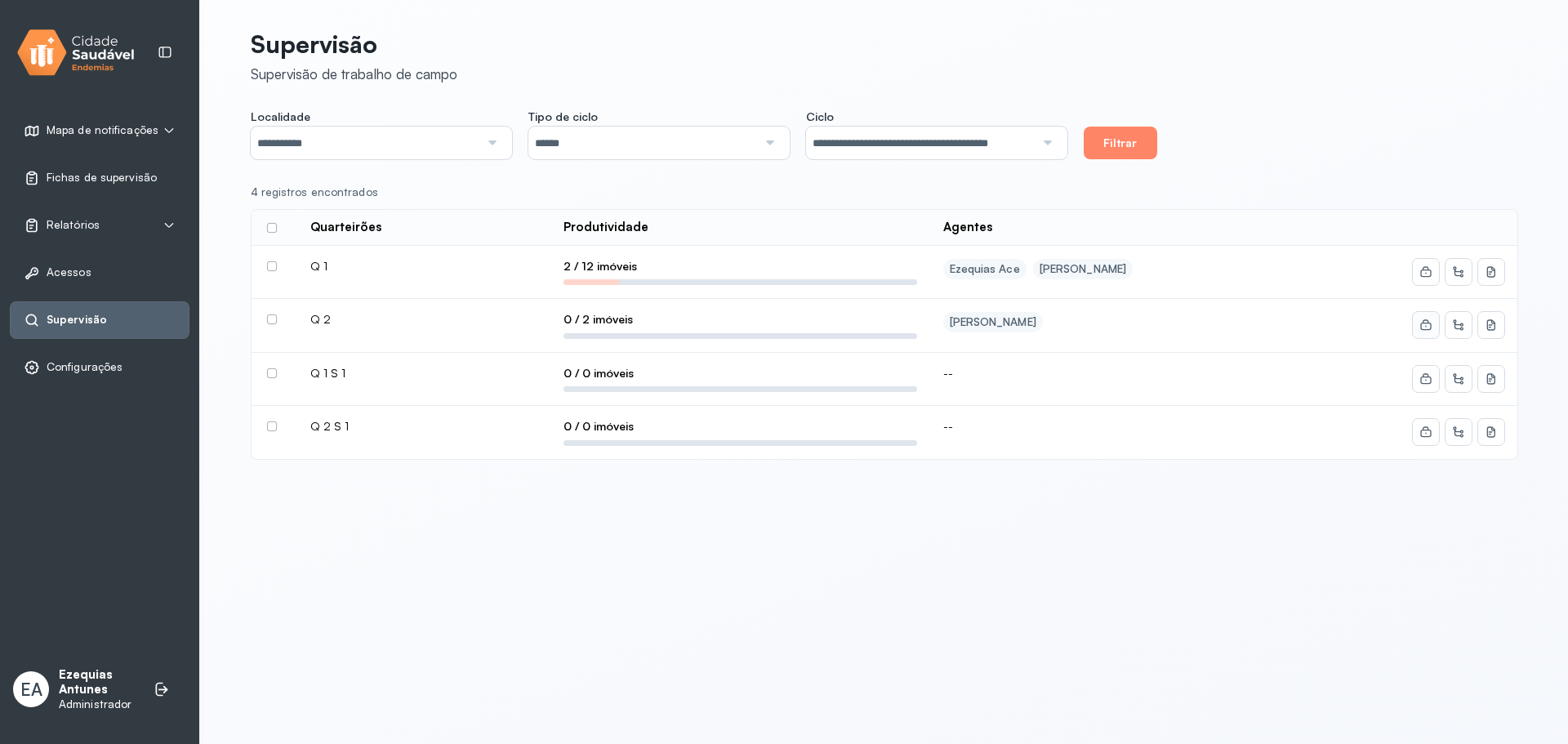
click at [1426, 279] on icon at bounding box center [1425, 272] width 13 height 13
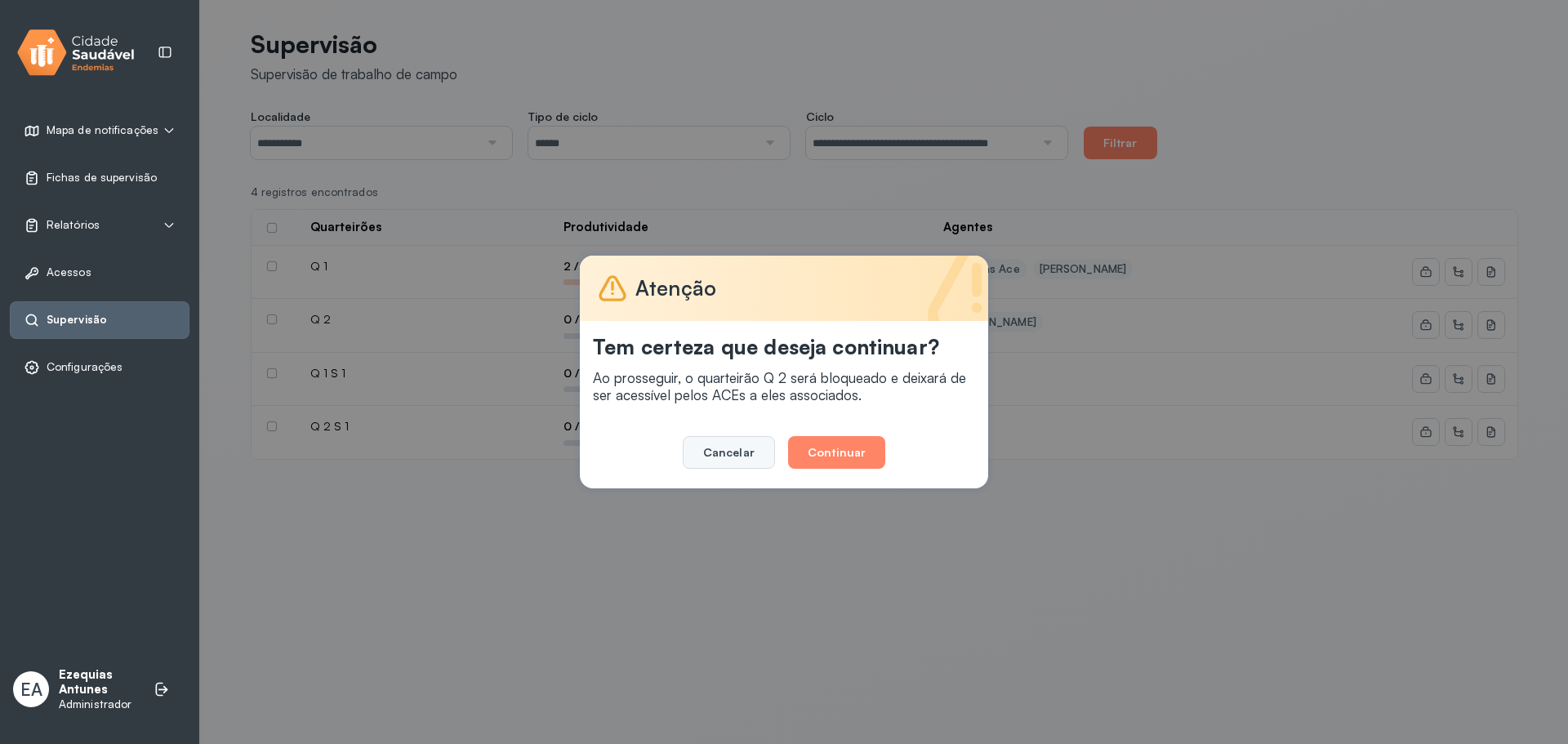
click at [736, 448] on button "Cancelar" at bounding box center [728, 452] width 92 height 33
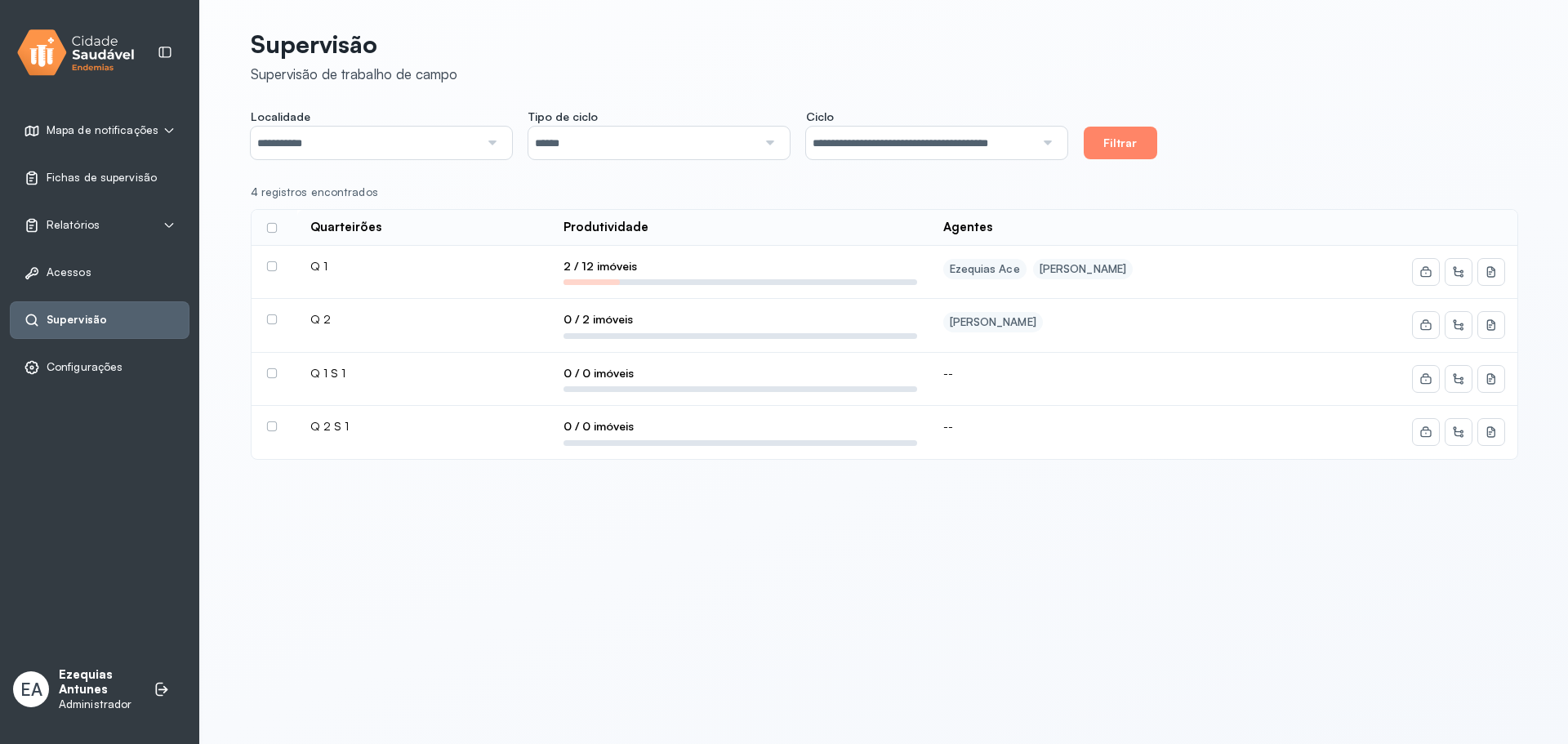
click at [372, 267] on div "Q 1" at bounding box center [424, 267] width 227 height 15
click at [330, 268] on div "Q 1" at bounding box center [424, 267] width 227 height 15
click at [315, 271] on div "Q 1" at bounding box center [424, 267] width 227 height 15
click at [276, 268] on label at bounding box center [271, 266] width 10 height 10
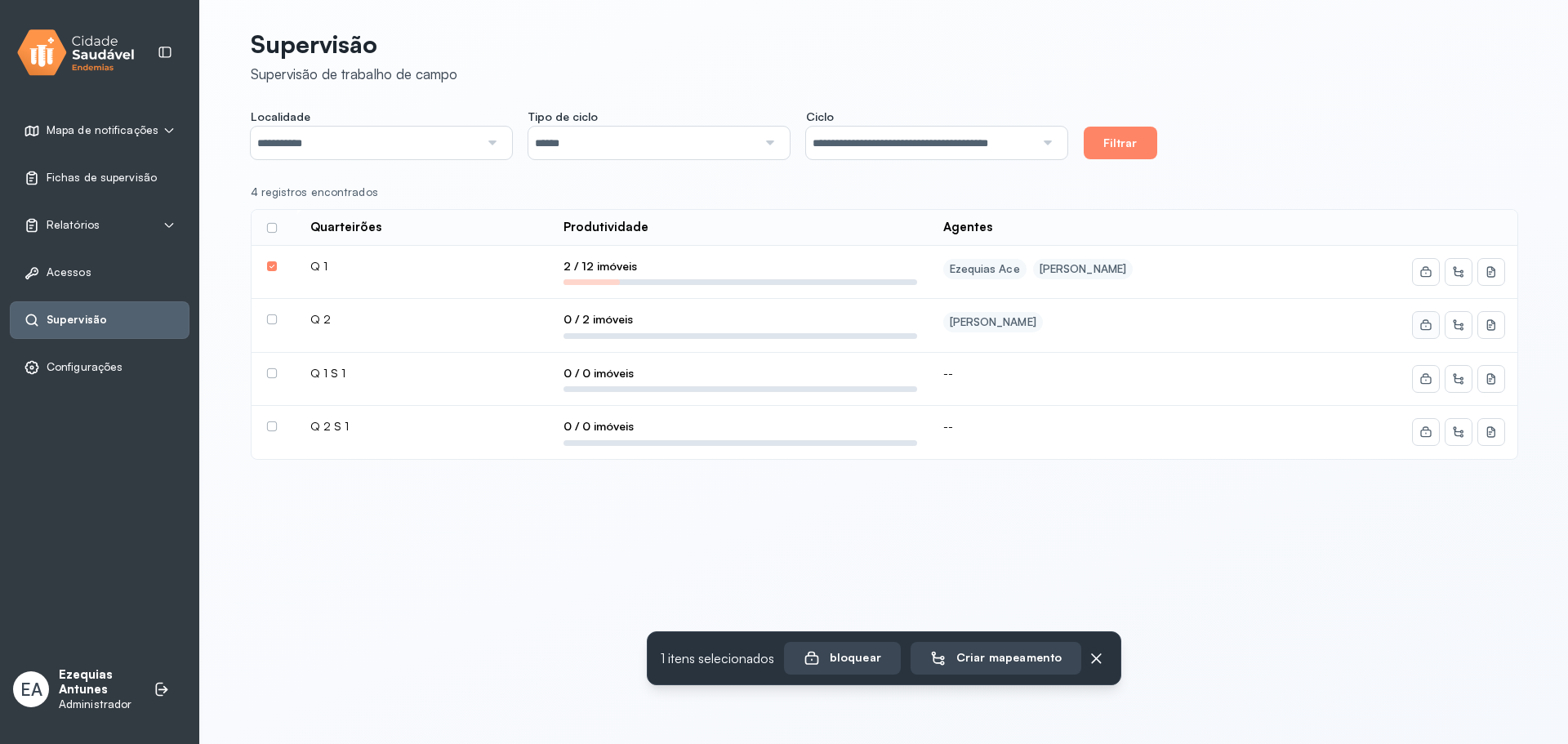
click at [1437, 319] on button at bounding box center [1425, 325] width 26 height 26
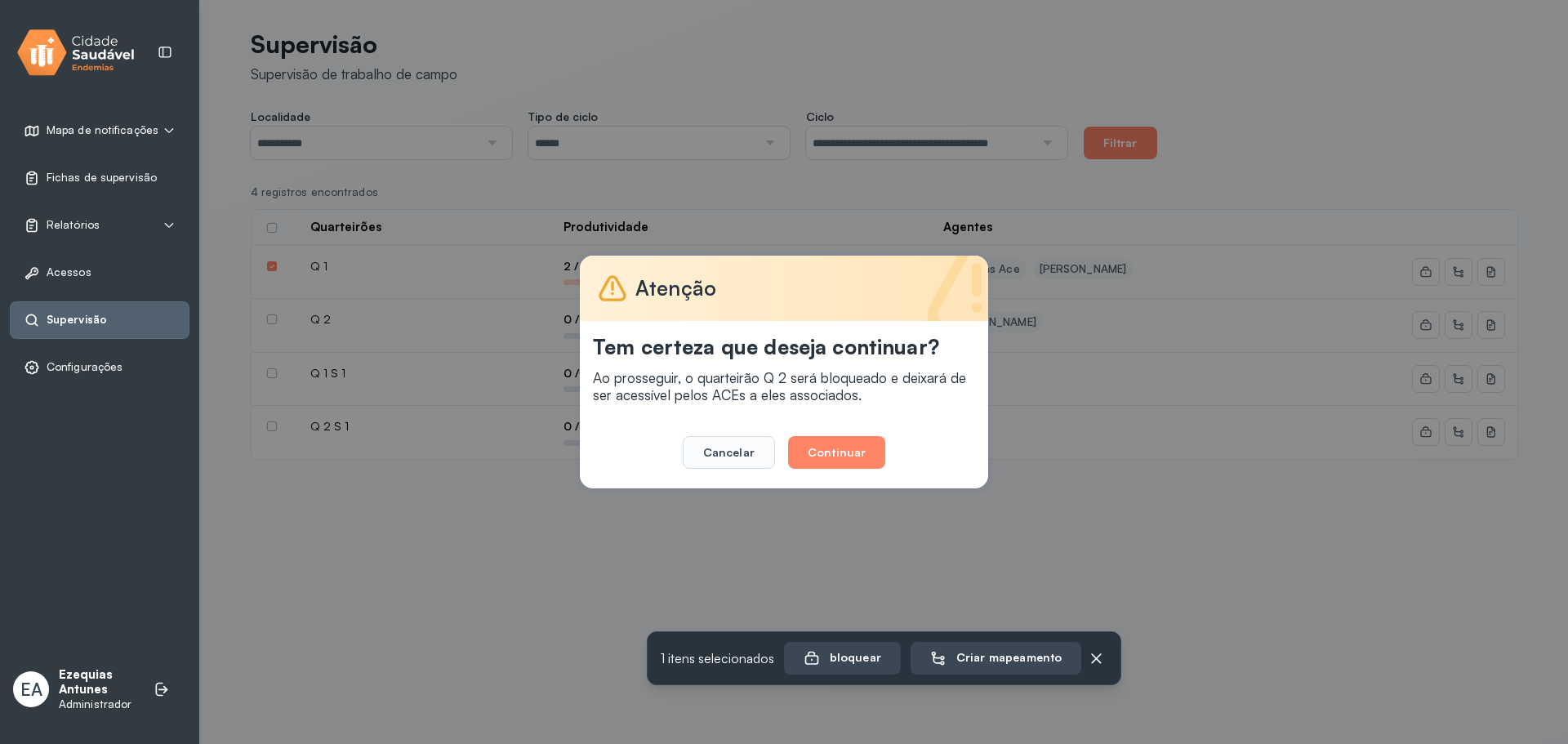
click at [701, 450] on button "Cancelar" at bounding box center [728, 452] width 92 height 33
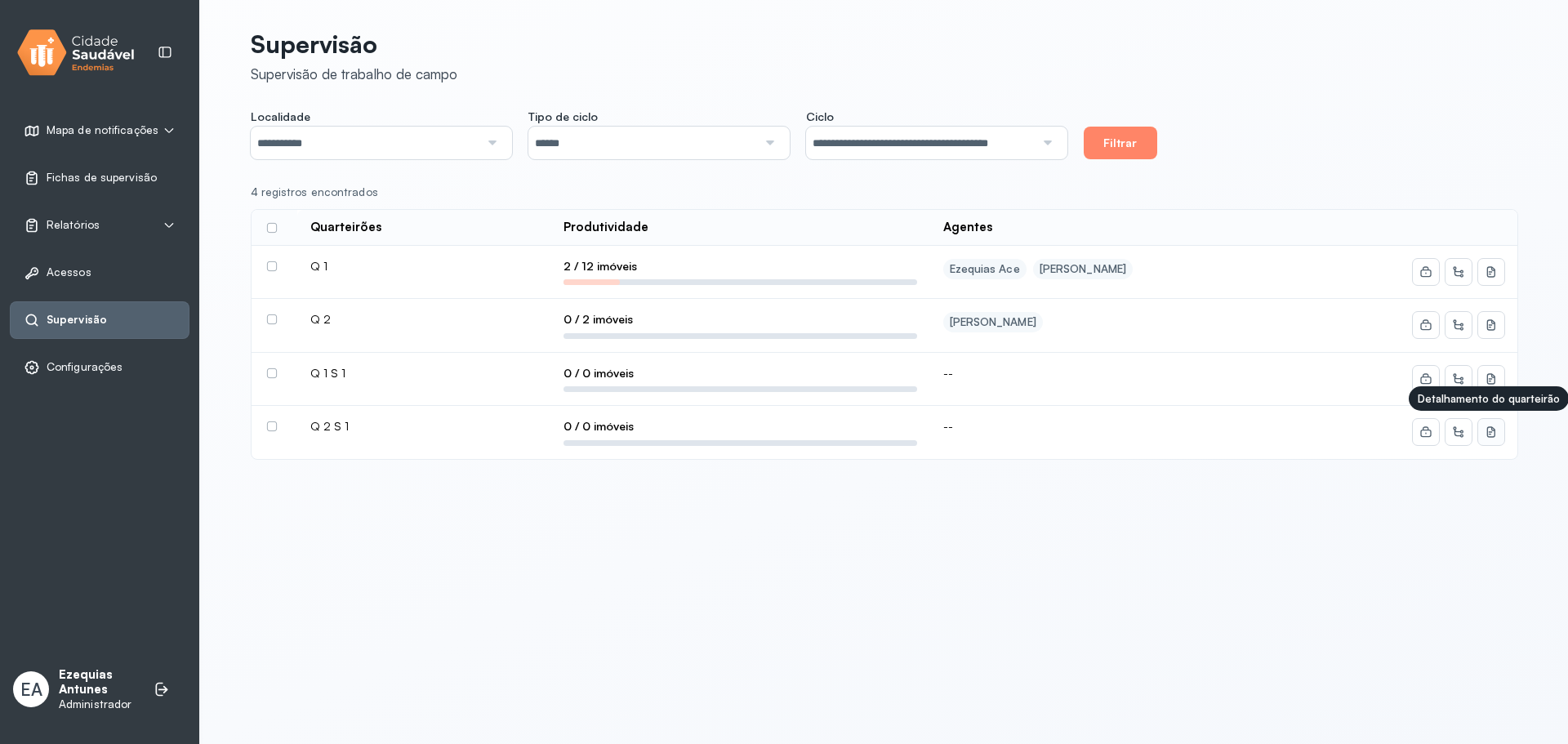
click at [1485, 432] on icon at bounding box center [1491, 432] width 13 height 13
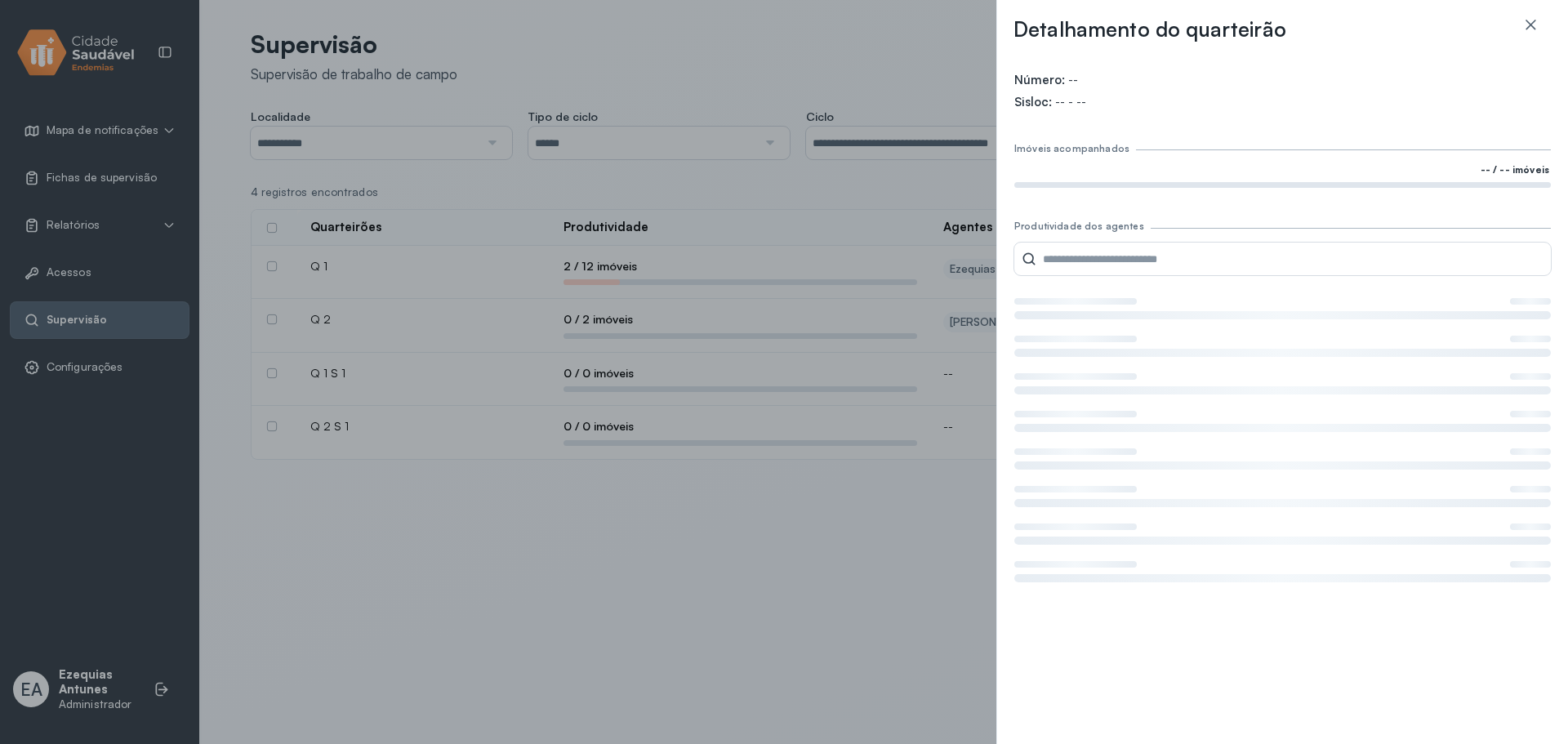
click at [1534, 5] on div "Detalhamento do quarteirão Número: -- Sisloc: -- - -- Imóveis acompanhados -- /…" at bounding box center [1282, 372] width 571 height 744
click at [1534, 24] on icon at bounding box center [1531, 25] width 17 height 17
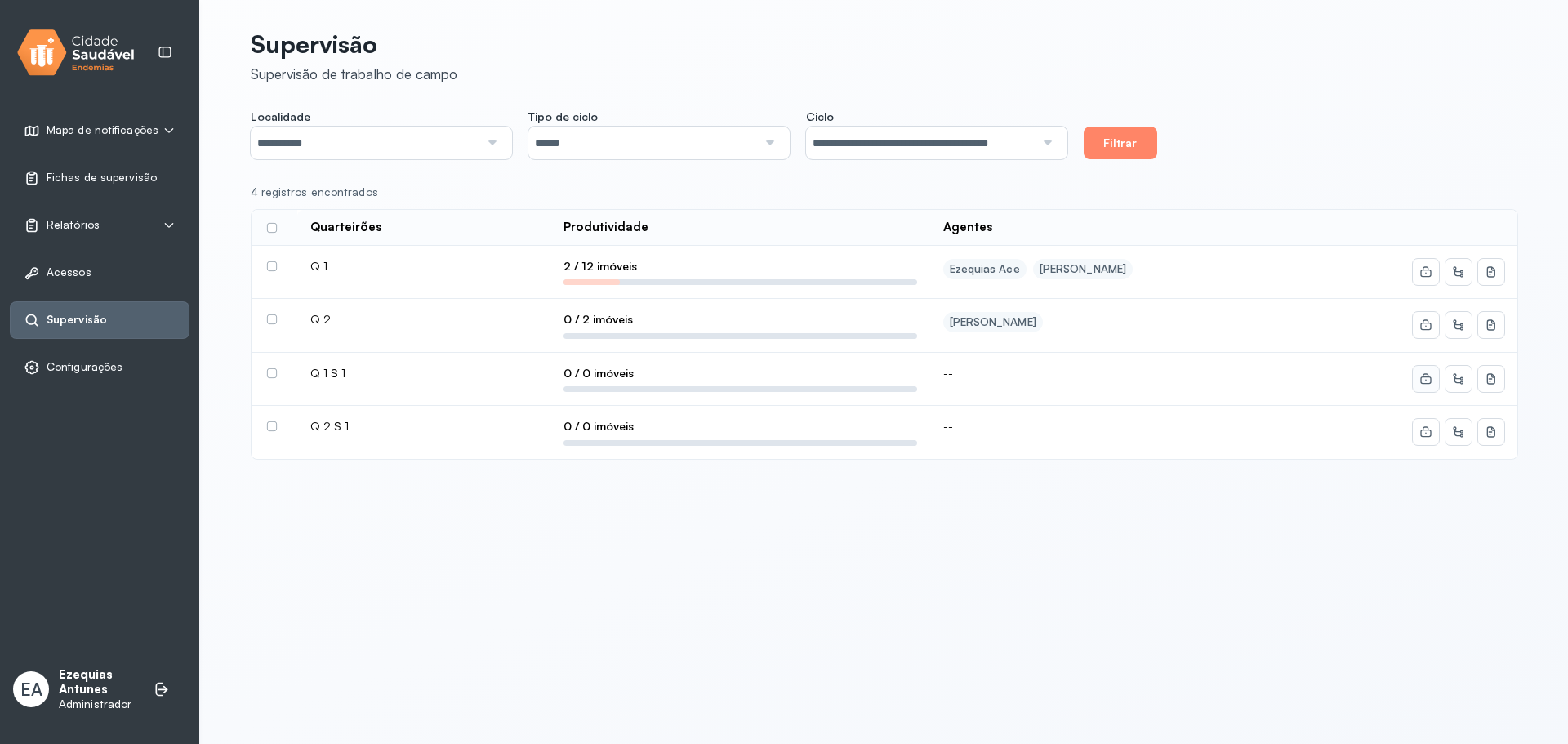
click at [1429, 277] on icon at bounding box center [1424, 273] width 10 height 7
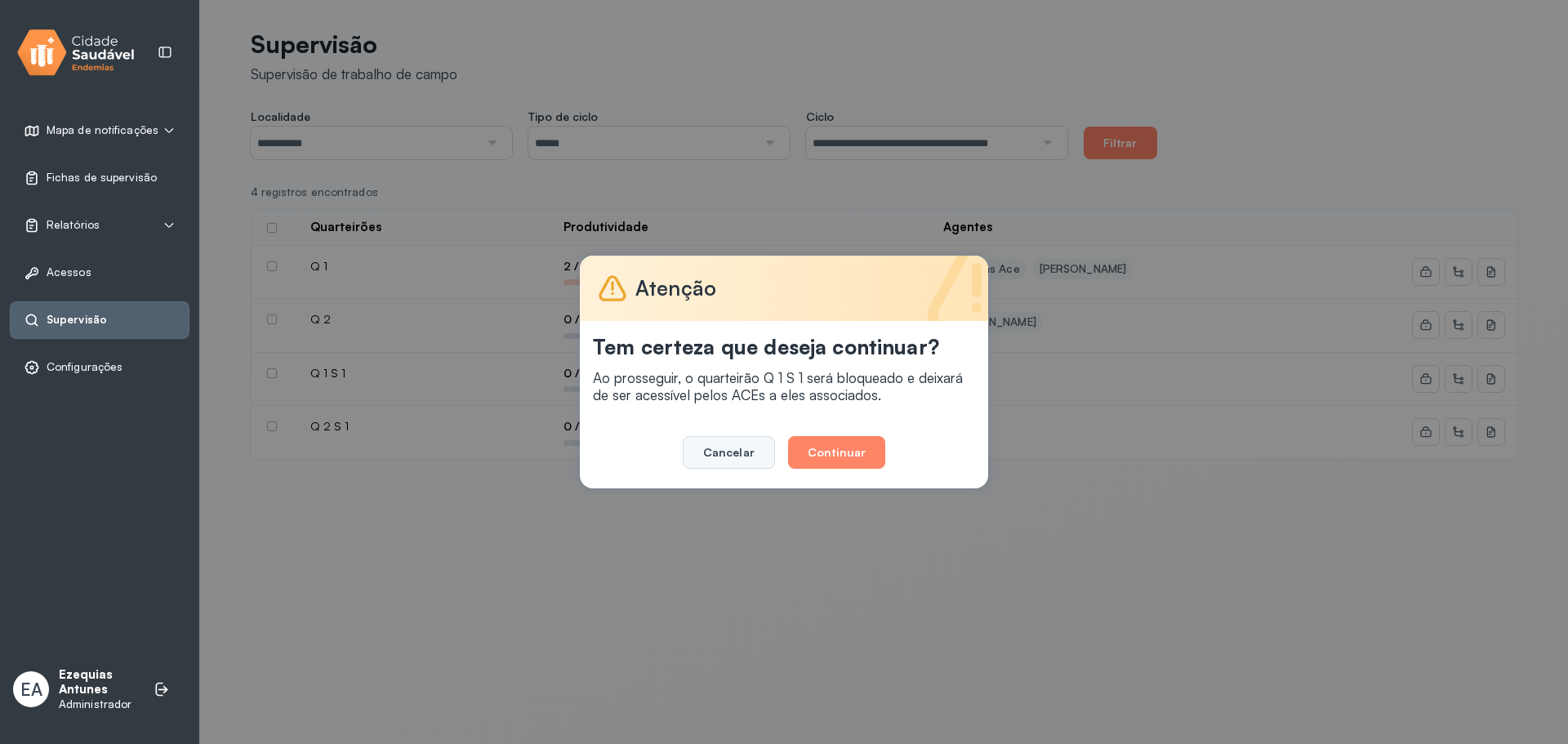
click at [712, 447] on button "Cancelar" at bounding box center [728, 452] width 92 height 33
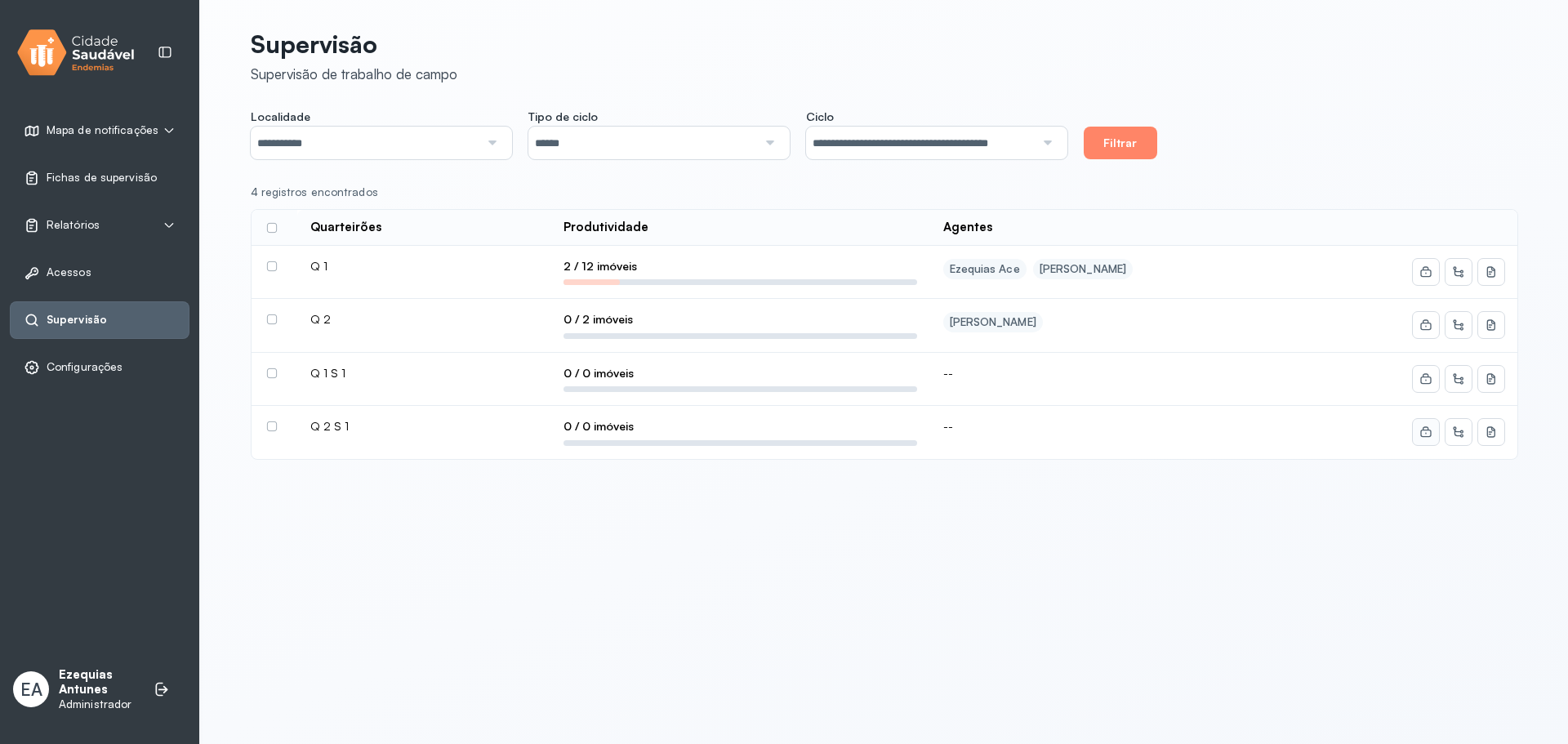
click at [1434, 436] on button at bounding box center [1425, 432] width 26 height 26
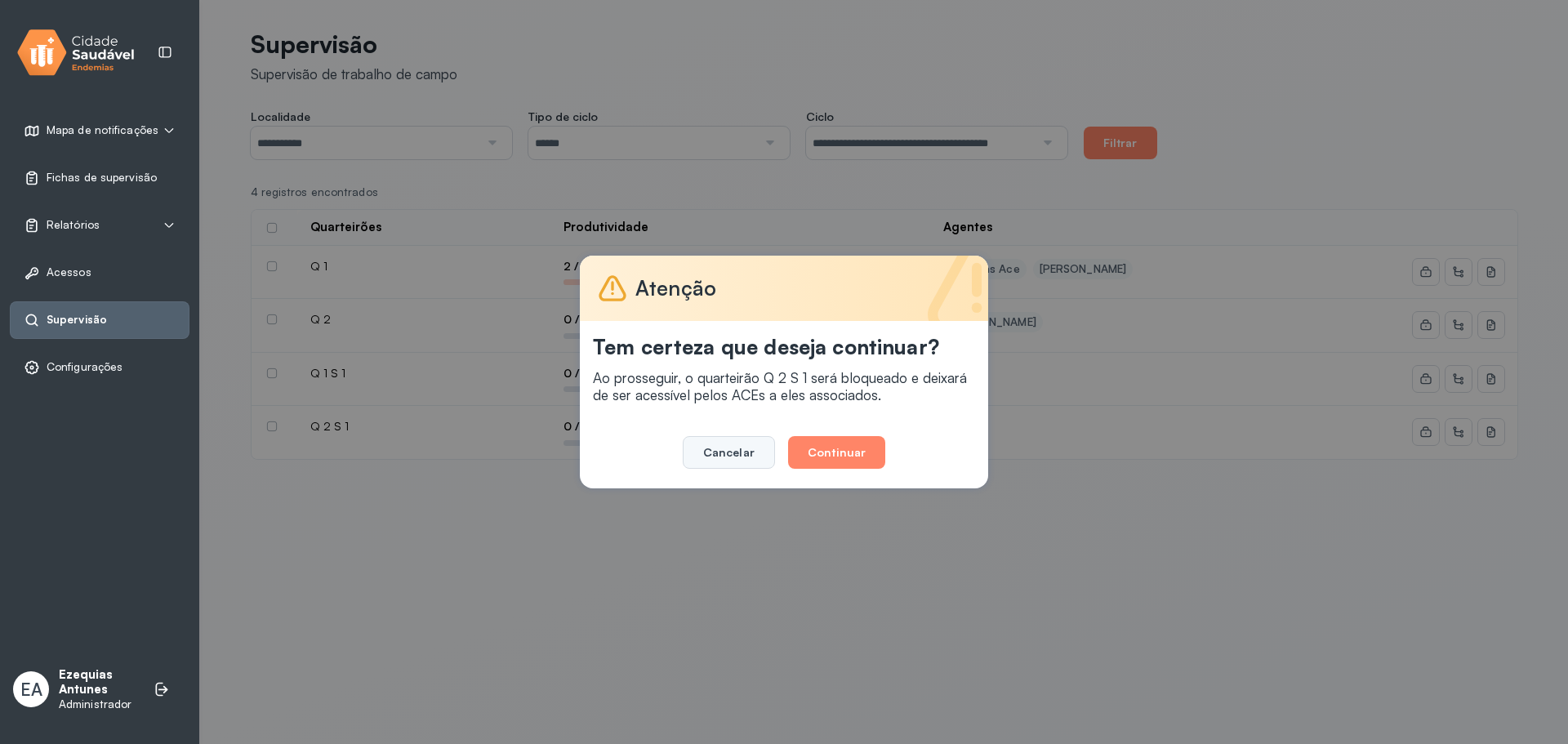
click at [736, 451] on button "Cancelar" at bounding box center [728, 452] width 92 height 33
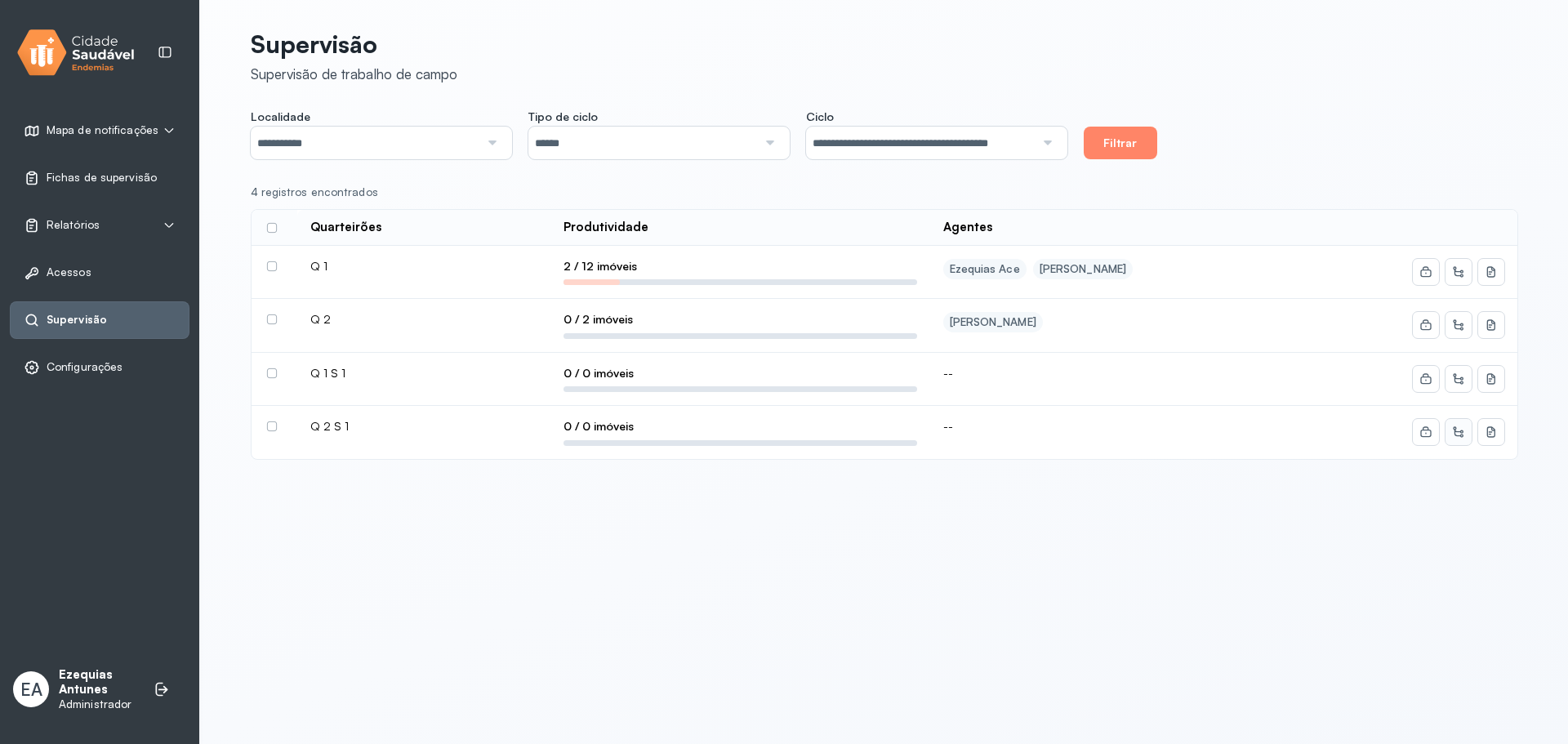
click at [1455, 433] on icon at bounding box center [1458, 432] width 13 height 13
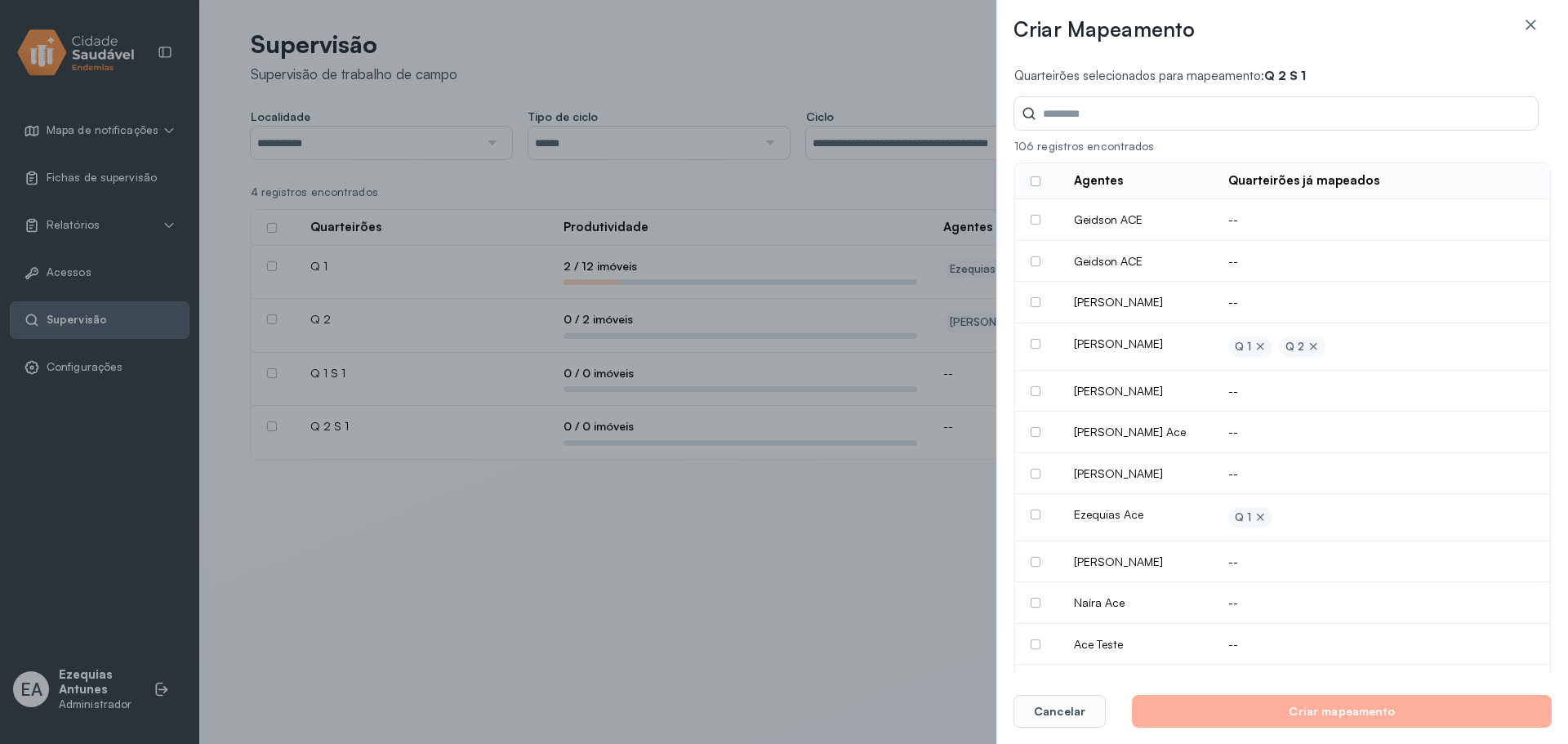
scroll to position [0, 0]
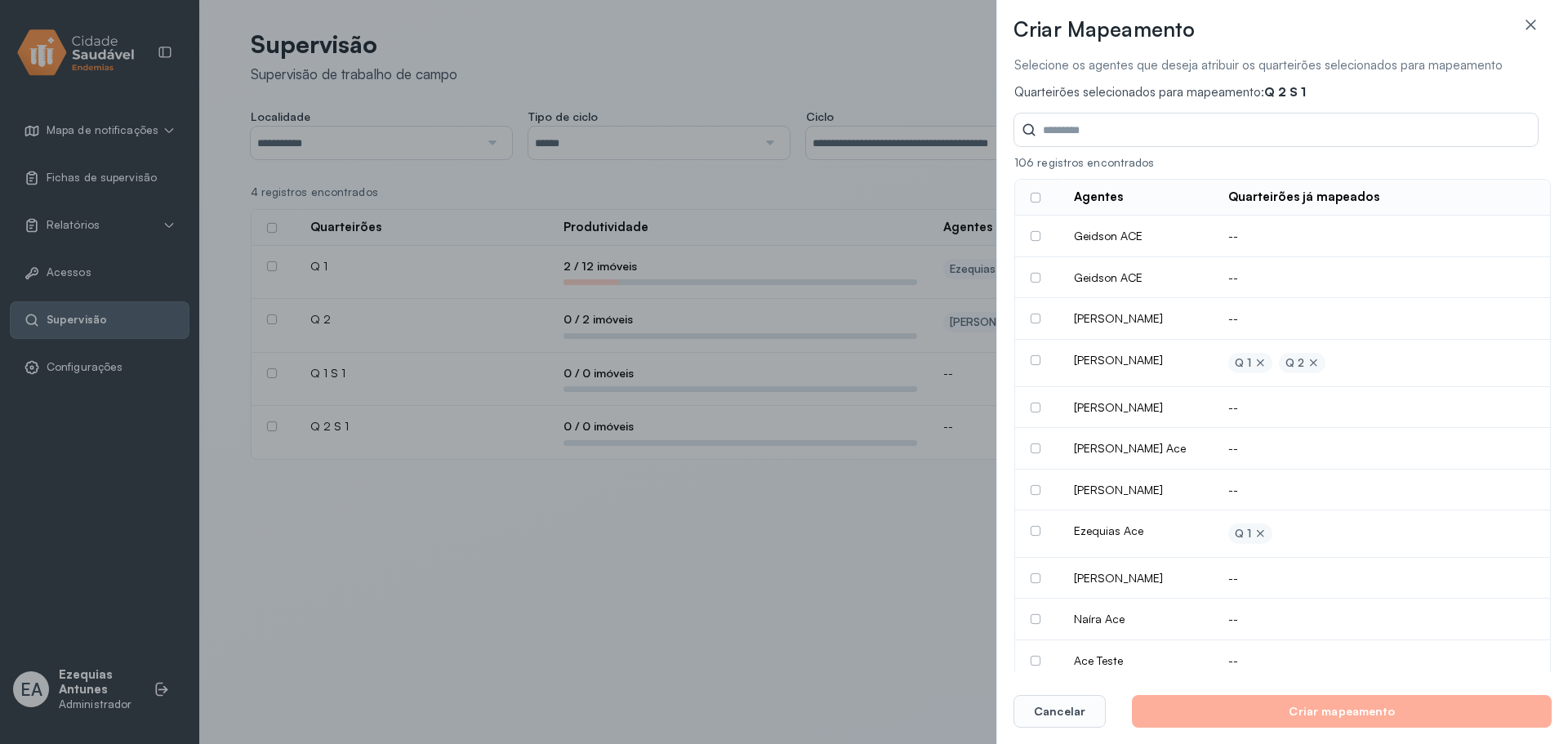
click at [1528, 26] on icon at bounding box center [1531, 25] width 17 height 17
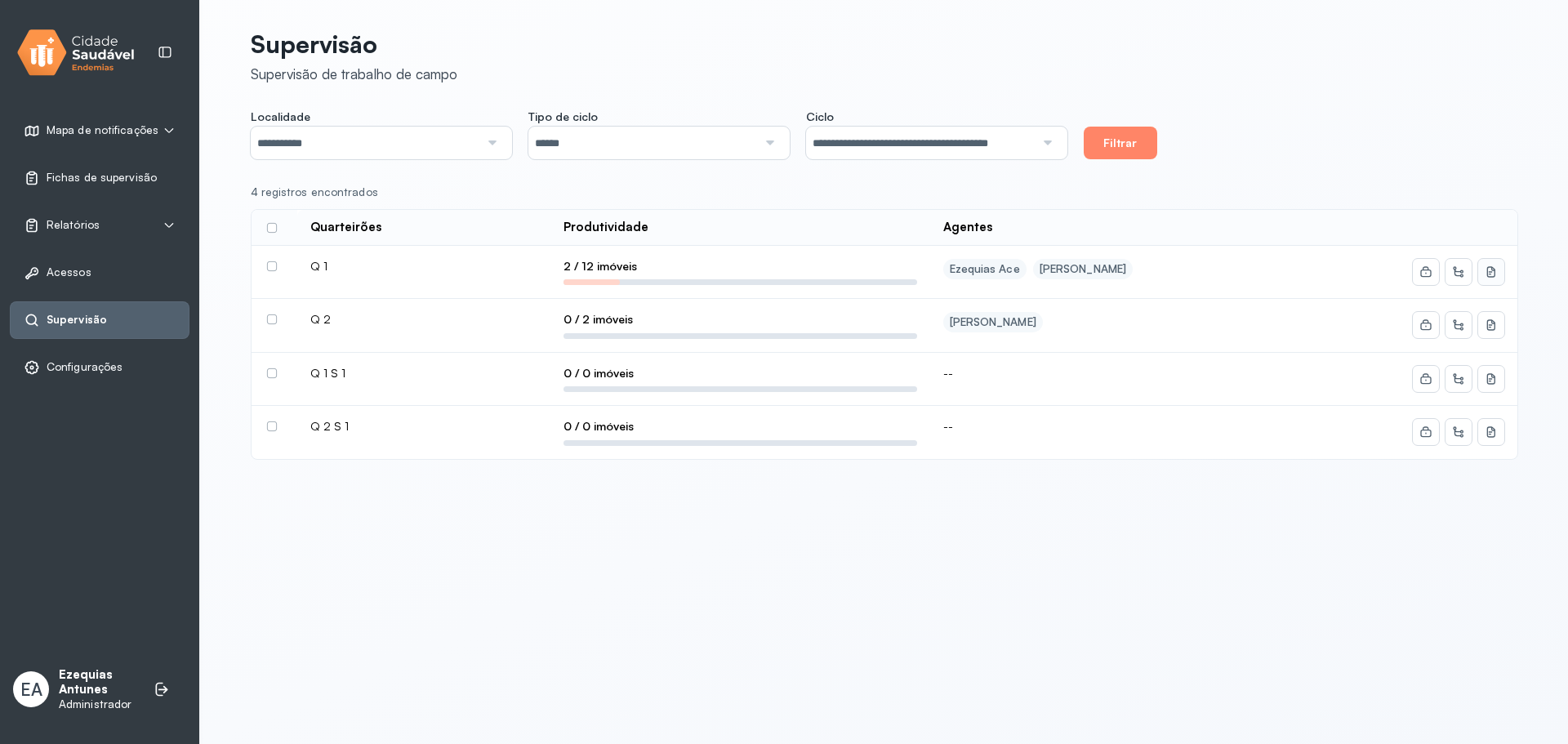
click at [1492, 267] on icon at bounding box center [1490, 271] width 8 height 10
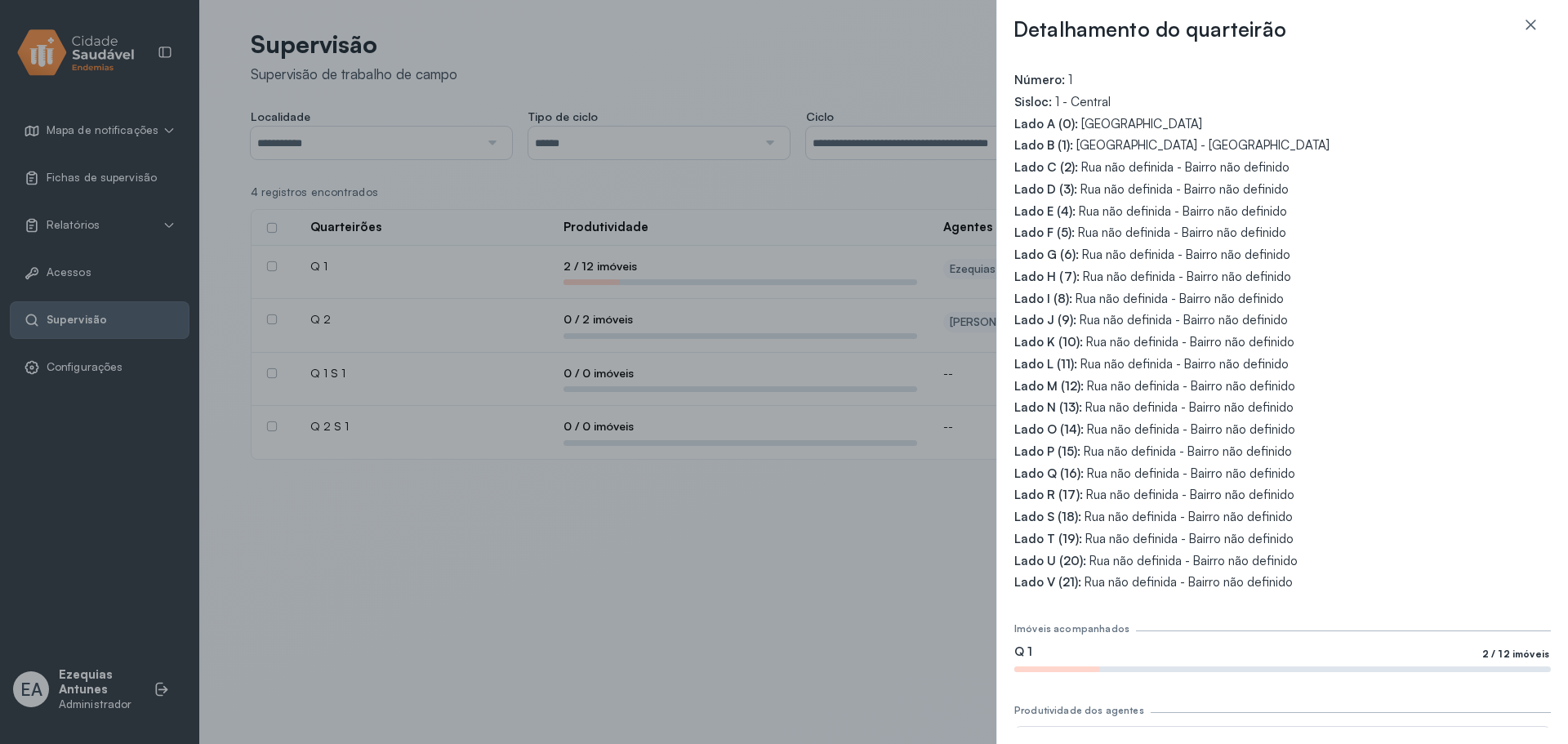
click at [672, 418] on div "Detalhamento do quarteirão Número: 1 Sisloc: 1 - Central Lado A (0): Avenida Ac…" at bounding box center [784, 372] width 1568 height 744
click at [1533, 24] on icon at bounding box center [1531, 25] width 17 height 17
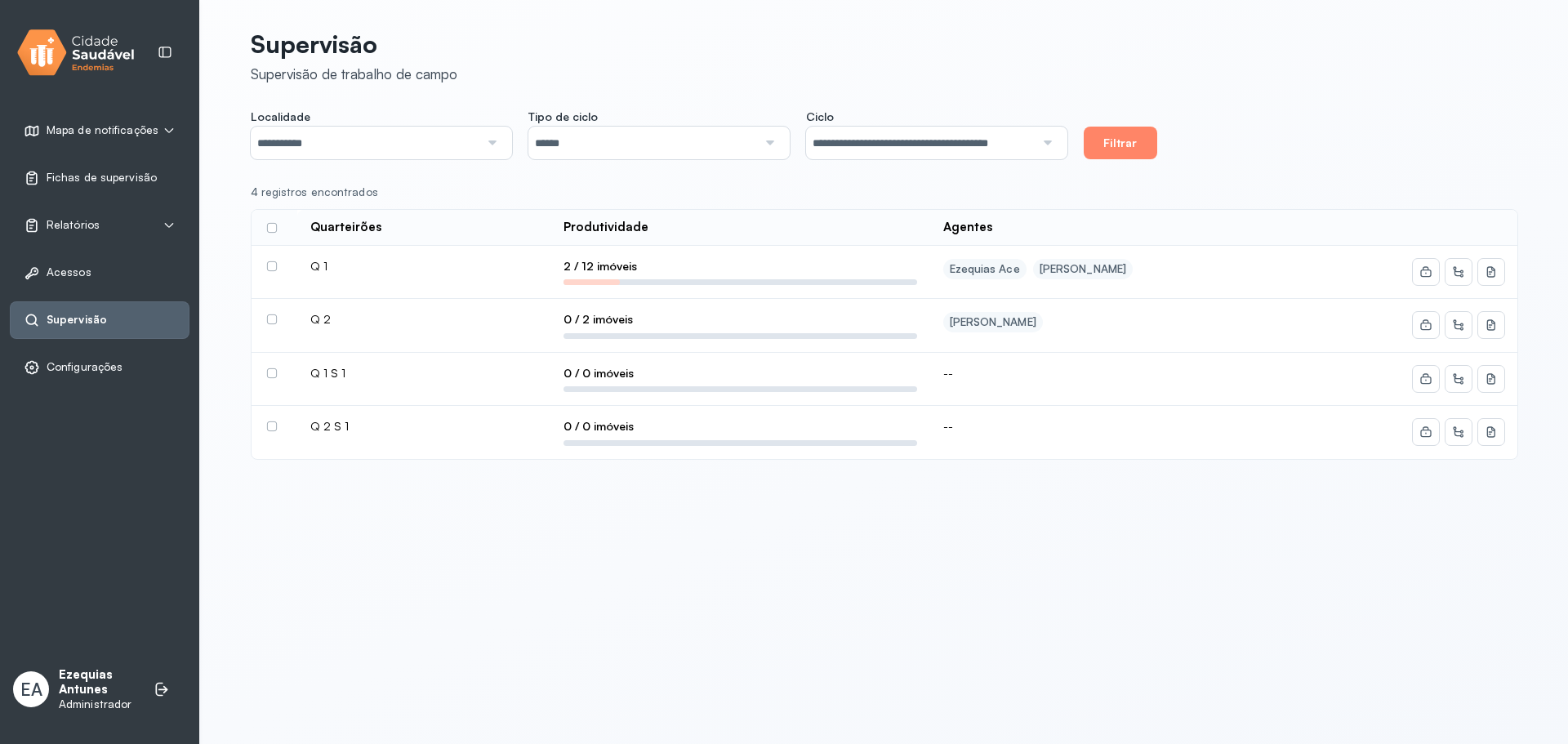
click at [271, 263] on label at bounding box center [271, 266] width 10 height 10
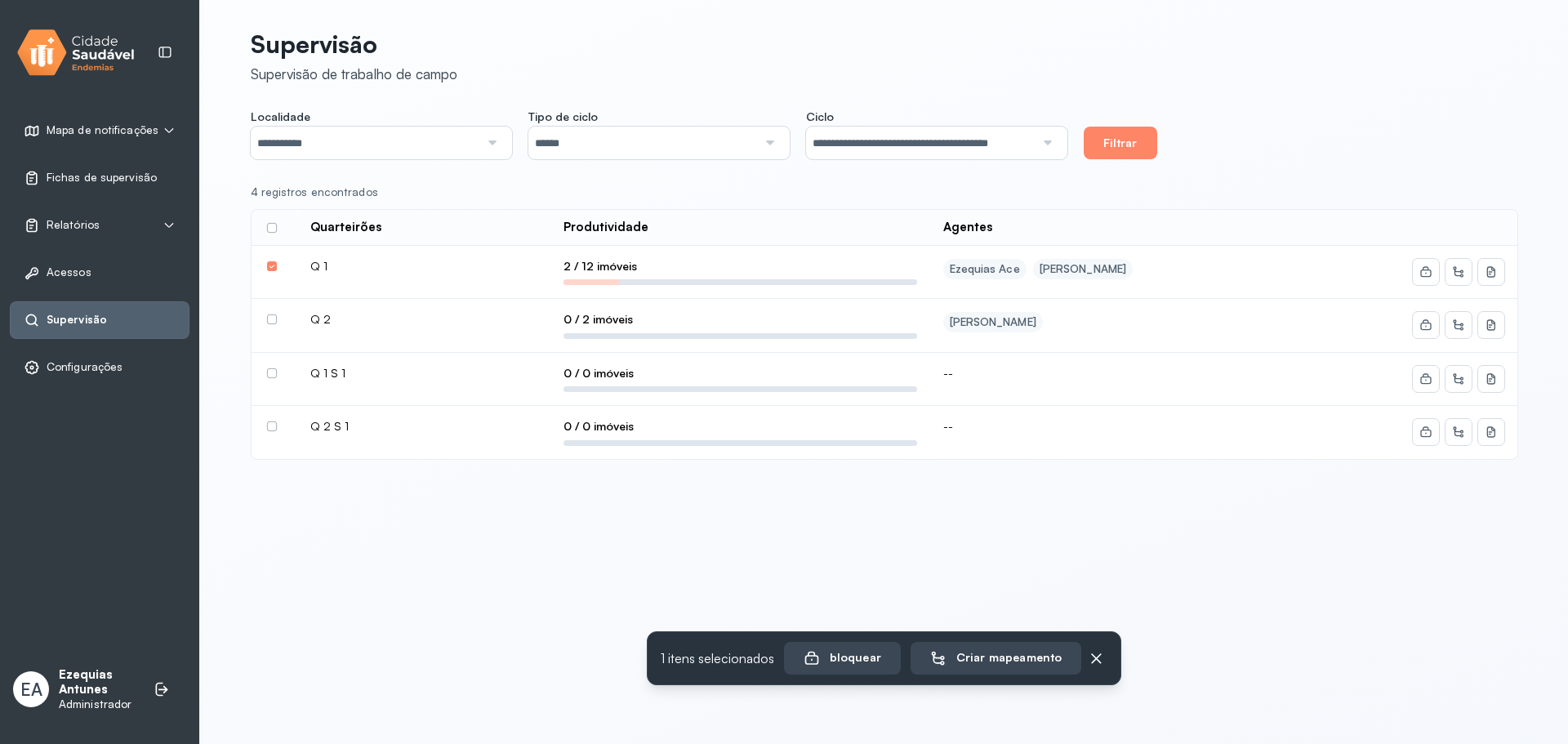
click at [273, 317] on label at bounding box center [271, 319] width 10 height 10
click at [1433, 270] on button at bounding box center [1425, 272] width 26 height 26
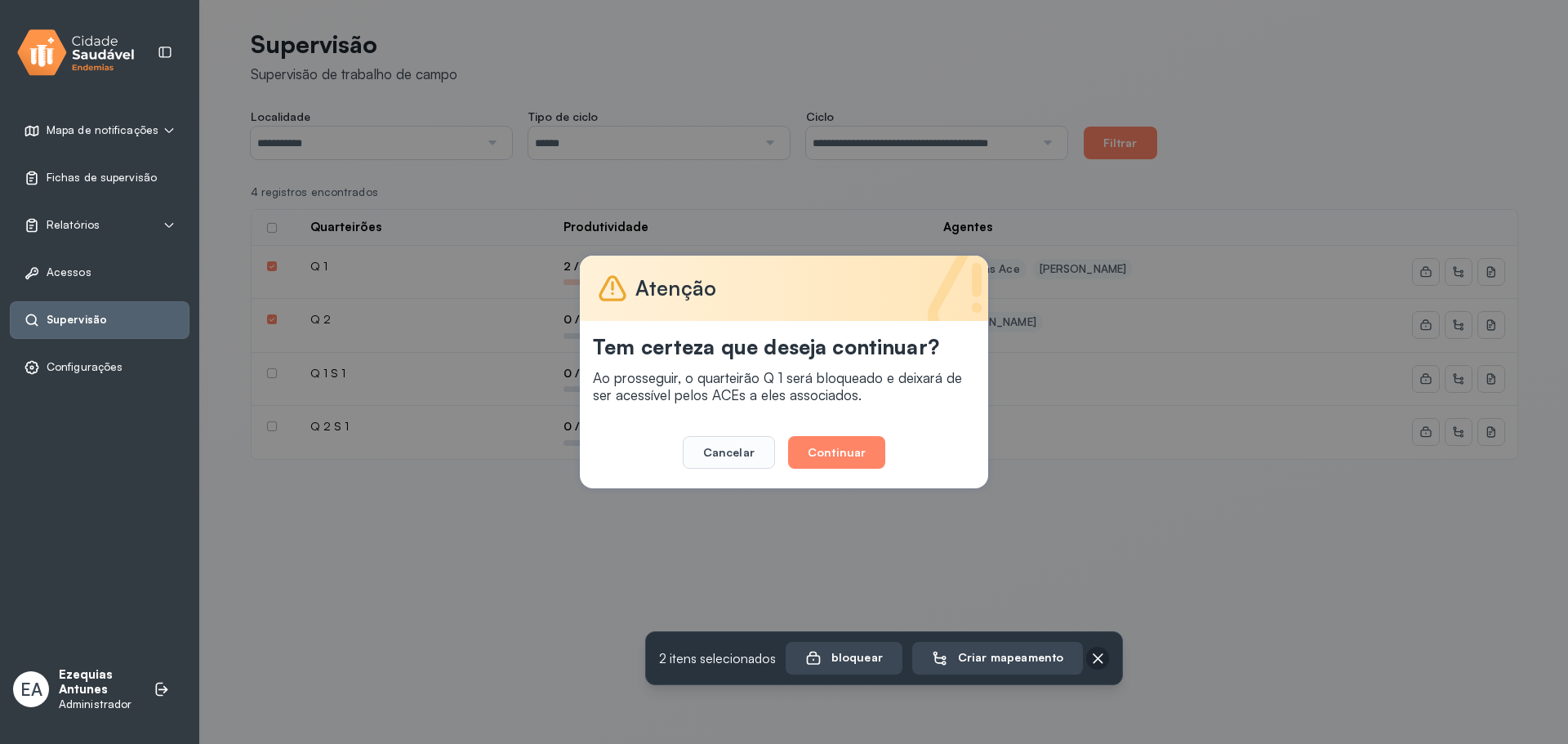
click at [1090, 658] on icon at bounding box center [1098, 658] width 17 height 17
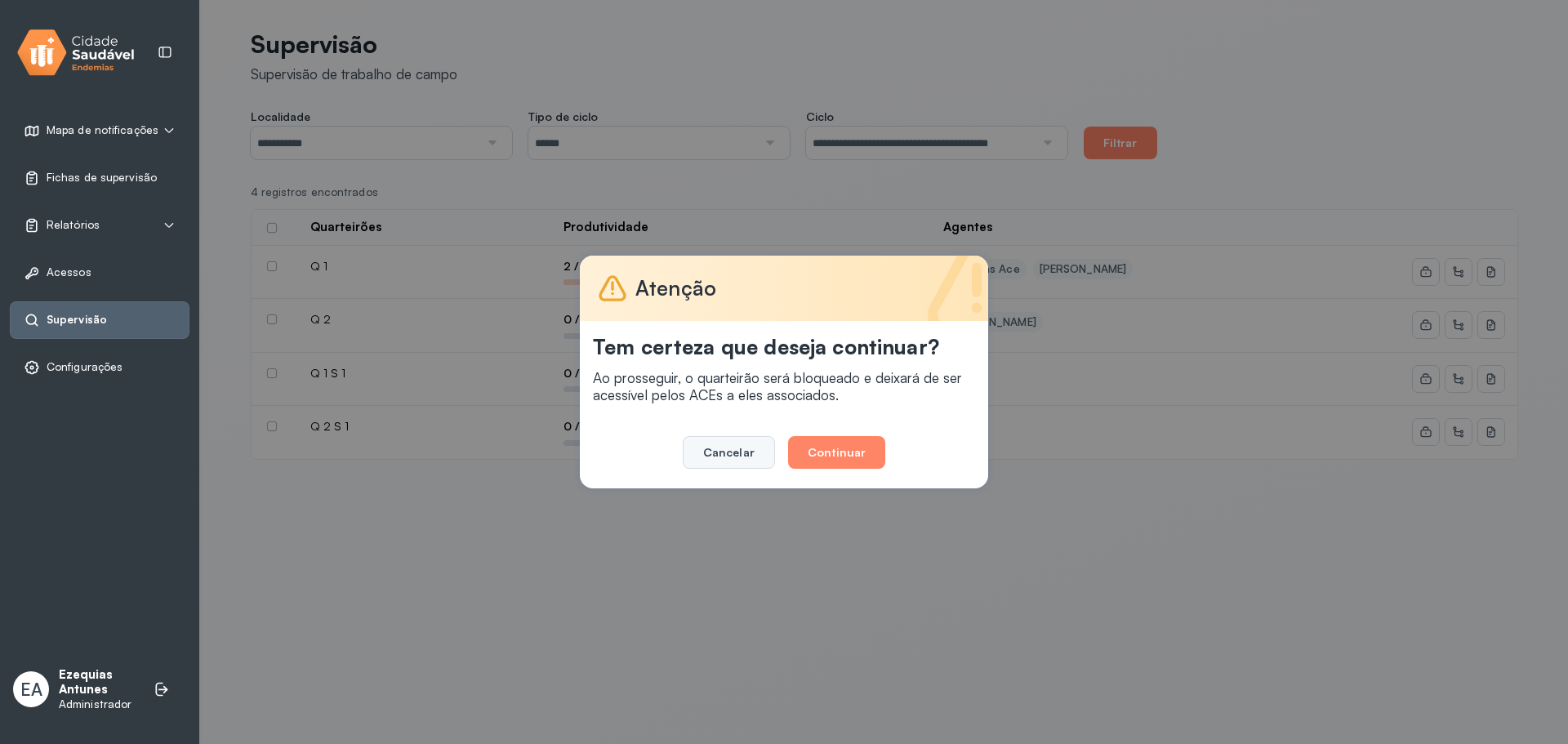
click at [747, 451] on button "Cancelar" at bounding box center [728, 452] width 92 height 33
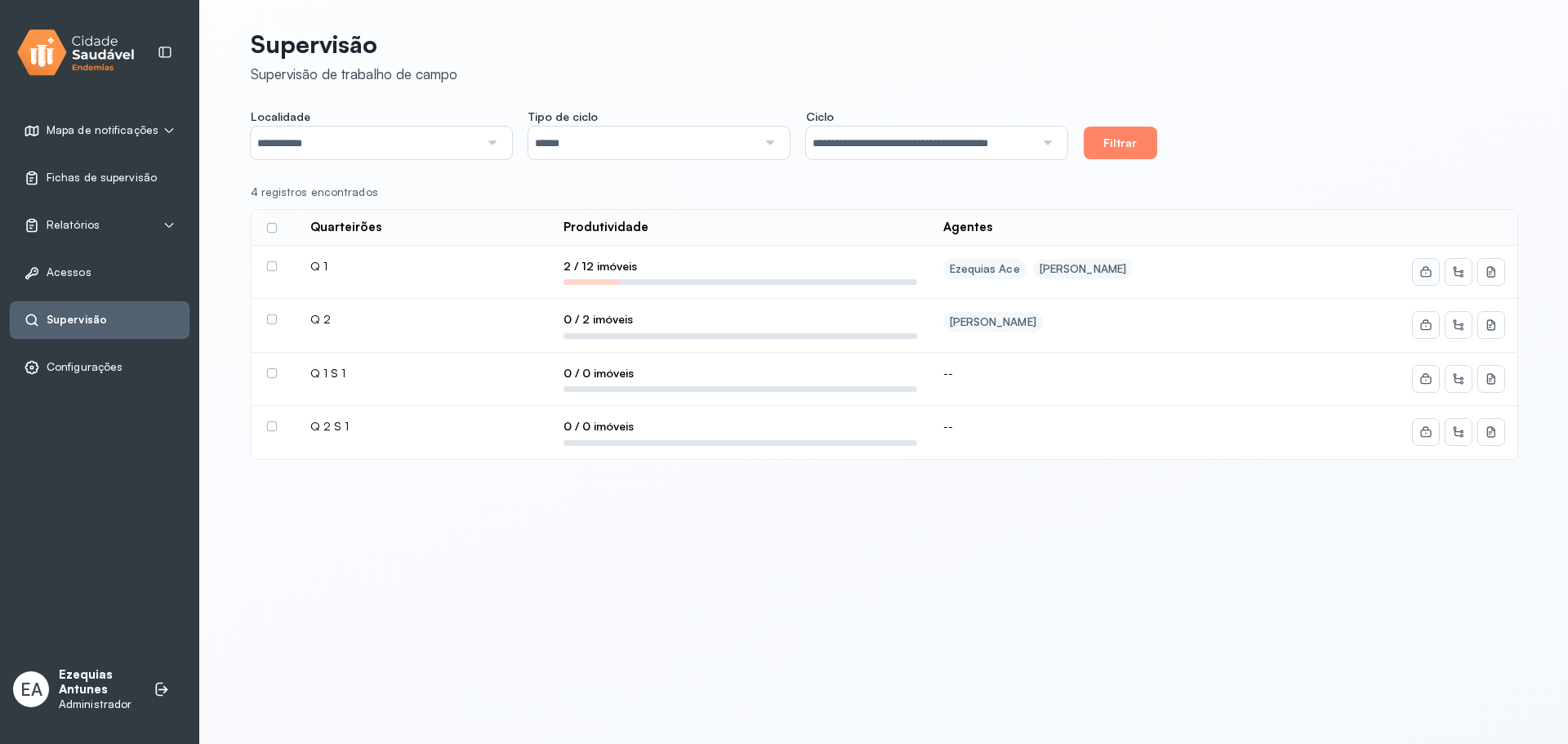
click at [1417, 260] on button at bounding box center [1425, 272] width 26 height 26
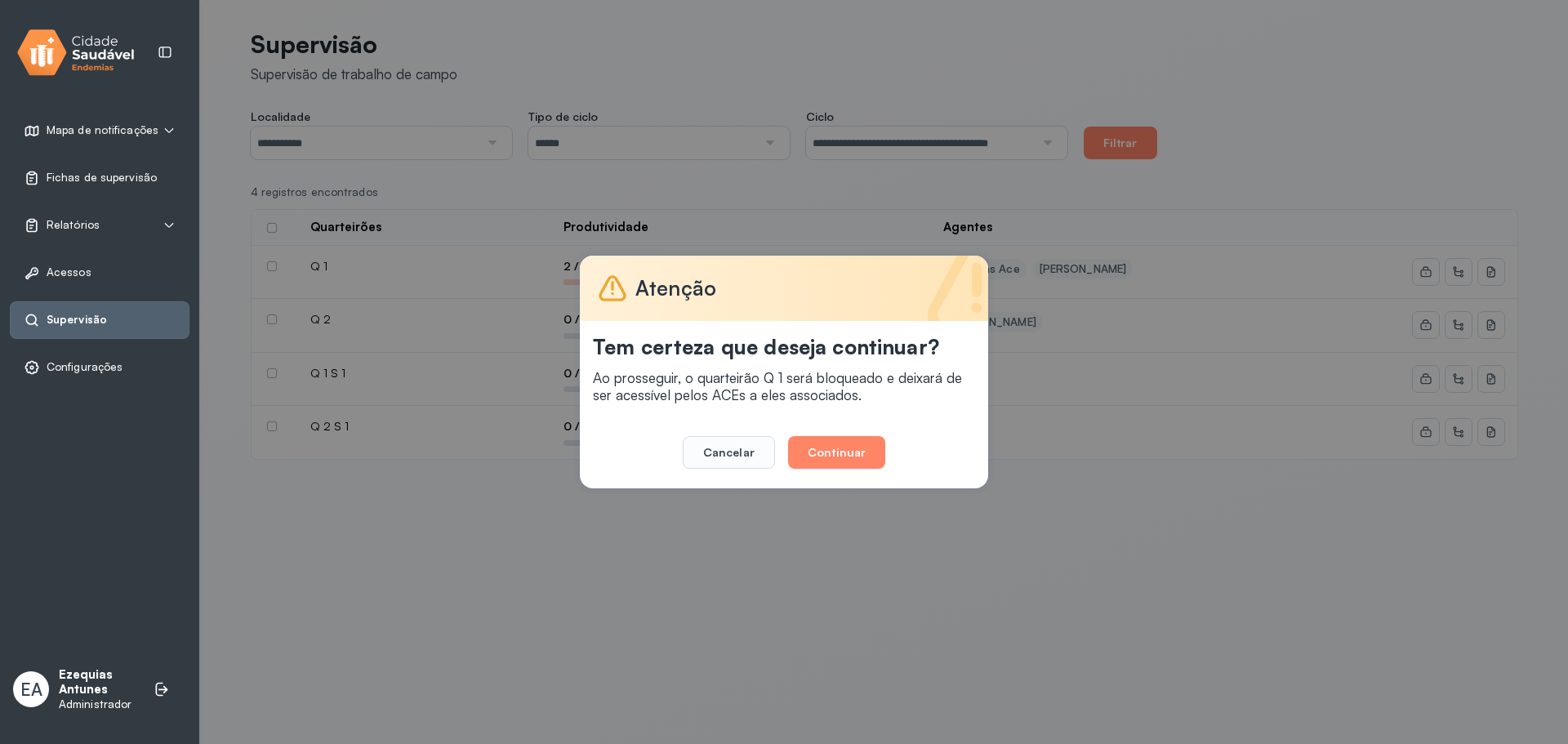
click at [822, 457] on button "Continuar" at bounding box center [836, 452] width 97 height 33
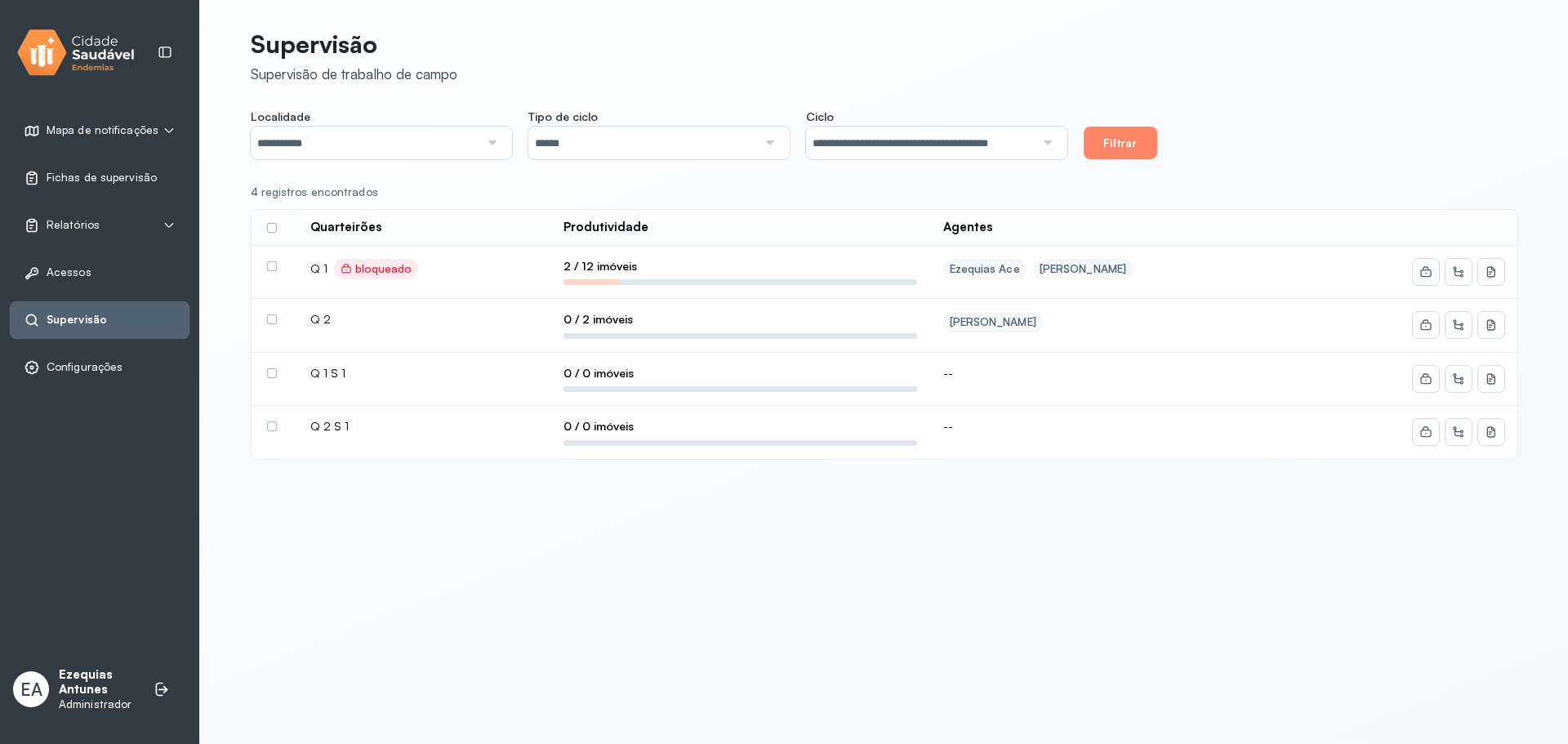
click at [1420, 276] on icon at bounding box center [1425, 272] width 13 height 13
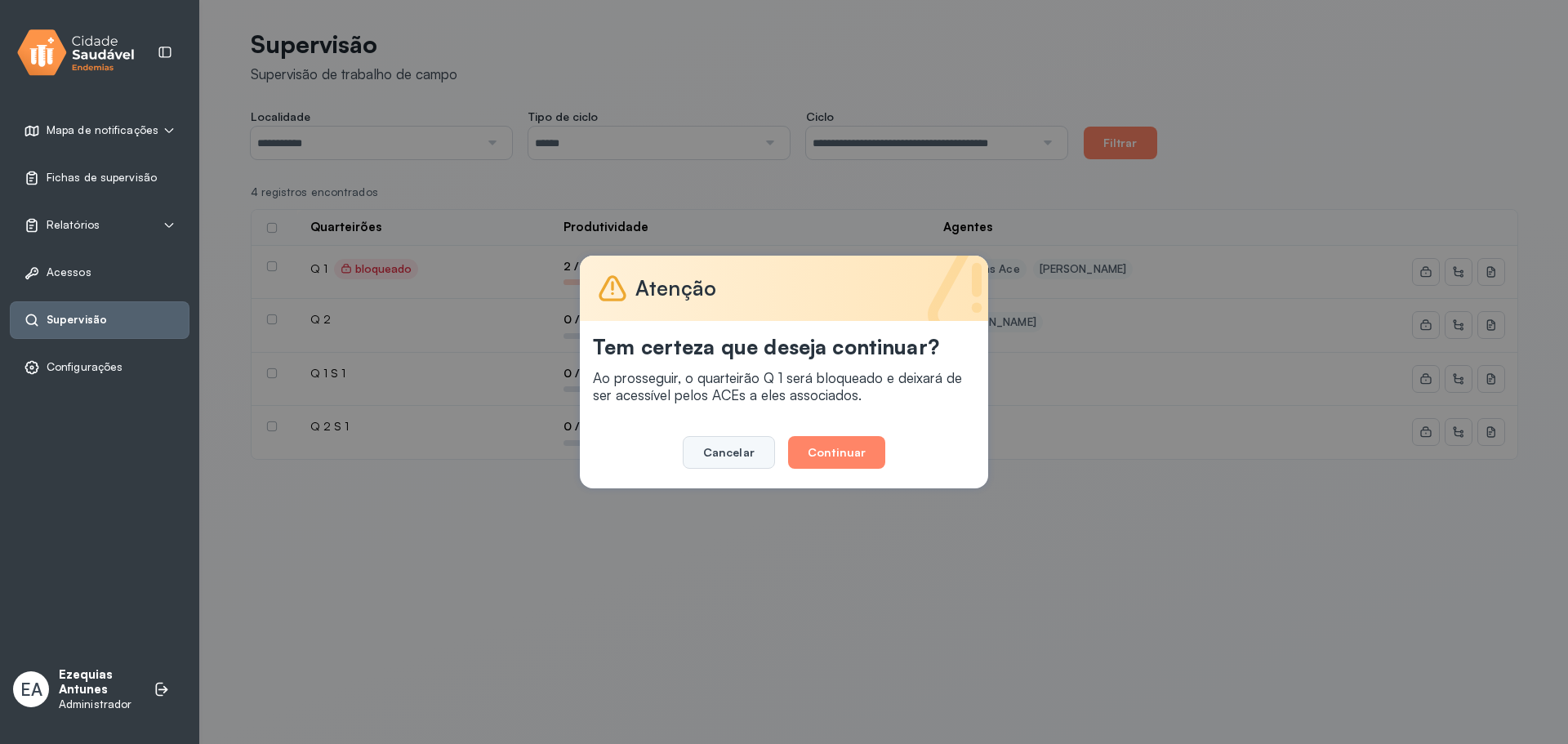
click at [742, 459] on button "Cancelar" at bounding box center [728, 452] width 92 height 33
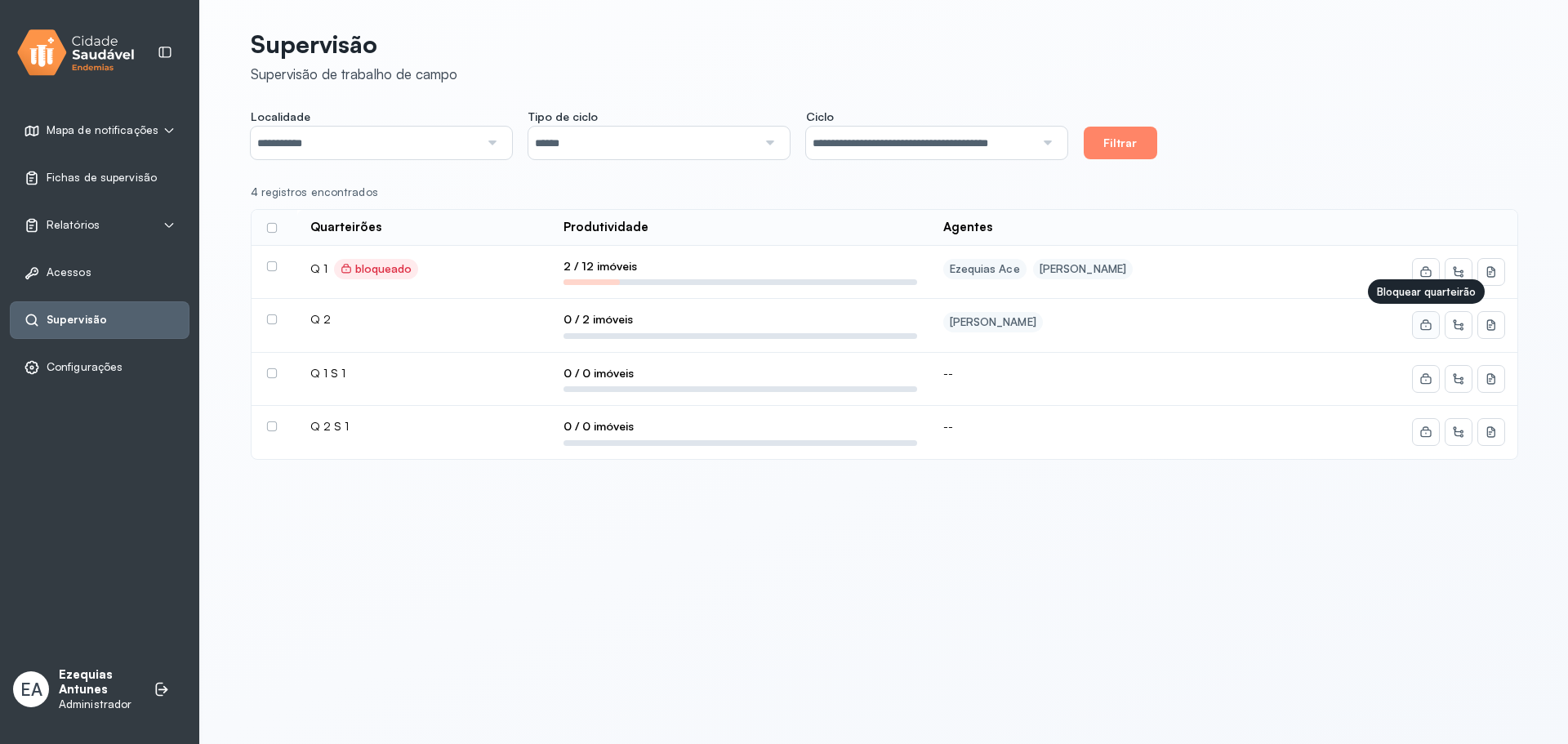
click at [1413, 329] on button at bounding box center [1425, 325] width 26 height 26
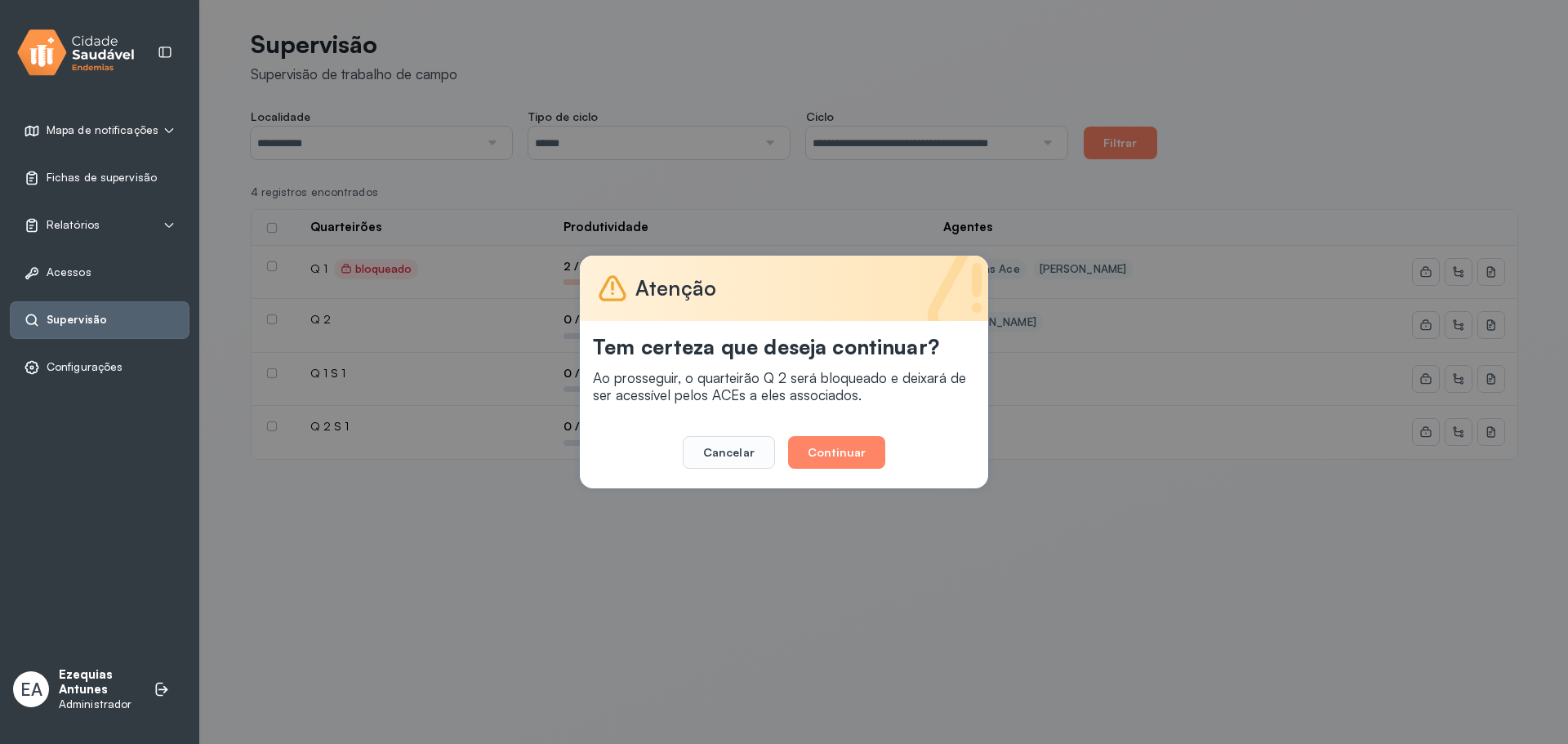
drag, startPoint x: 868, startPoint y: 455, endPoint x: 346, endPoint y: 405, distance: 524.4
click at [864, 454] on button "Continuar" at bounding box center [836, 452] width 97 height 33
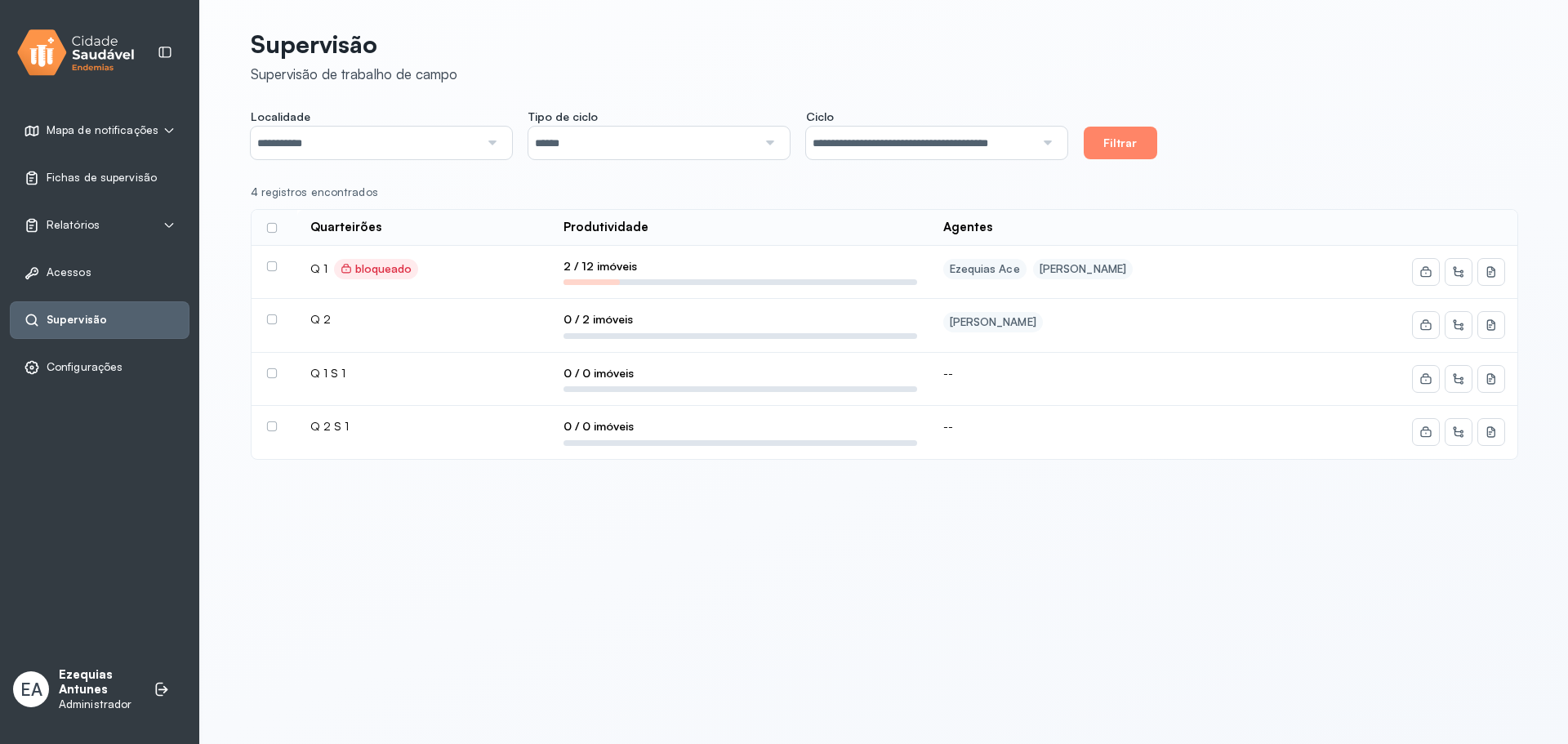
click at [260, 424] on td at bounding box center [274, 432] width 46 height 53
drag, startPoint x: 270, startPoint y: 426, endPoint x: 270, endPoint y: 385, distance: 41.0
click at [270, 424] on label at bounding box center [271, 426] width 10 height 10
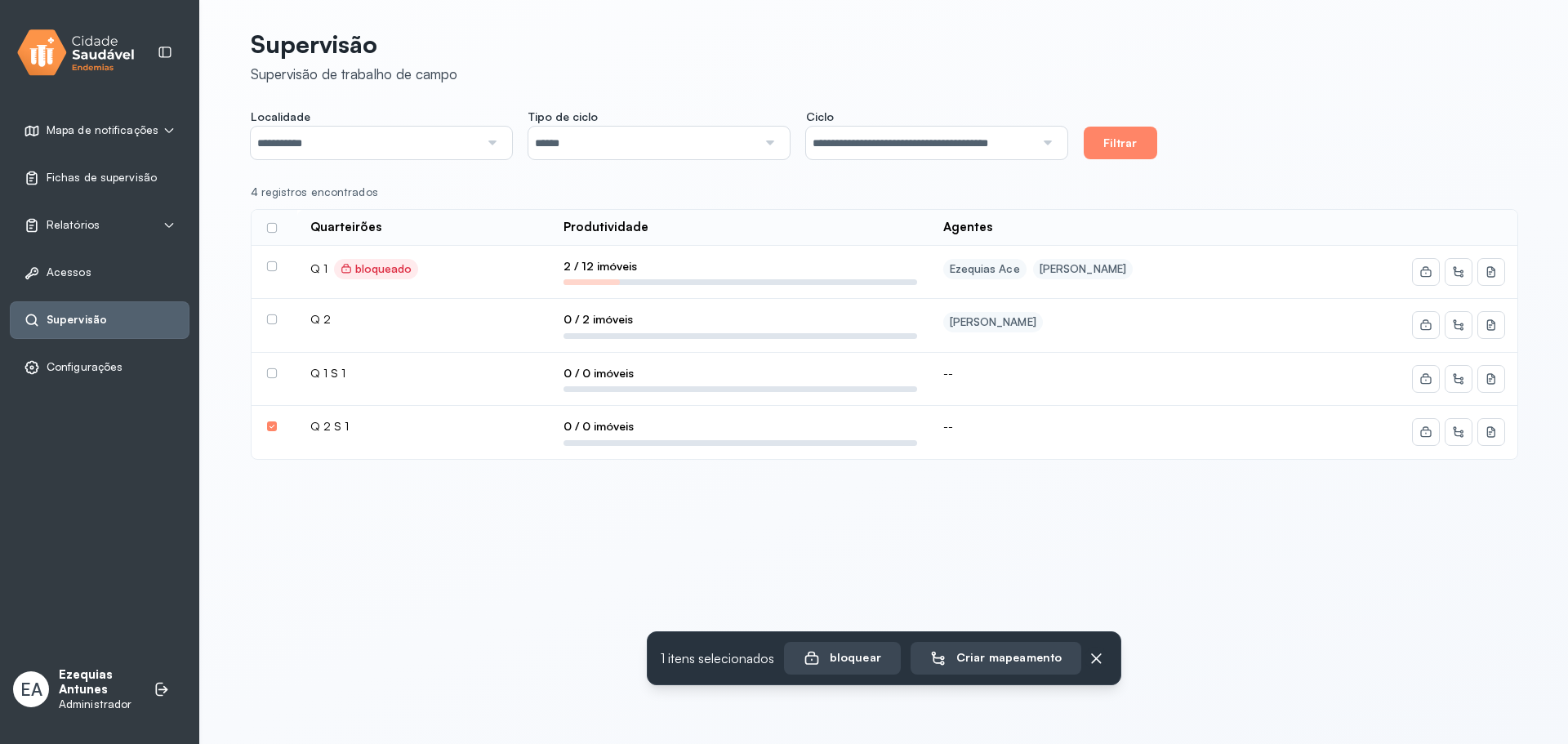
click at [269, 379] on td at bounding box center [274, 379] width 46 height 54
click at [280, 364] on td at bounding box center [274, 379] width 46 height 54
click at [276, 370] on label at bounding box center [271, 373] width 10 height 10
click at [860, 655] on div "bloquear" at bounding box center [844, 658] width 77 height 17
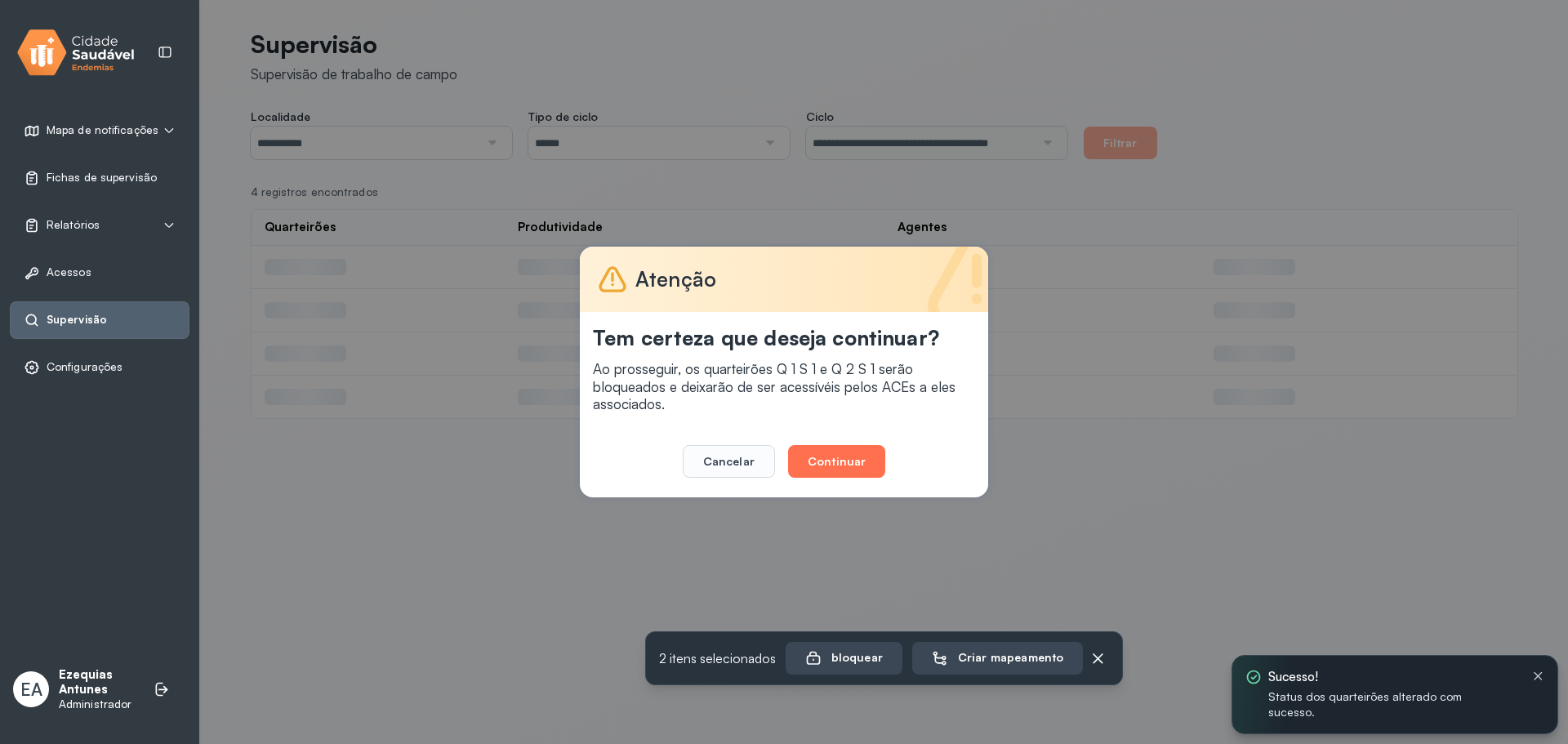
click at [855, 460] on button "Continuar" at bounding box center [836, 461] width 97 height 33
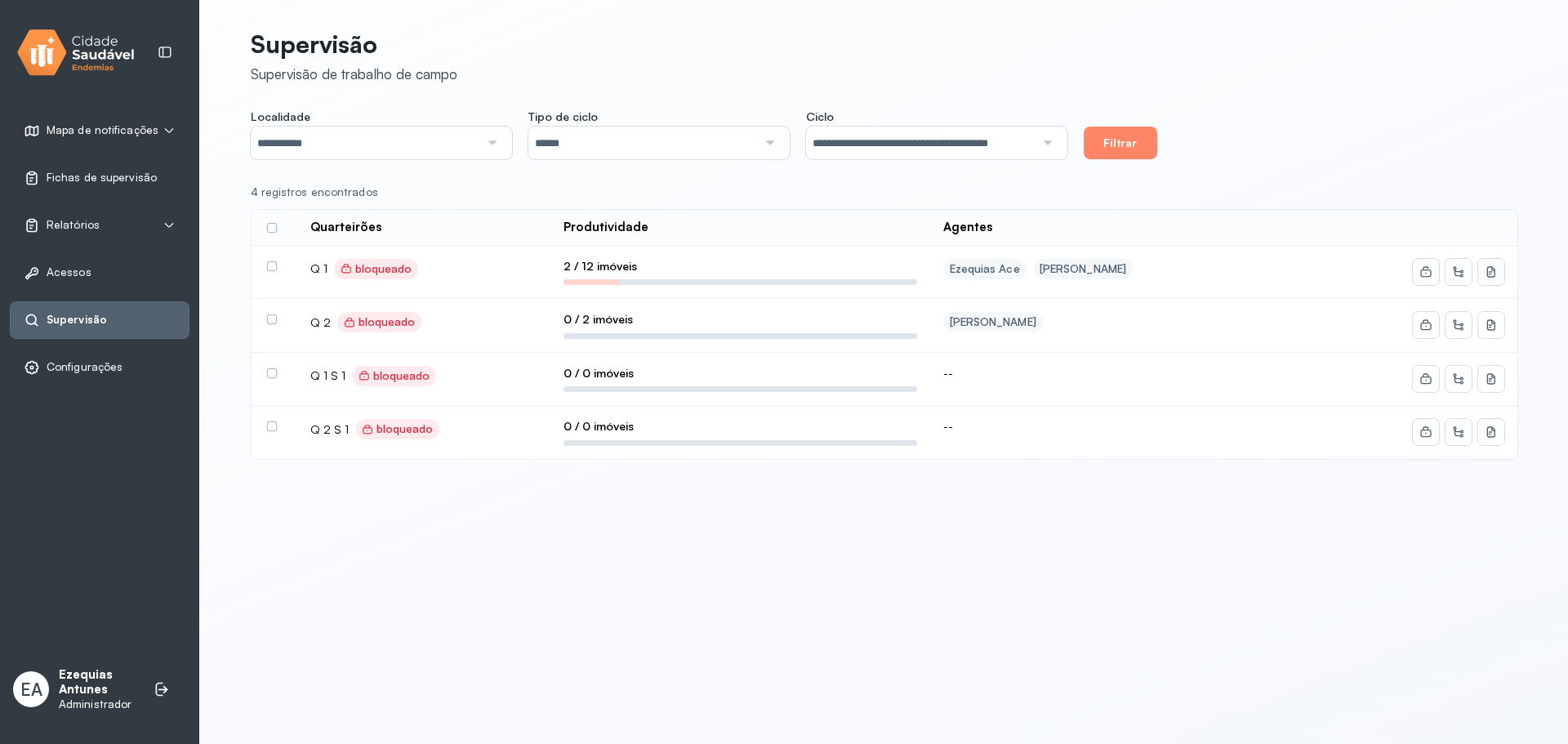
click at [1488, 277] on icon at bounding box center [1490, 271] width 8 height 10
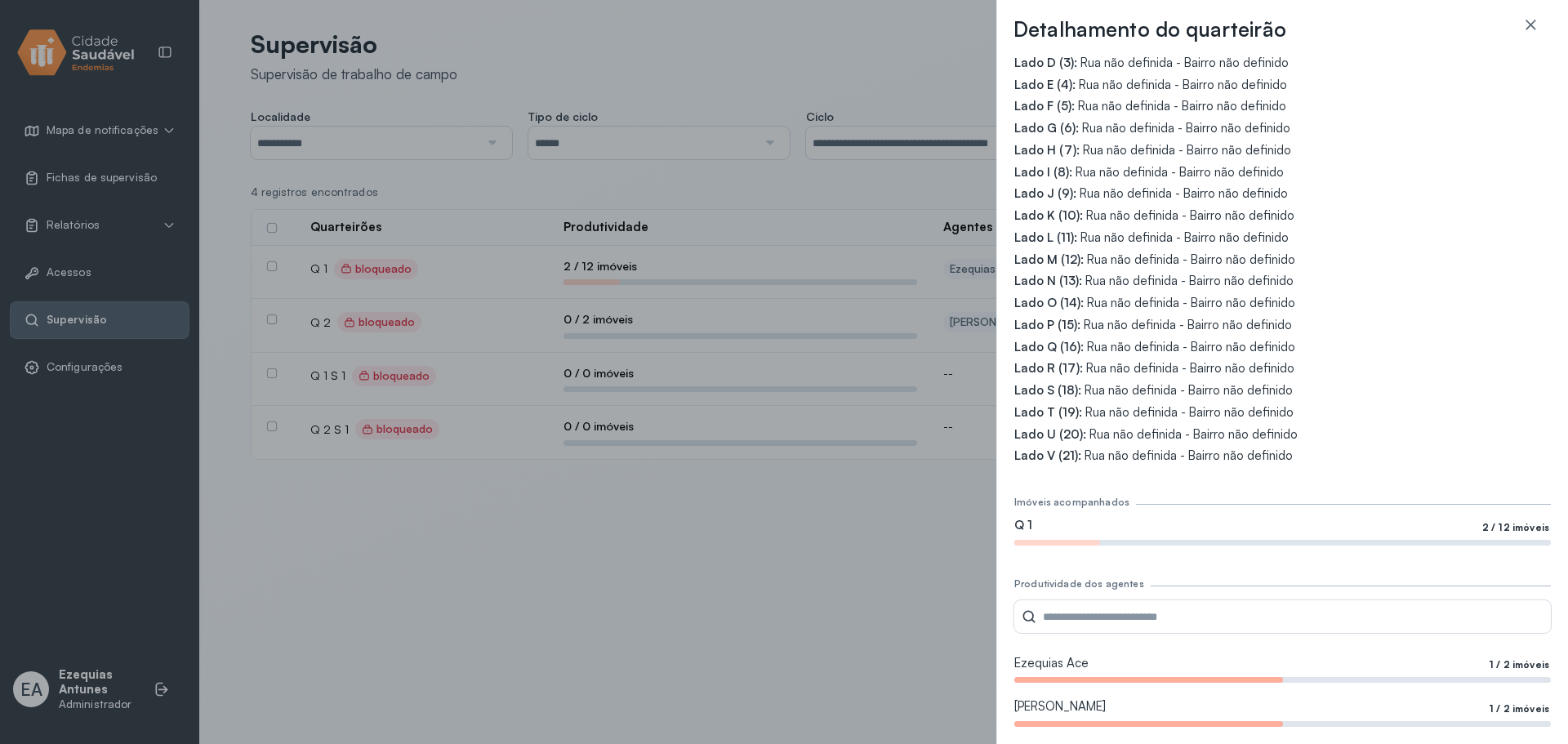
scroll to position [45, 0]
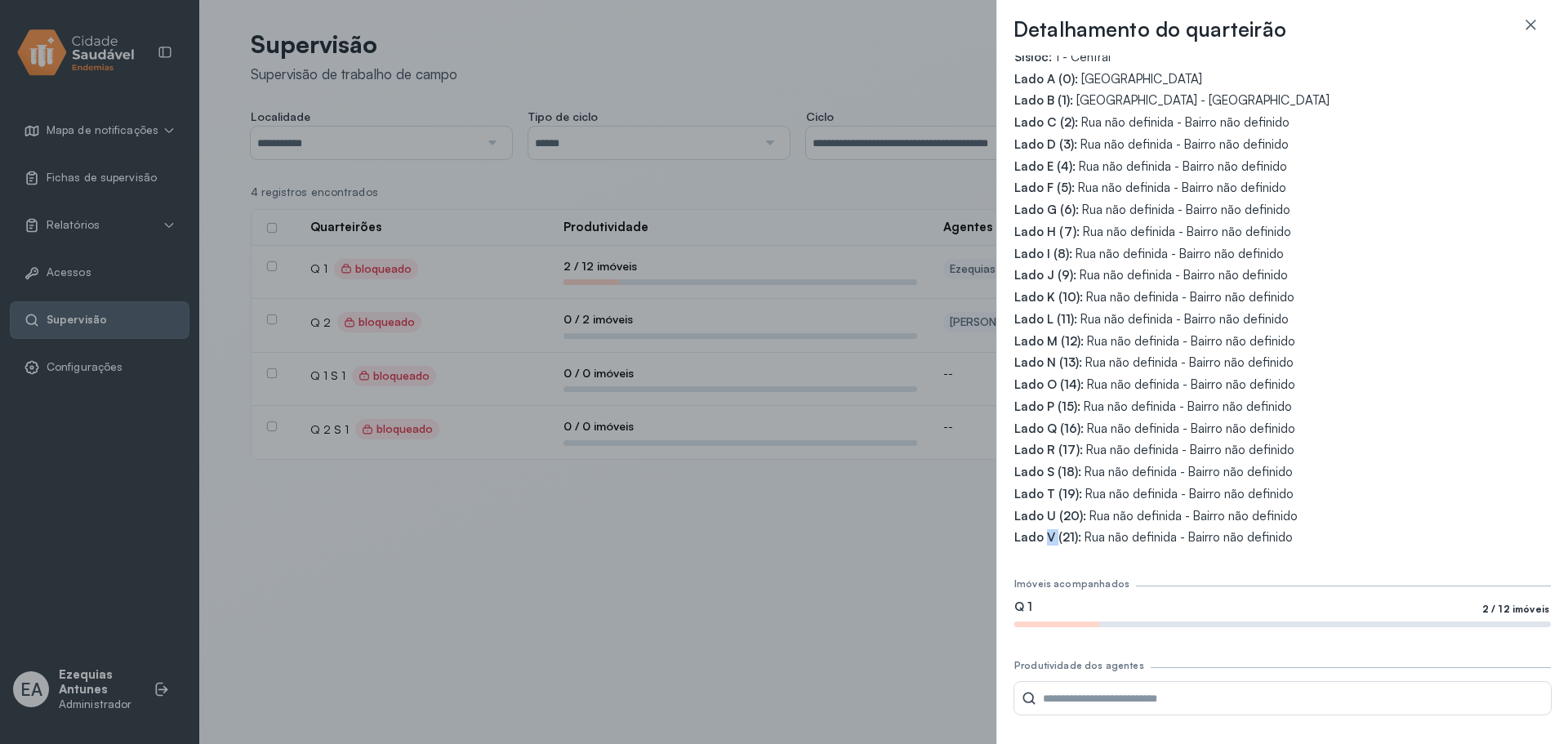
drag, startPoint x: 1042, startPoint y: 533, endPoint x: 1051, endPoint y: 533, distance: 9.0
click at [1051, 533] on span "Lado V (21):" at bounding box center [1048, 537] width 67 height 16
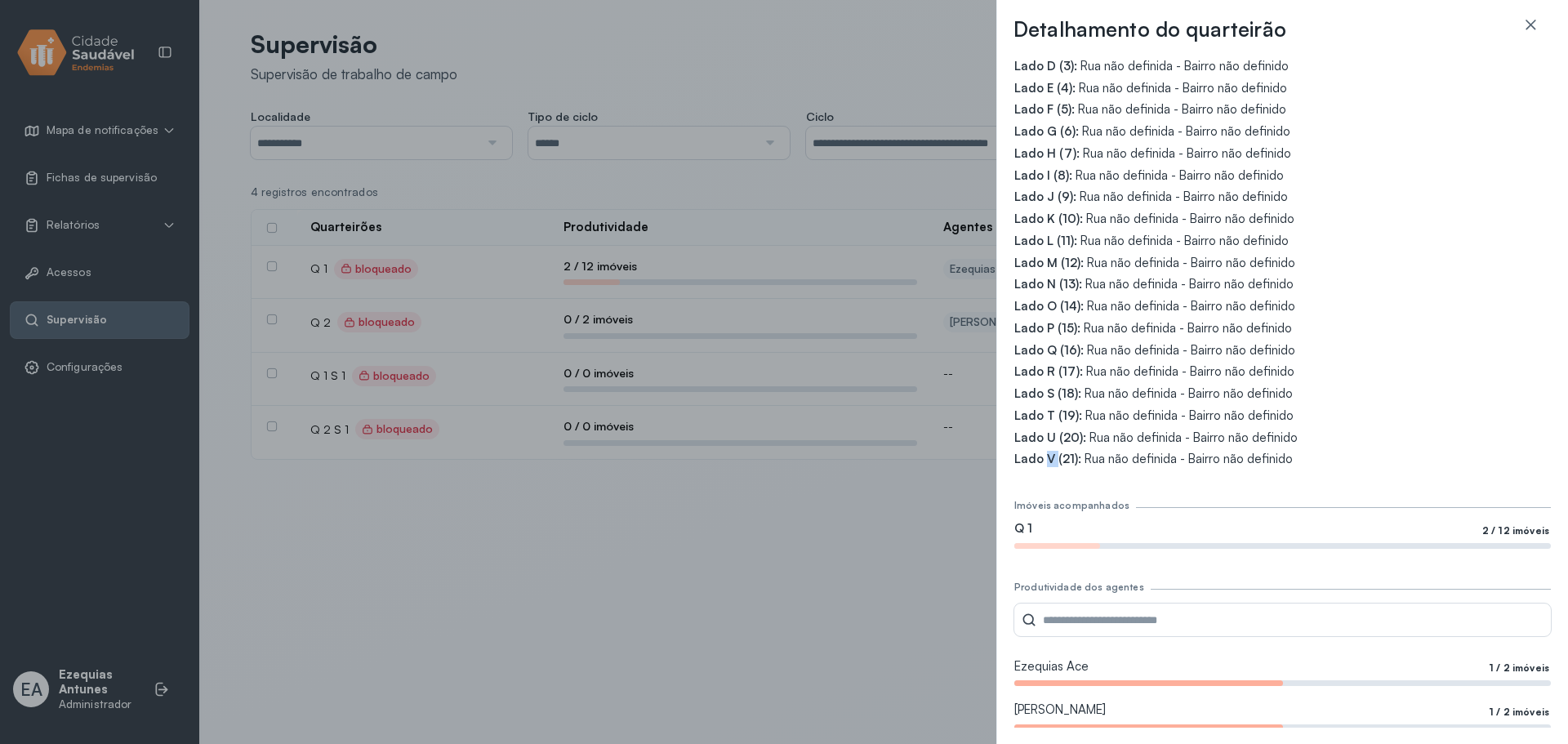
scroll to position [127, 0]
click at [1222, 448] on span "Rua não definida - Bairro não definido" at bounding box center [1188, 456] width 208 height 16
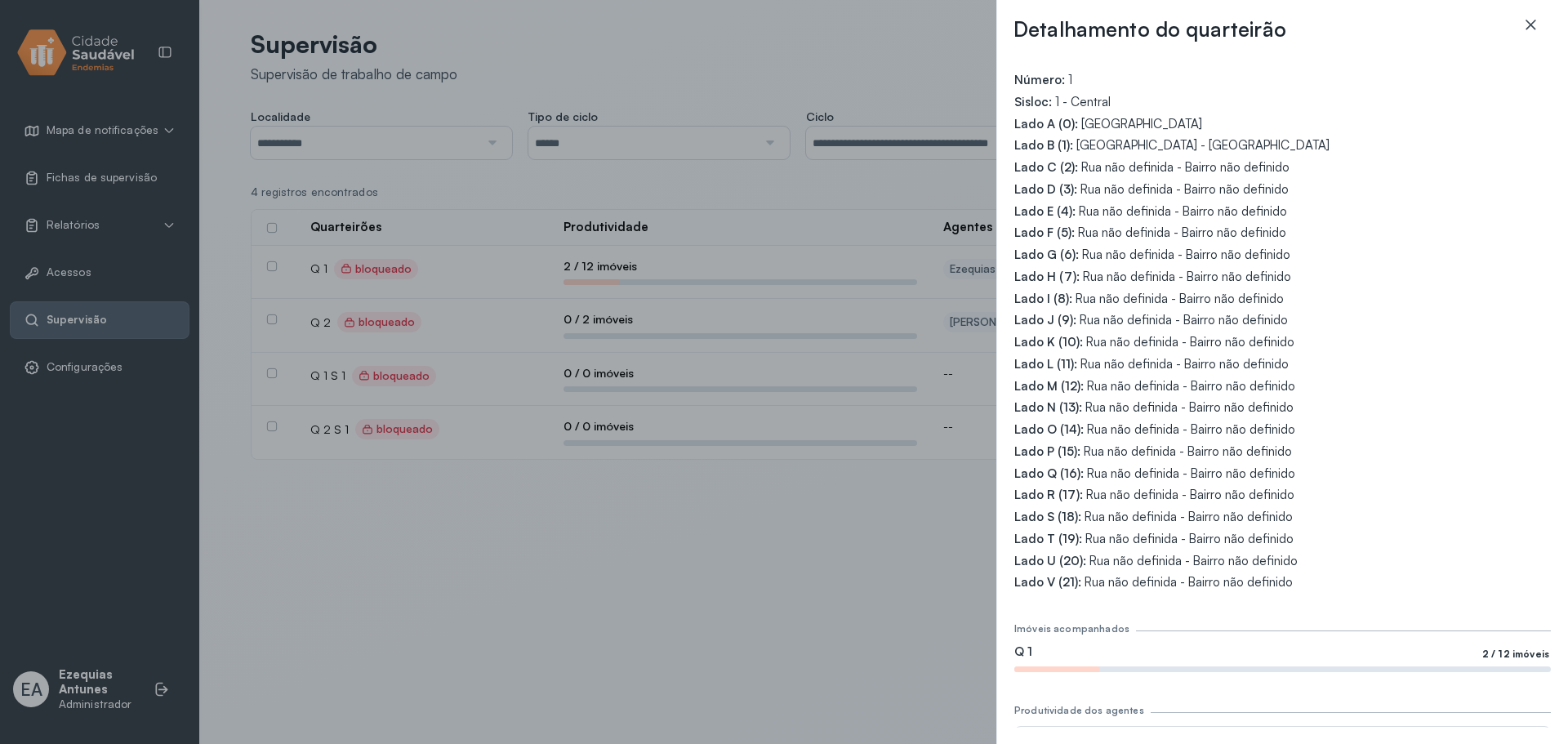
click at [1531, 22] on icon at bounding box center [1531, 25] width 17 height 17
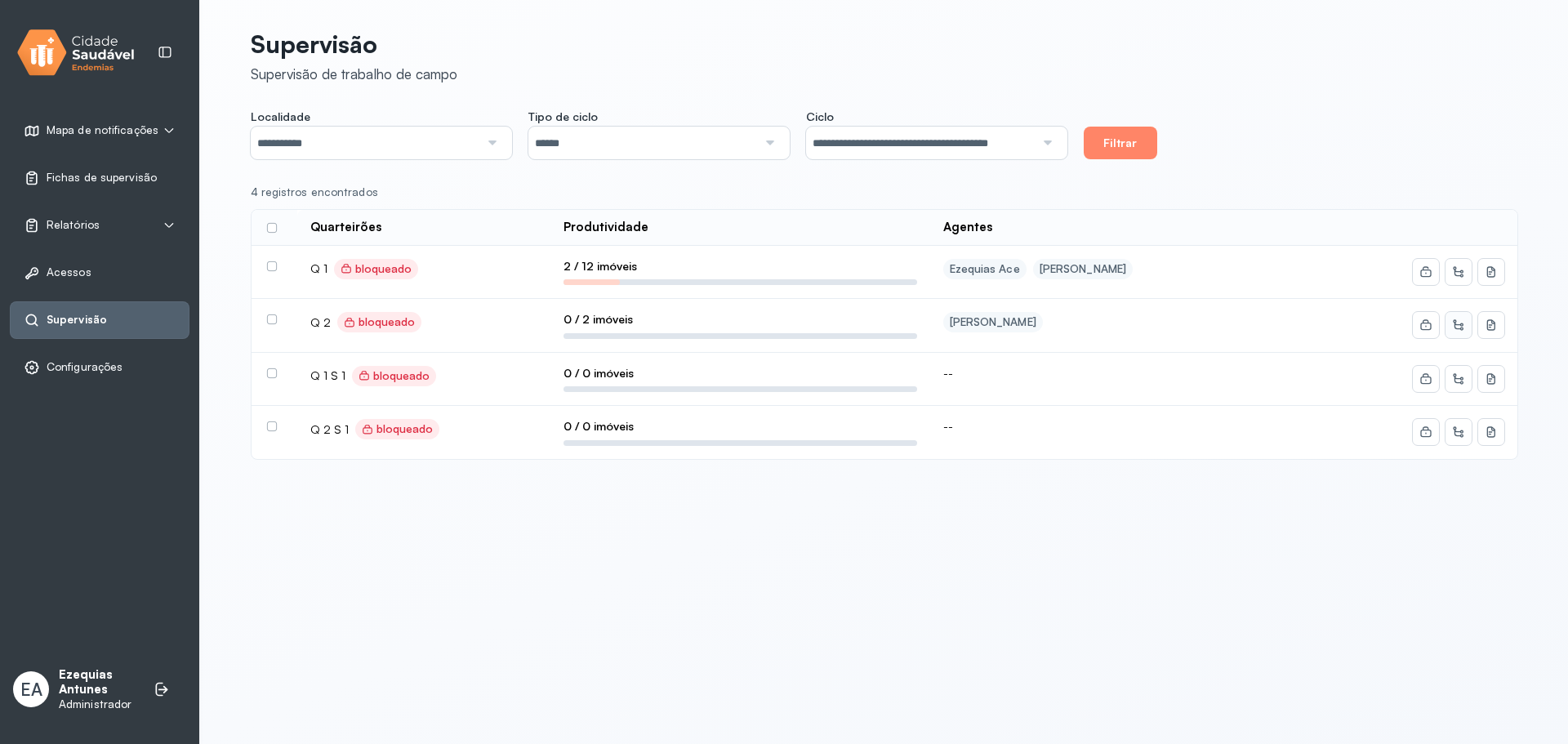
click at [1448, 325] on button at bounding box center [1458, 325] width 26 height 26
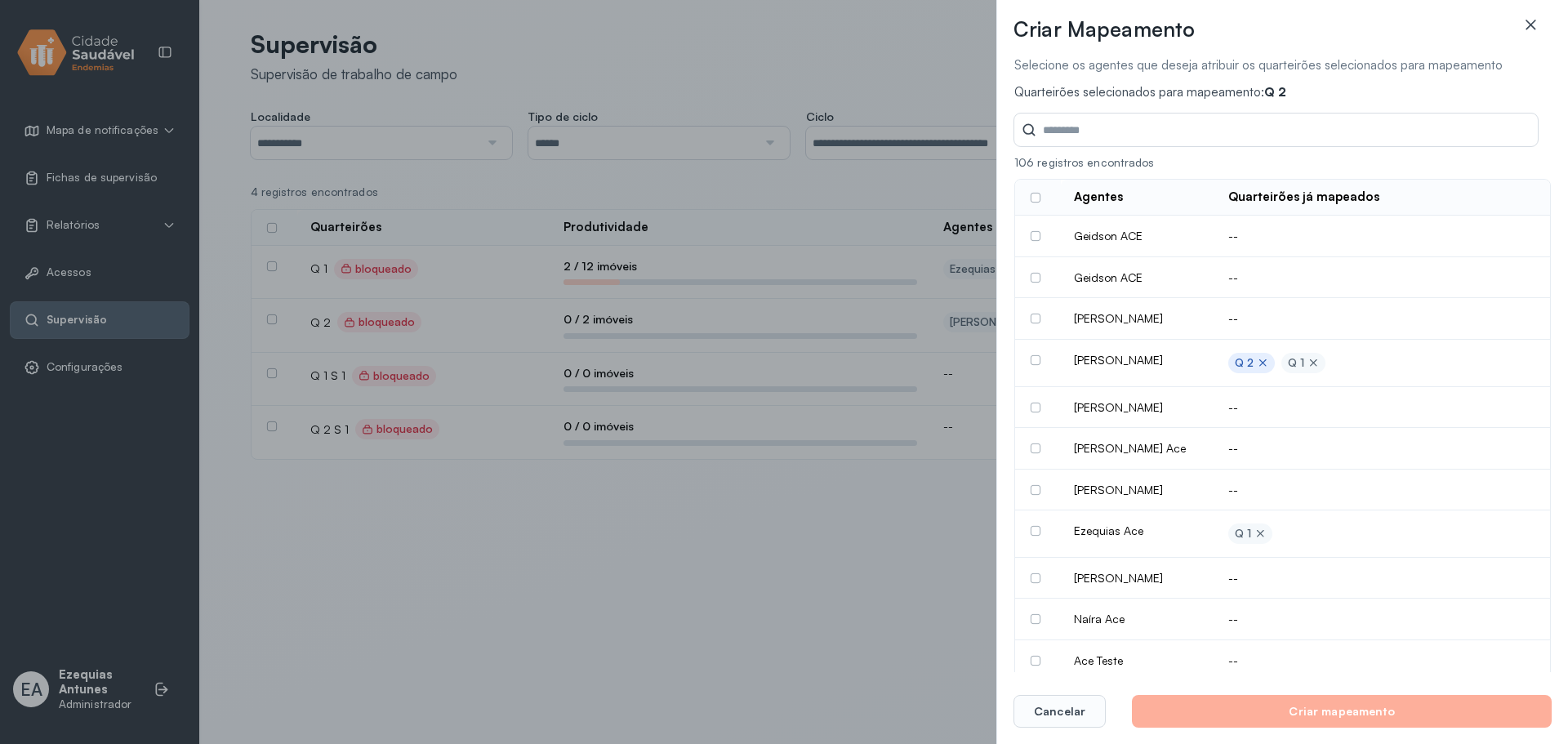
click at [1538, 23] on div at bounding box center [1531, 33] width 43 height 33
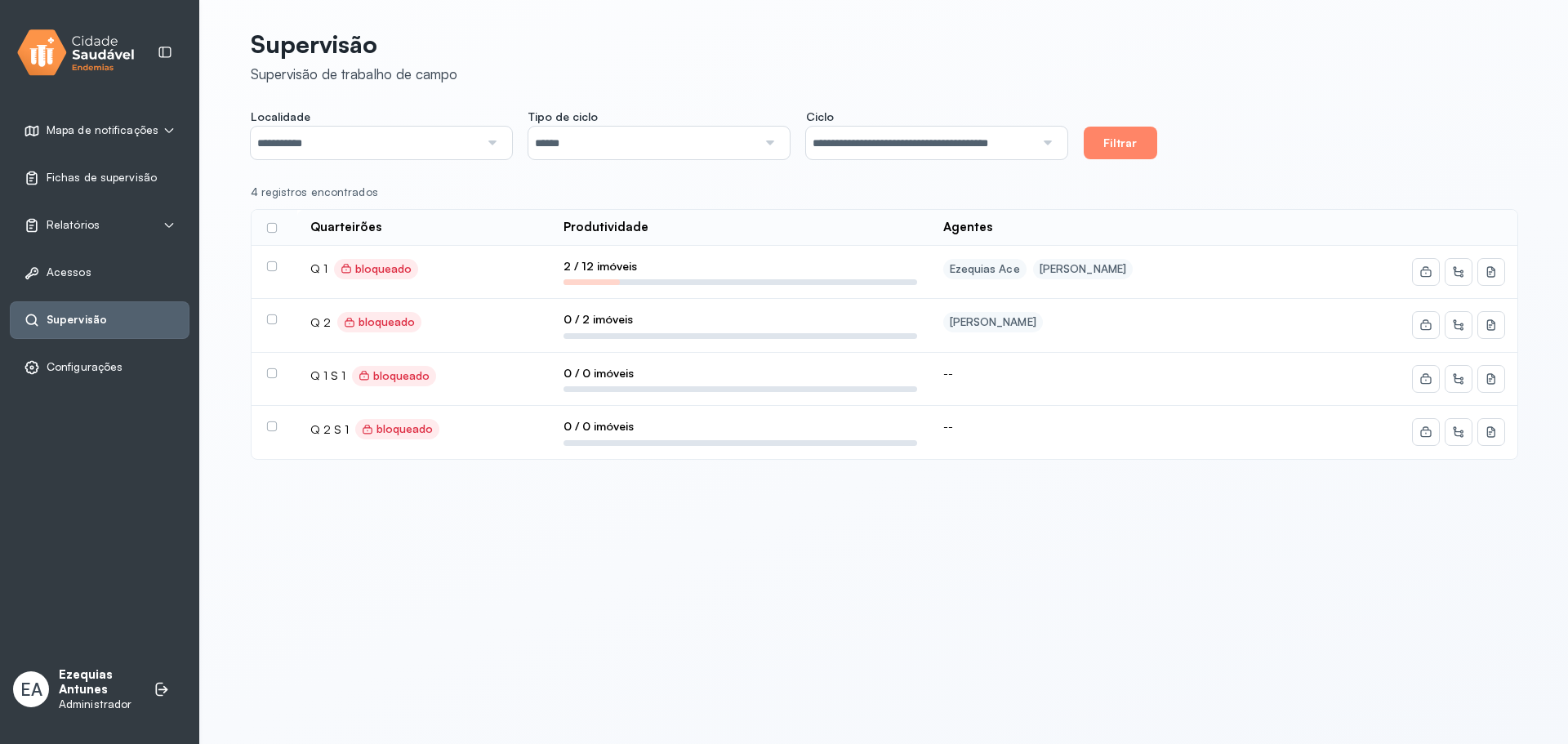
click at [273, 270] on label at bounding box center [271, 266] width 10 height 10
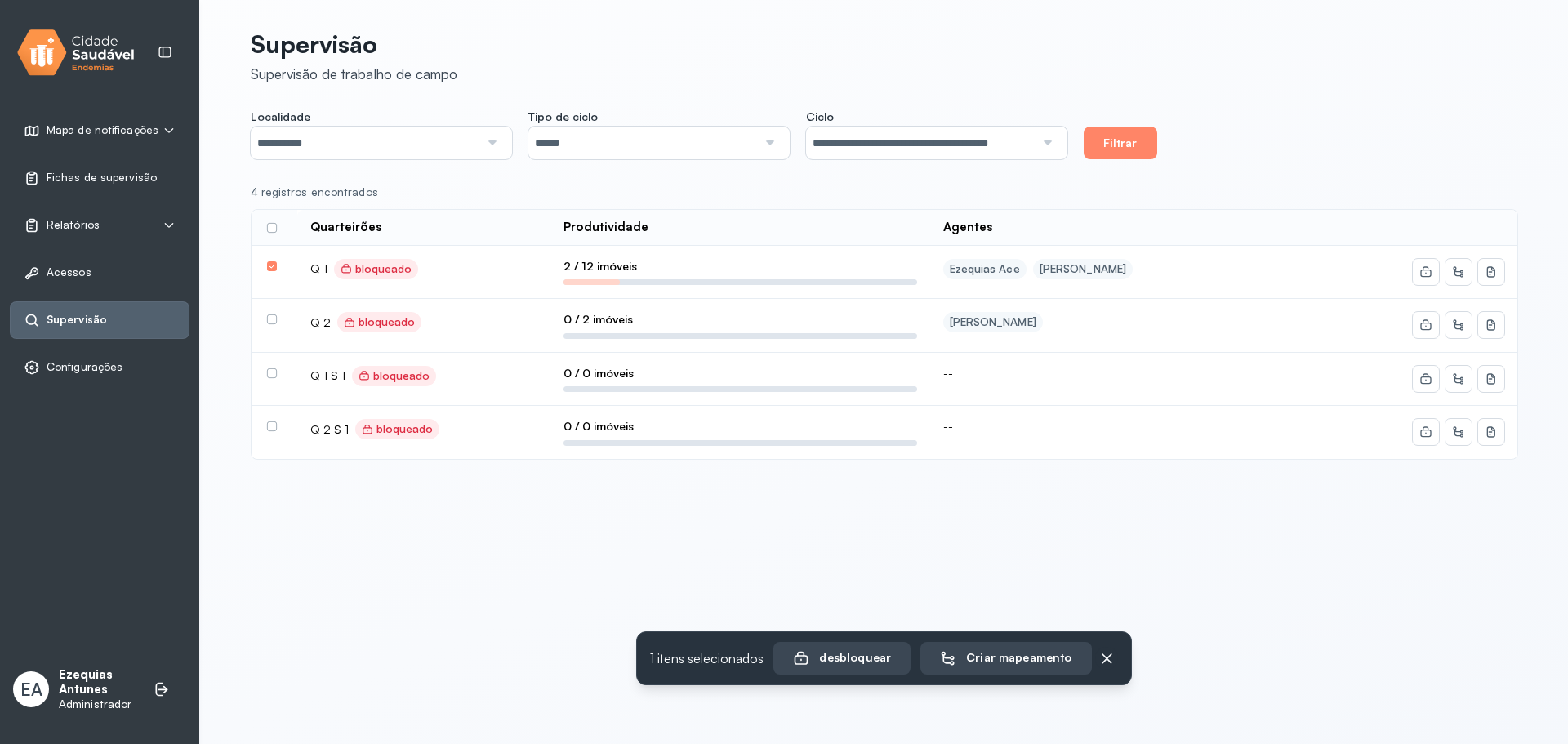
click at [271, 311] on td at bounding box center [274, 326] width 46 height 54
click at [277, 322] on div at bounding box center [274, 319] width 15 height 10
click at [272, 324] on label at bounding box center [271, 319] width 10 height 10
click at [1417, 271] on button at bounding box center [1425, 272] width 26 height 26
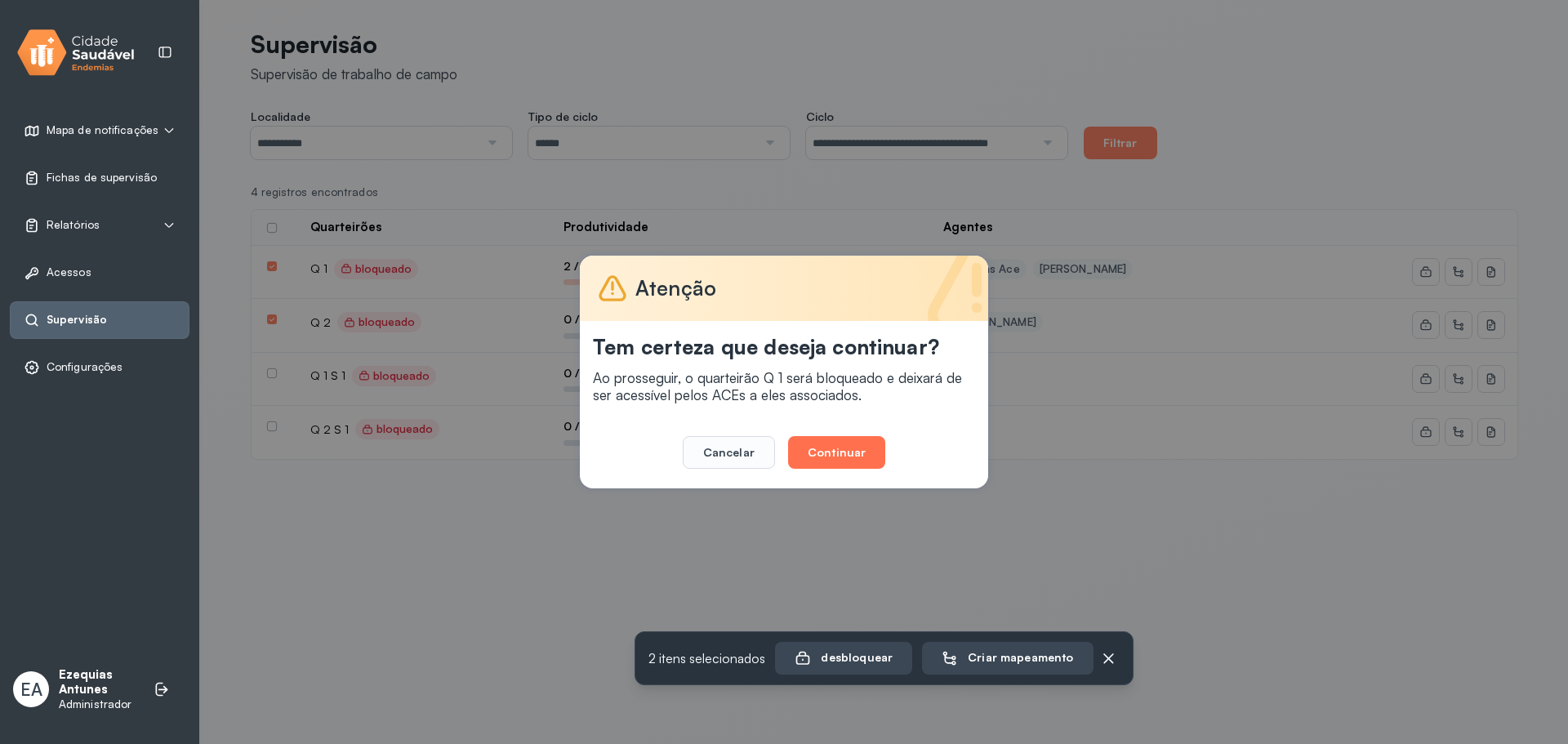
click at [862, 447] on button "Continuar" at bounding box center [836, 452] width 97 height 33
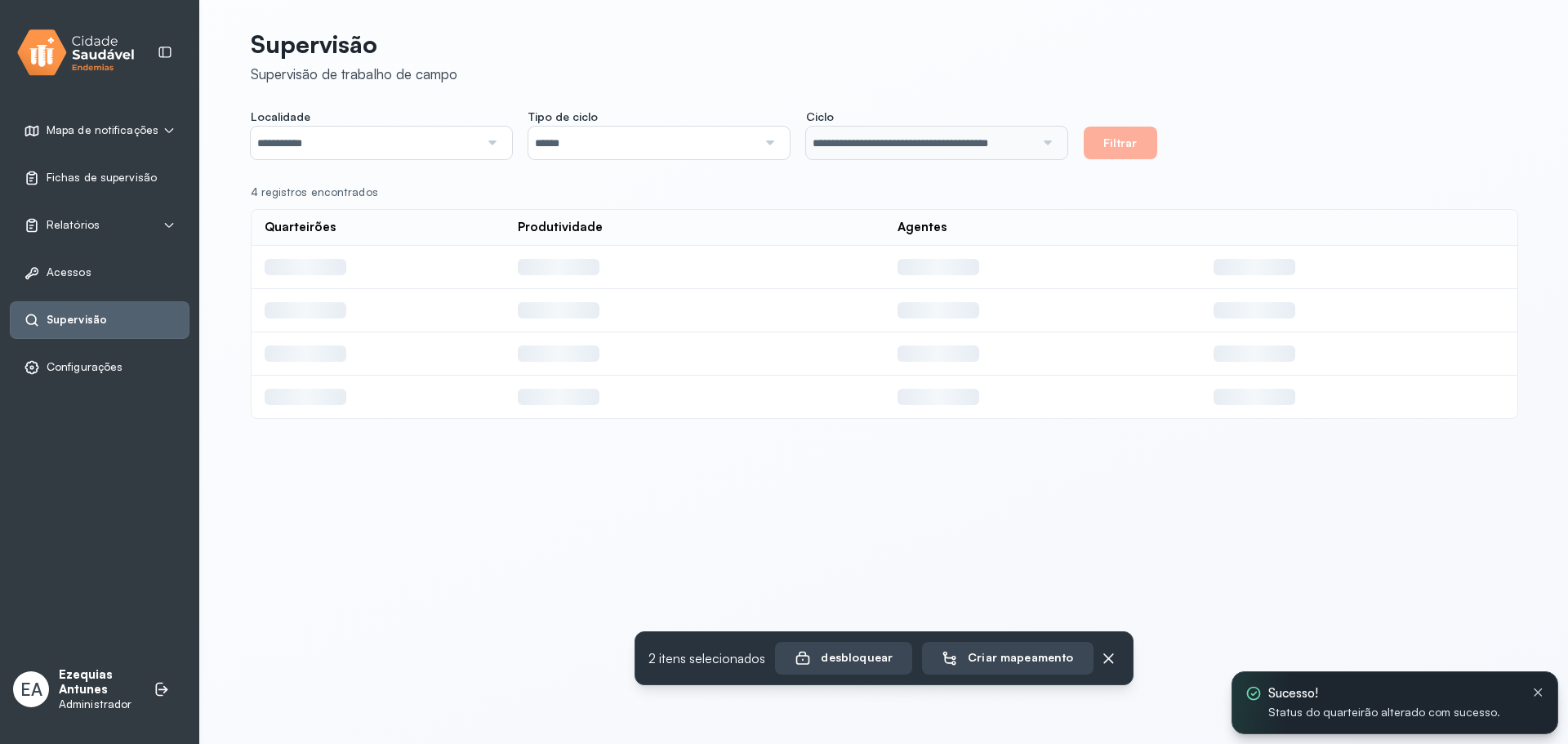
click at [1490, 273] on td at bounding box center [1359, 268] width 317 height 43
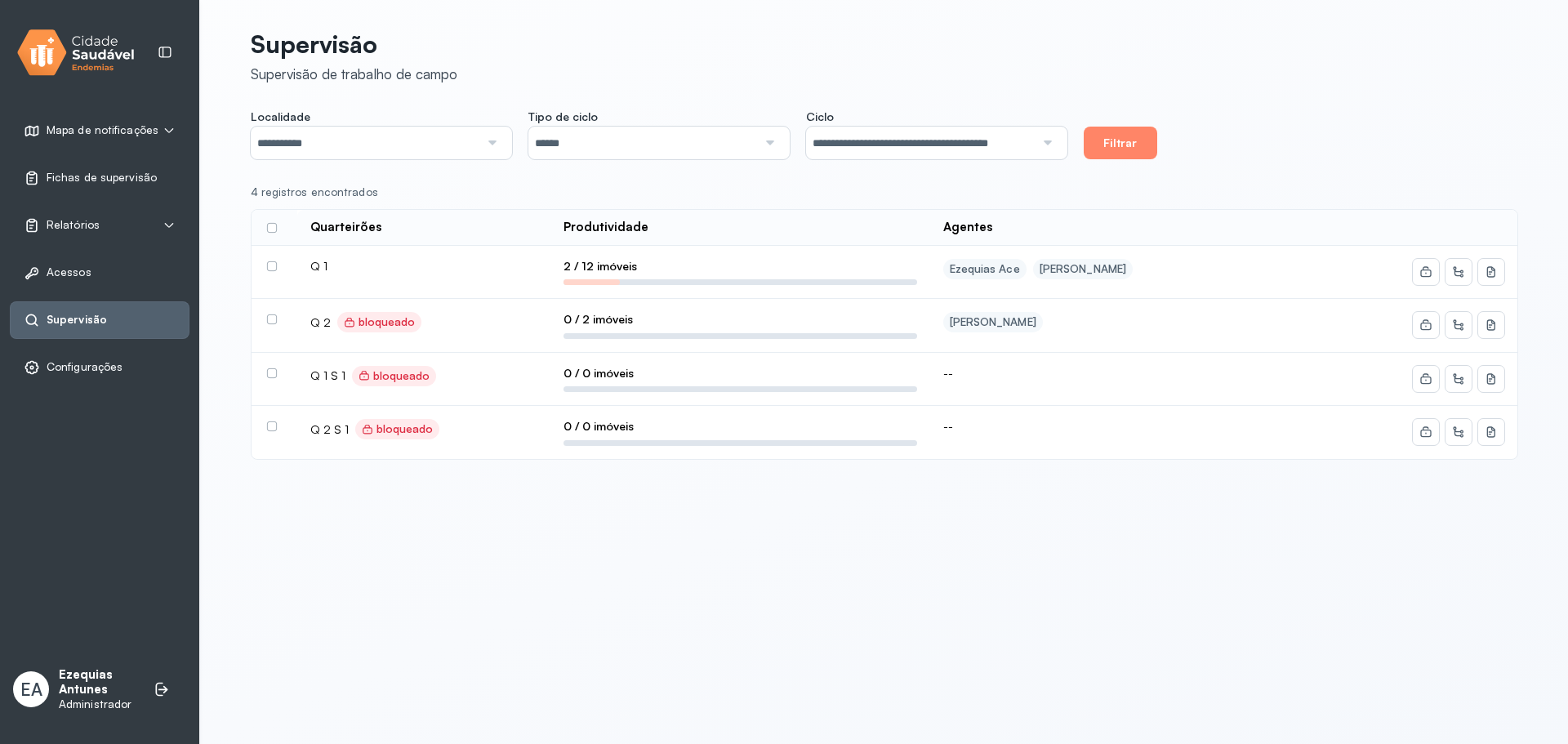
click at [651, 530] on div "**********" at bounding box center [885, 271] width 1307 height 544
drag, startPoint x: 276, startPoint y: 315, endPoint x: 272, endPoint y: 324, distance: 9.8
click at [275, 316] on label at bounding box center [271, 319] width 10 height 10
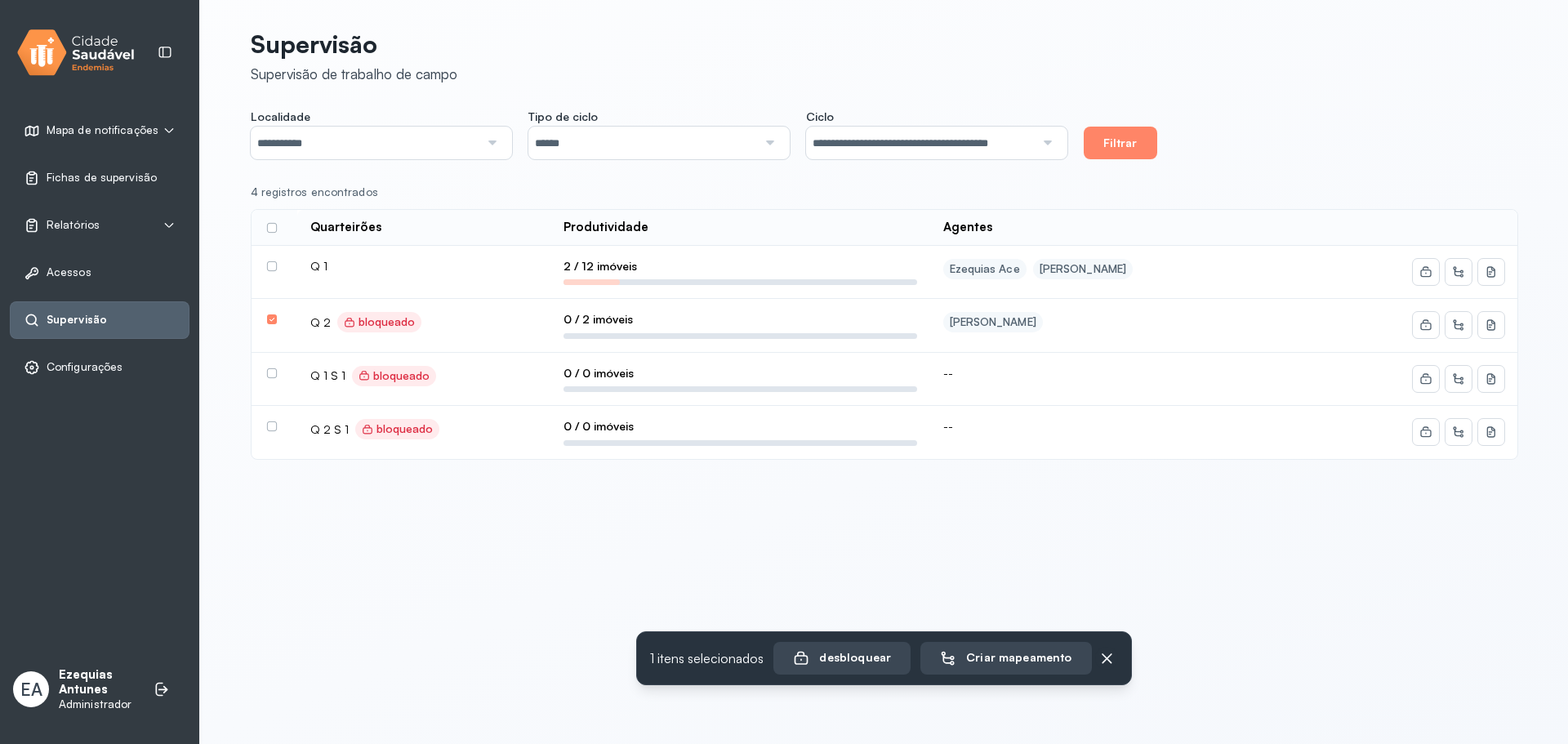
click at [269, 379] on td at bounding box center [274, 379] width 46 height 54
click at [271, 376] on label at bounding box center [271, 373] width 10 height 10
click at [270, 428] on label at bounding box center [271, 426] width 10 height 10
click at [838, 662] on div "desbloquear" at bounding box center [844, 658] width 98 height 17
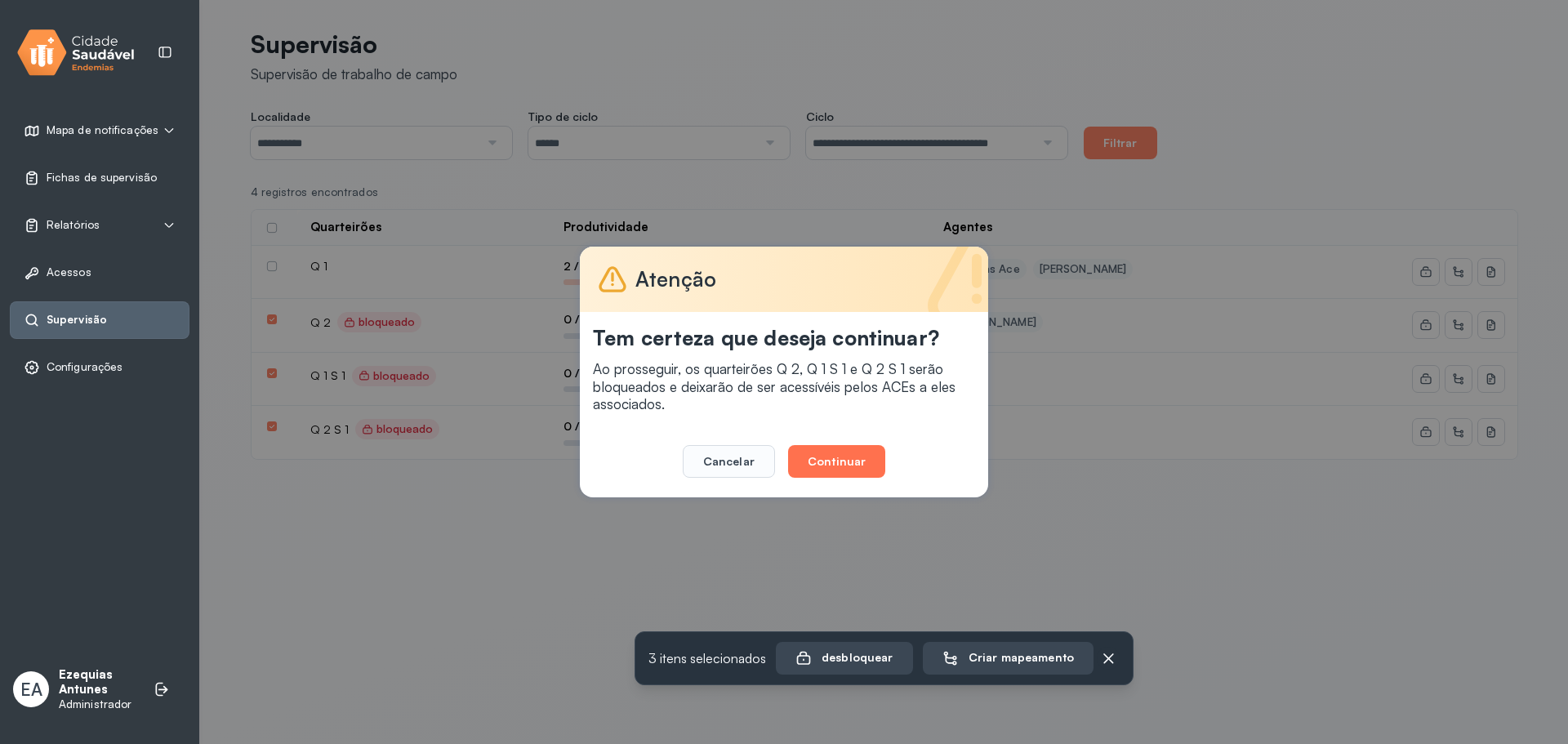
click at [855, 464] on button "Continuar" at bounding box center [836, 461] width 97 height 33
